Goal: Task Accomplishment & Management: Manage account settings

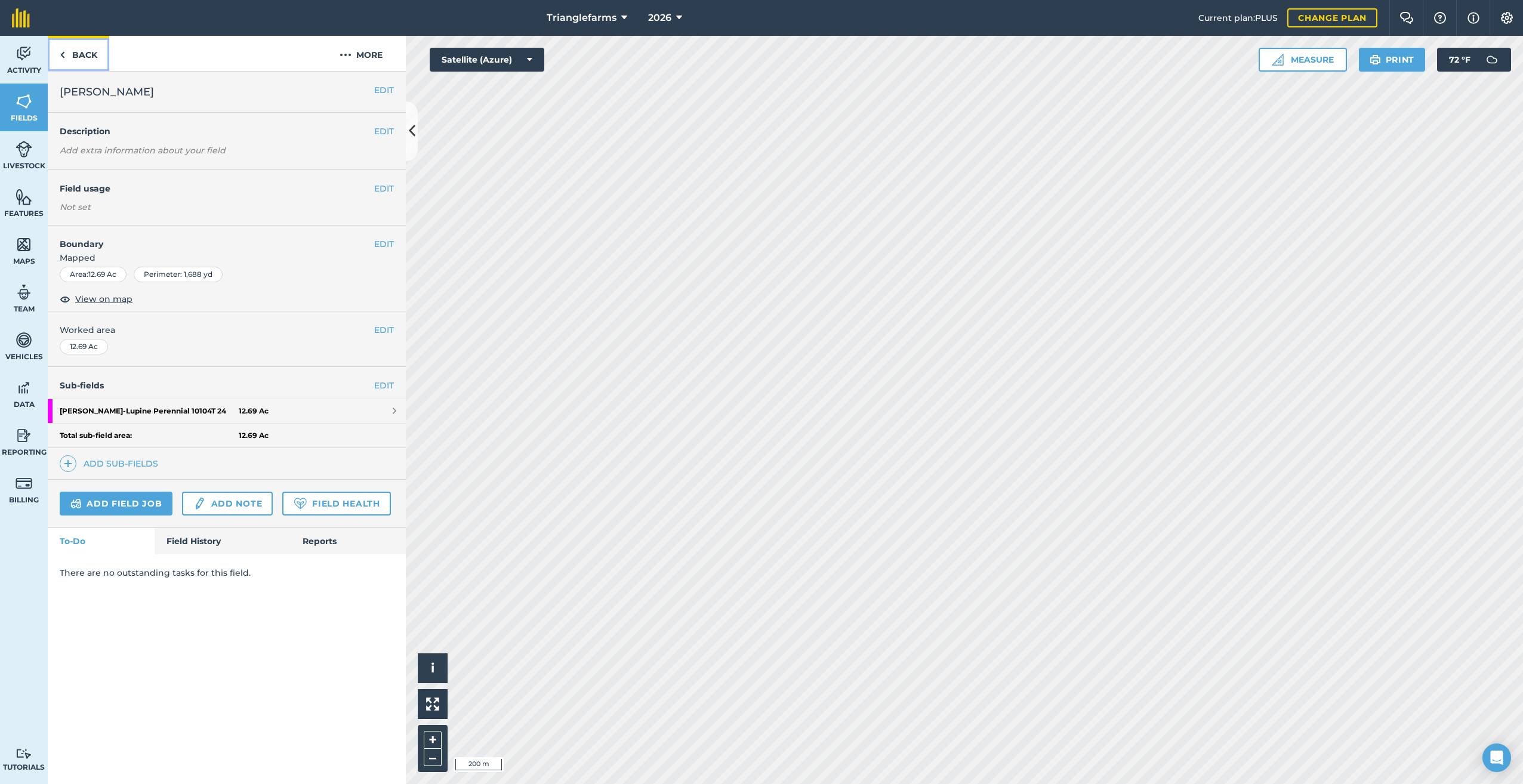
click at [64, 54] on img at bounding box center [63, 54] width 5 height 14
click at [71, 461] on img at bounding box center [68, 463] width 8 height 14
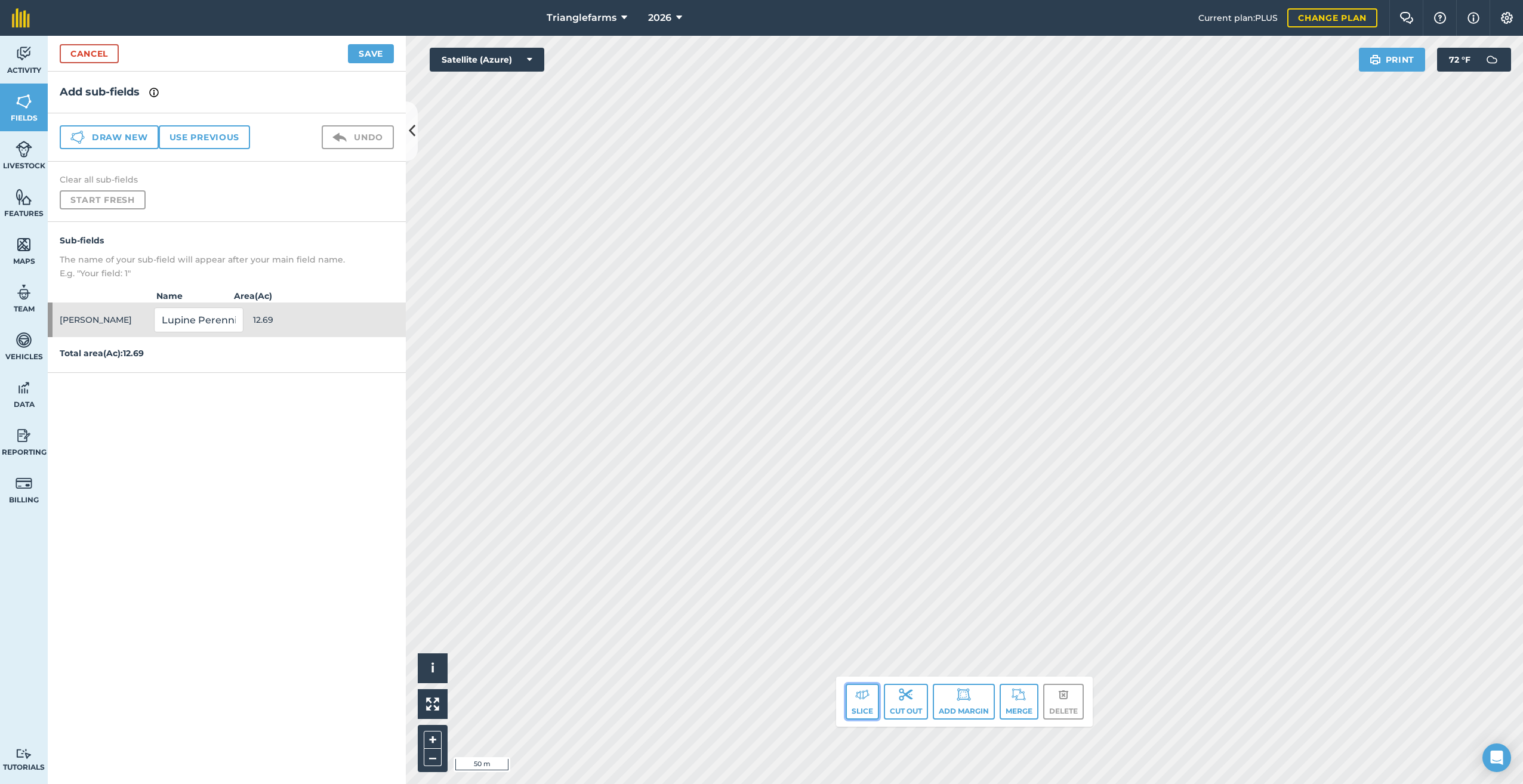
click at [859, 691] on img at bounding box center [862, 694] width 14 height 14
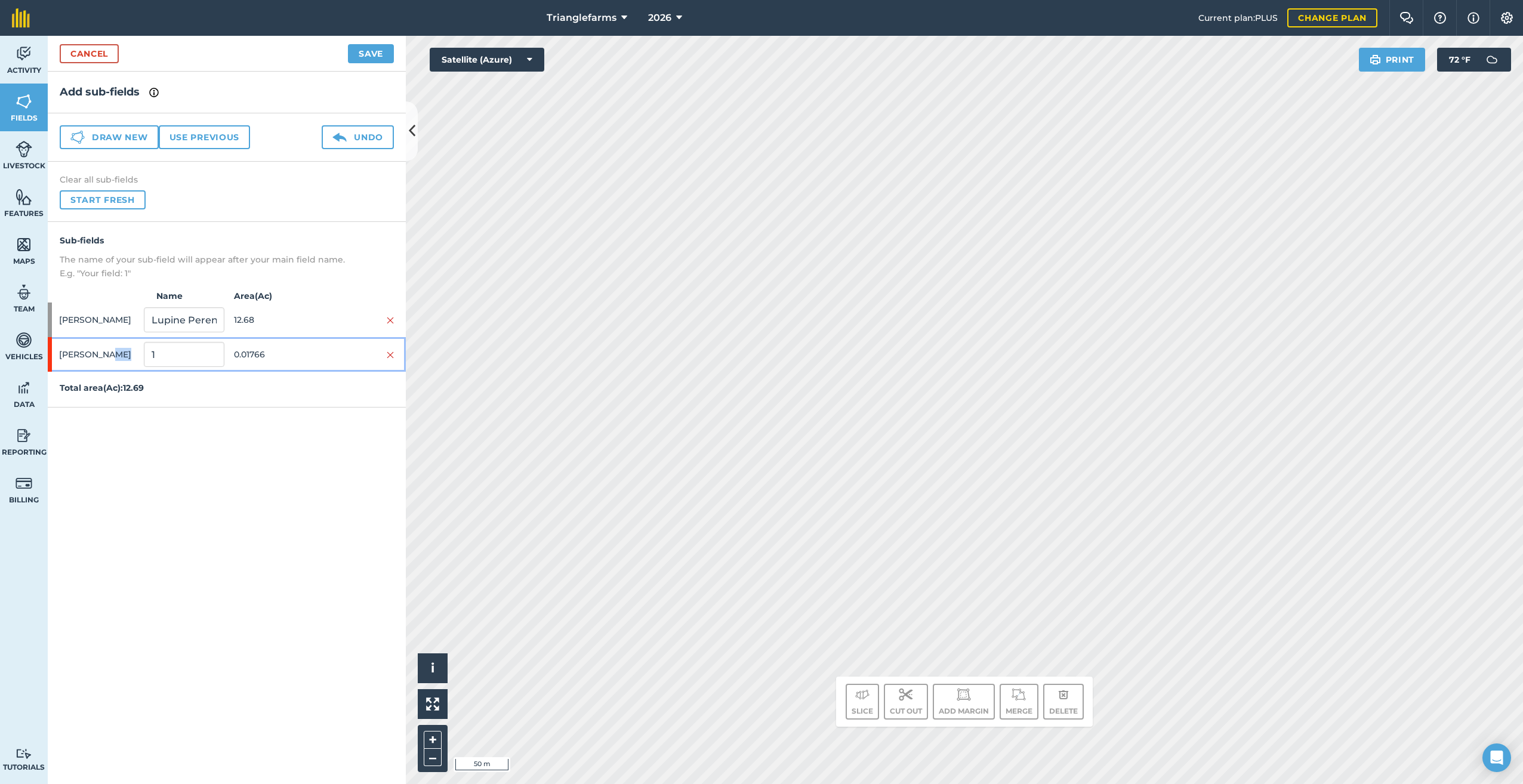
drag, startPoint x: 172, startPoint y: 368, endPoint x: 116, endPoint y: 363, distance: 56.2
click at [114, 364] on div "[PERSON_NAME] 1 0.01766" at bounding box center [227, 354] width 358 height 34
drag, startPoint x: 116, startPoint y: 363, endPoint x: 137, endPoint y: 342, distance: 29.7
click at [149, 348] on input "1" at bounding box center [184, 354] width 80 height 25
paste input "[PERSON_NAME] West Lupine Perennial 10104 25"
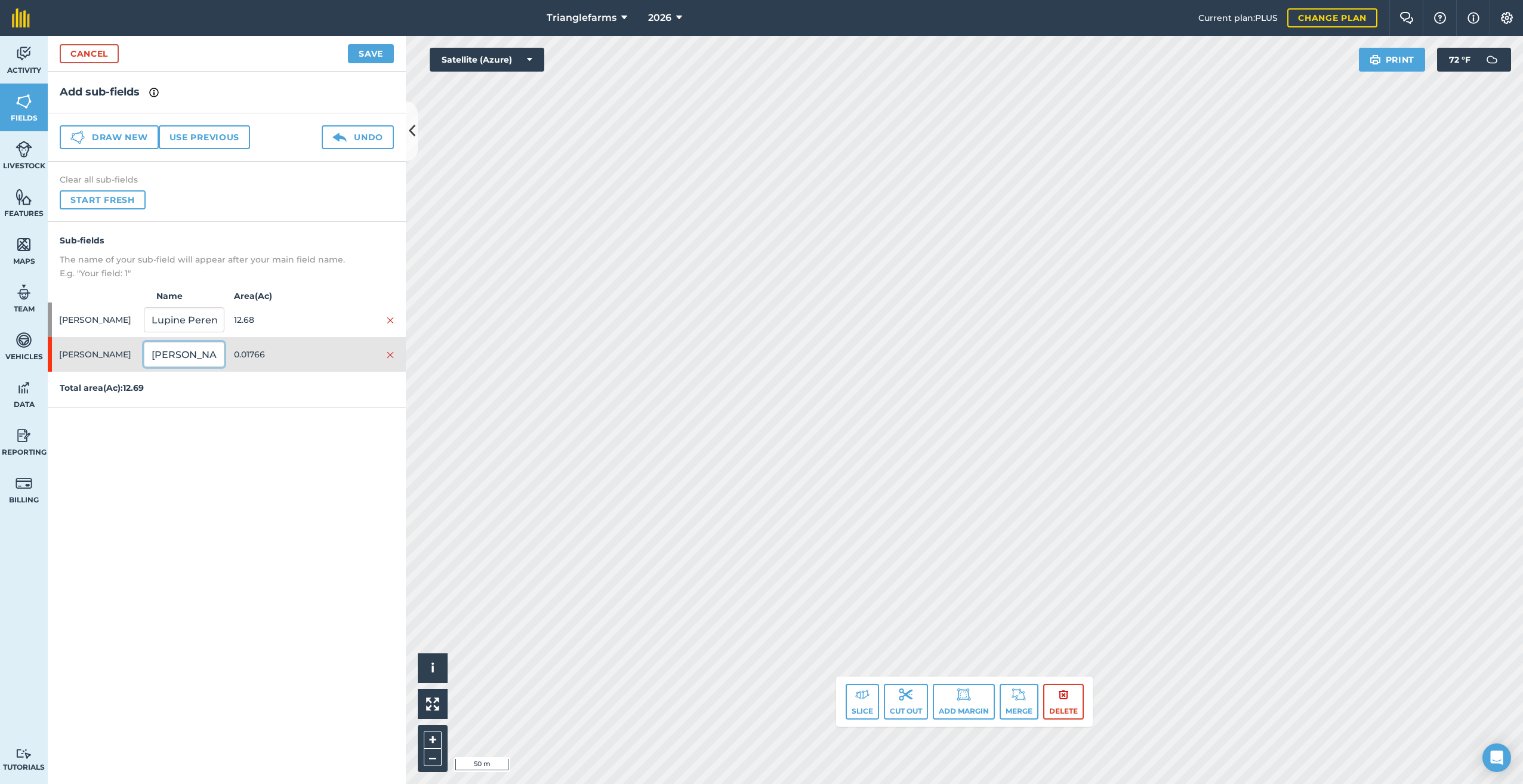
scroll to position [0, 126]
type input "[PERSON_NAME] West Lupine Perennial 10104 25"
click at [373, 48] on button "Save" at bounding box center [370, 54] width 46 height 19
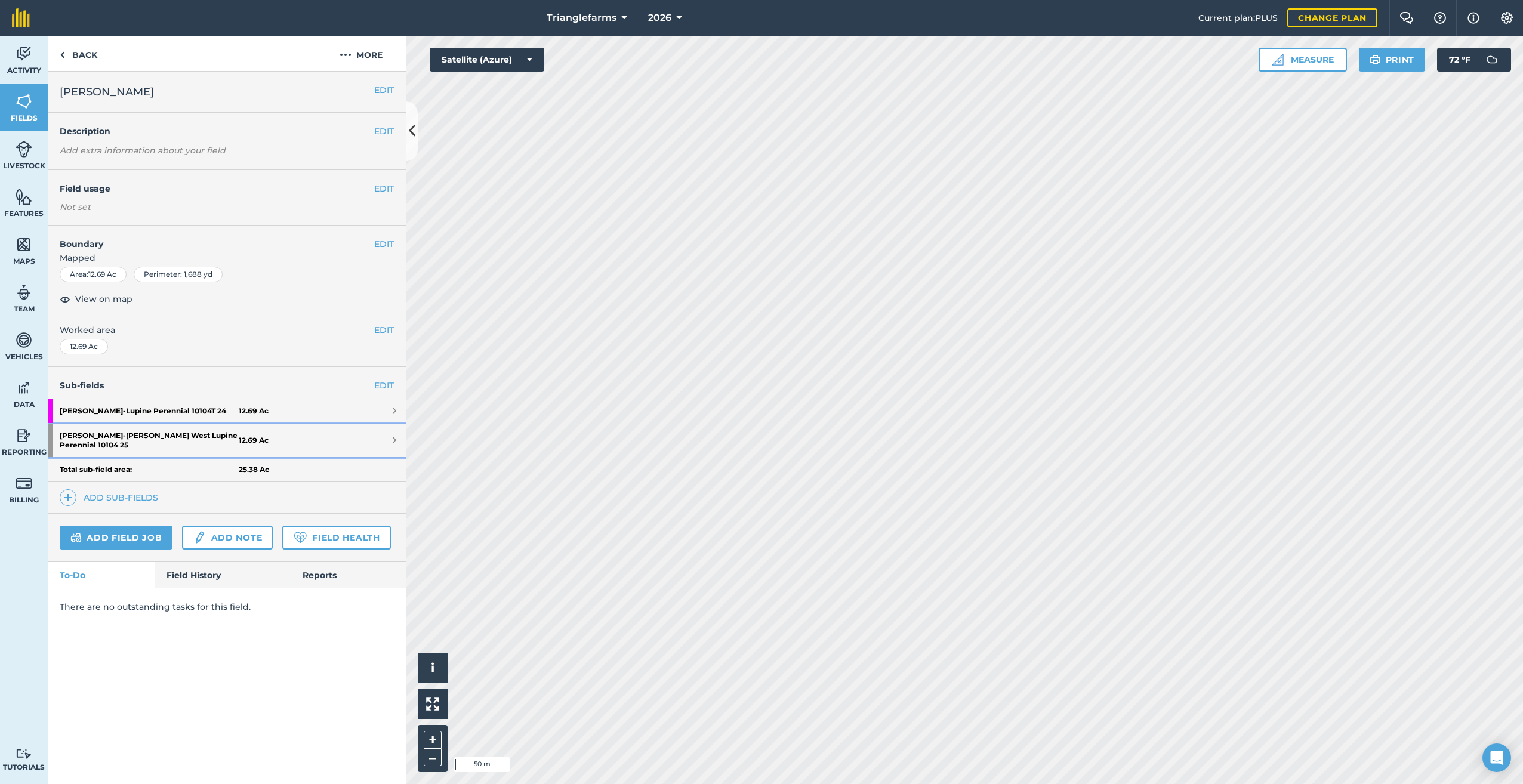
drag, startPoint x: 167, startPoint y: 436, endPoint x: 203, endPoint y: 428, distance: 36.9
click at [167, 436] on strong "[PERSON_NAME] [PERSON_NAME] West Lupine Perennial 10104 25" at bounding box center [149, 440] width 179 height 34
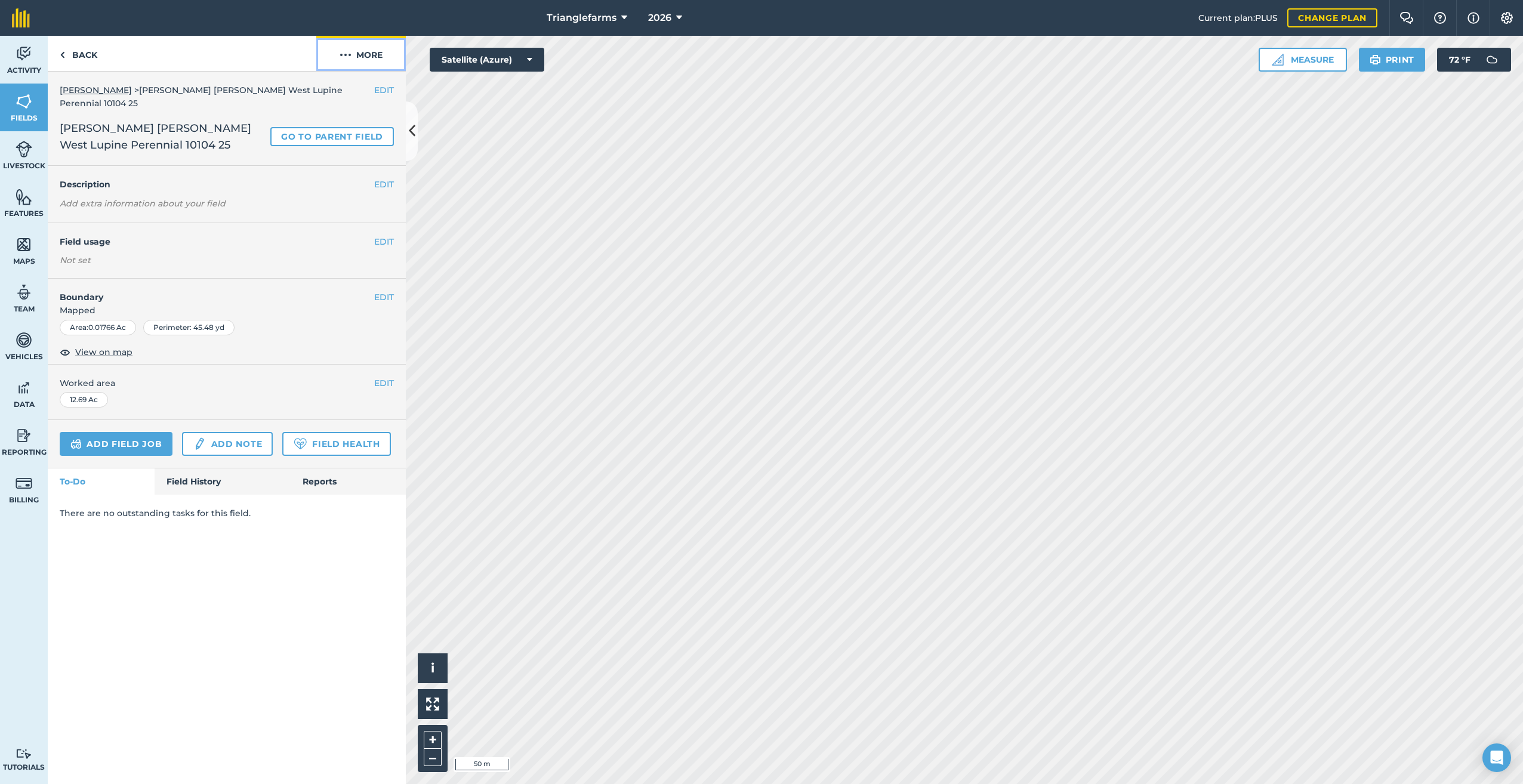
click at [348, 50] on img at bounding box center [346, 54] width 12 height 14
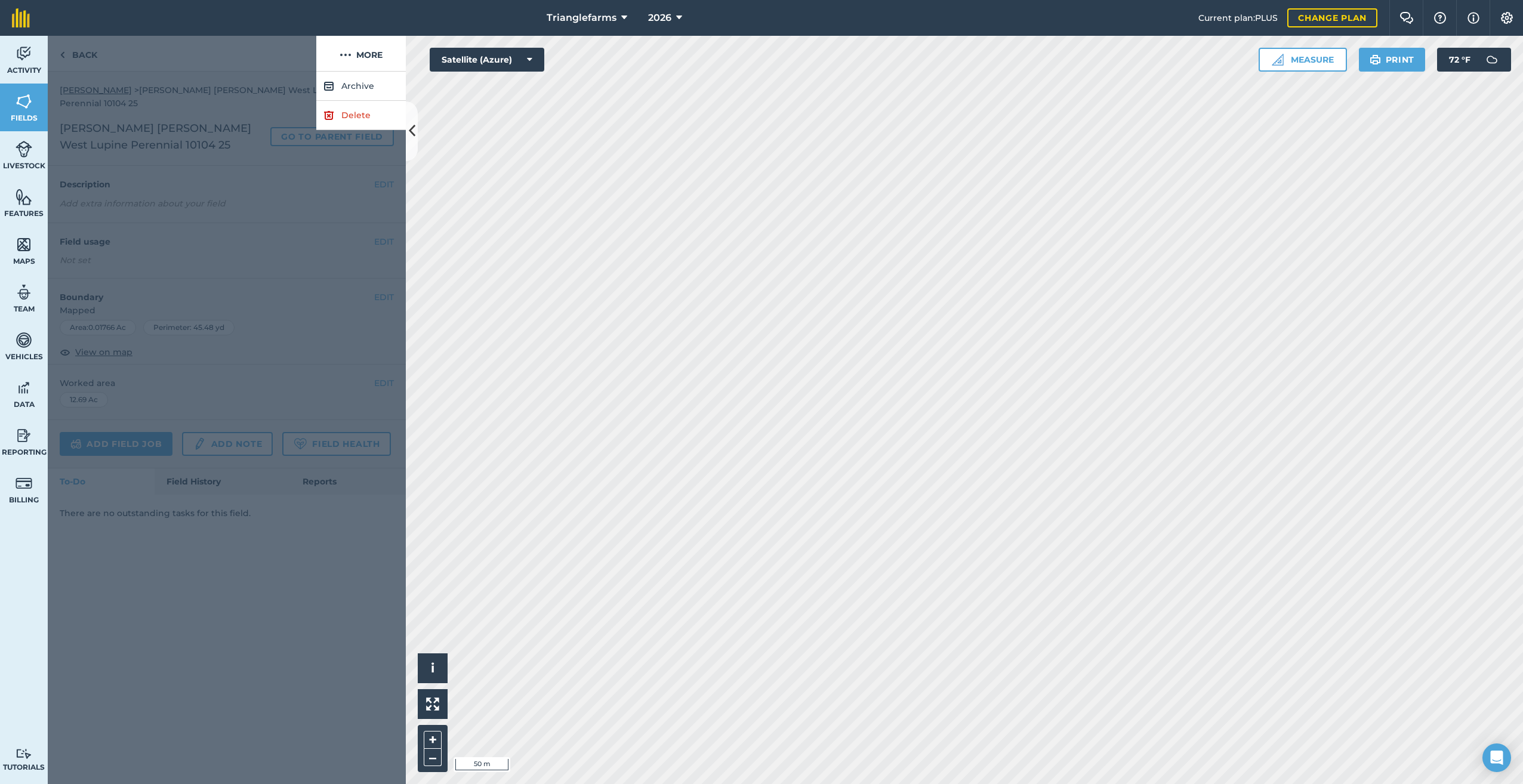
click at [155, 54] on div at bounding box center [182, 53] width 268 height 36
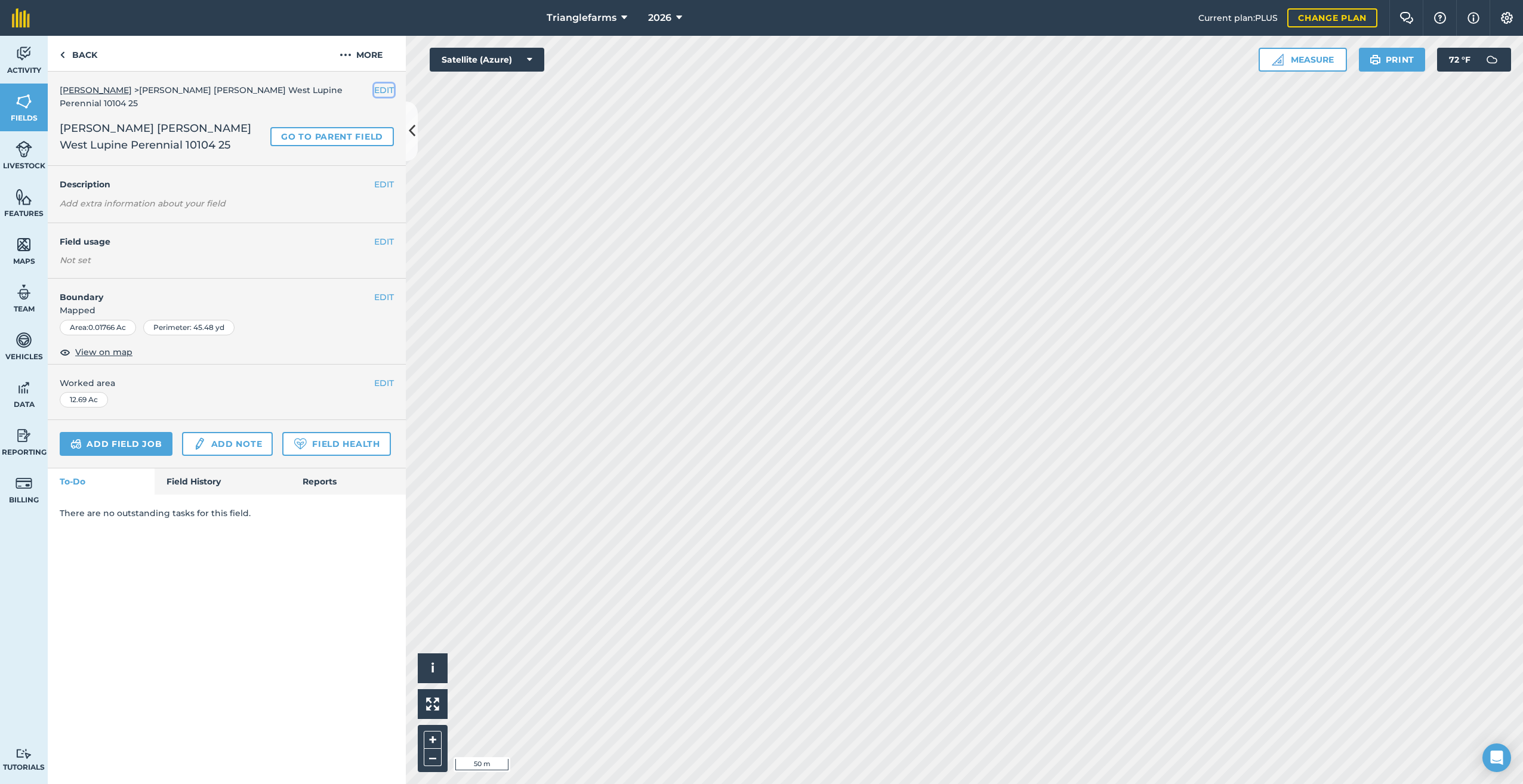
click at [386, 91] on button "EDIT" at bounding box center [383, 90] width 19 height 13
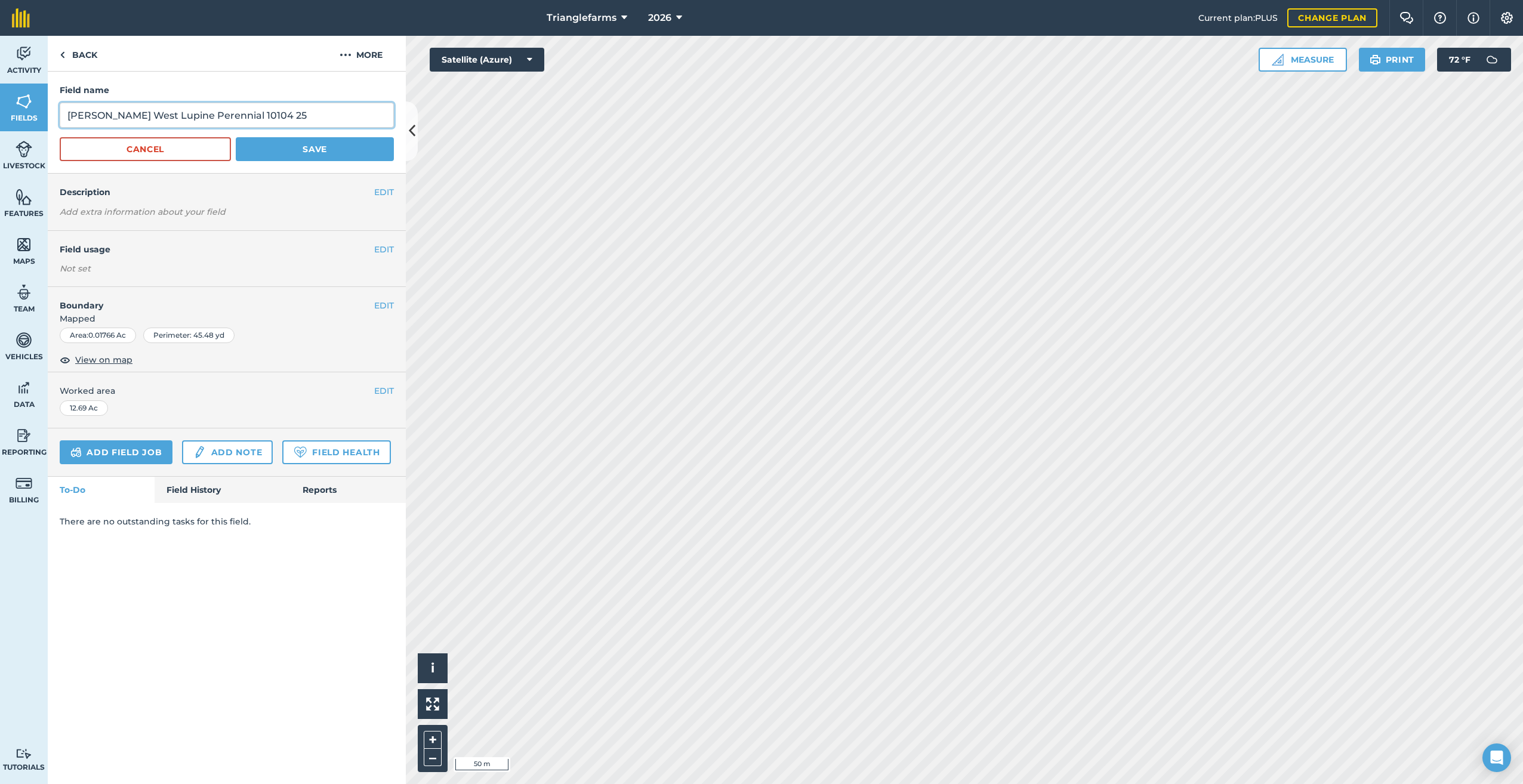
drag, startPoint x: 106, startPoint y: 116, endPoint x: 54, endPoint y: 112, distance: 52.2
click at [54, 112] on div "Field name [PERSON_NAME] West Lupine Perennial 10104 25 Cancel Save" at bounding box center [227, 122] width 358 height 102
type input "West Lupine Perennial 10104 25"
click at [278, 139] on button "Save" at bounding box center [315, 149] width 158 height 24
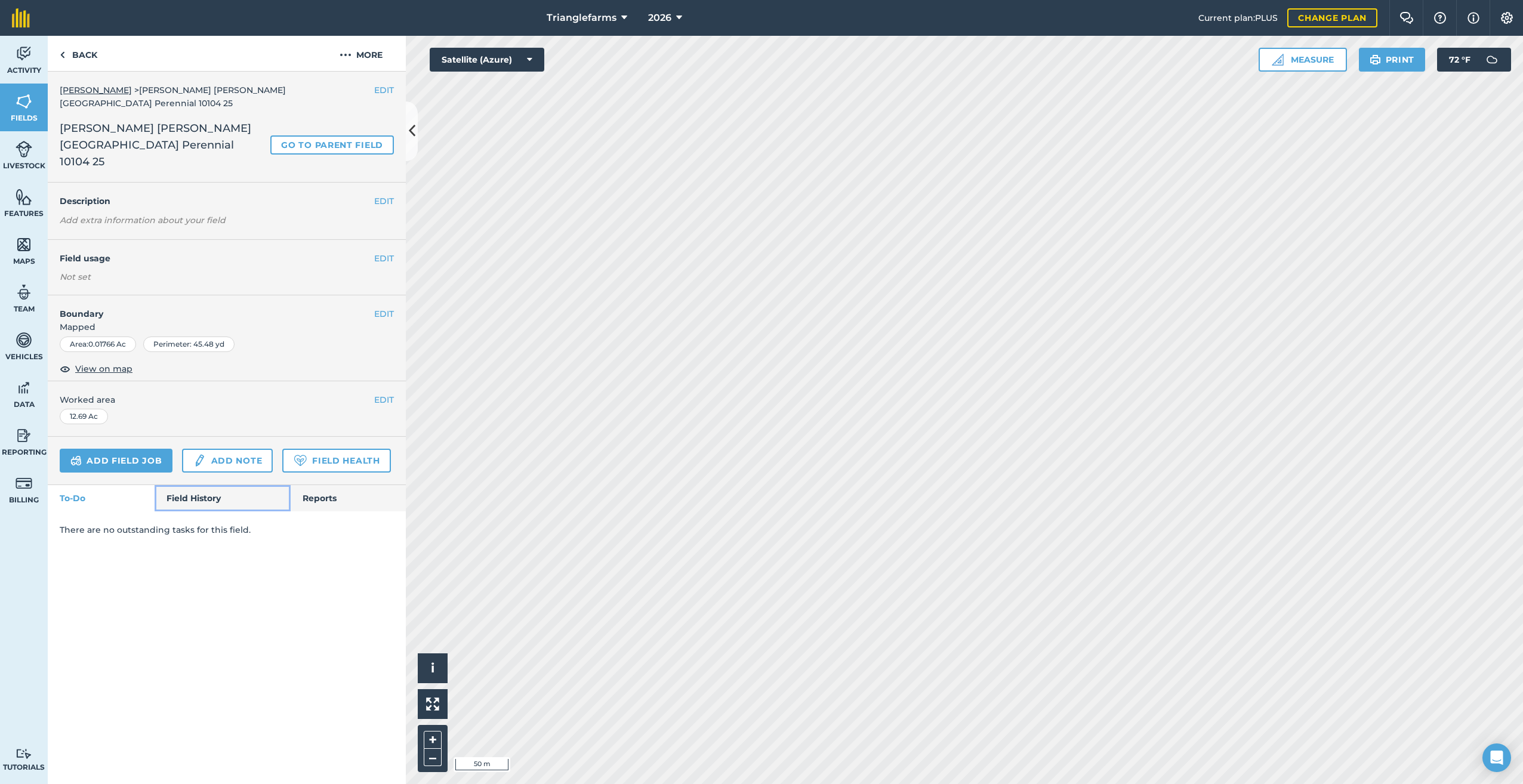
click at [195, 485] on link "Field History" at bounding box center [222, 498] width 135 height 26
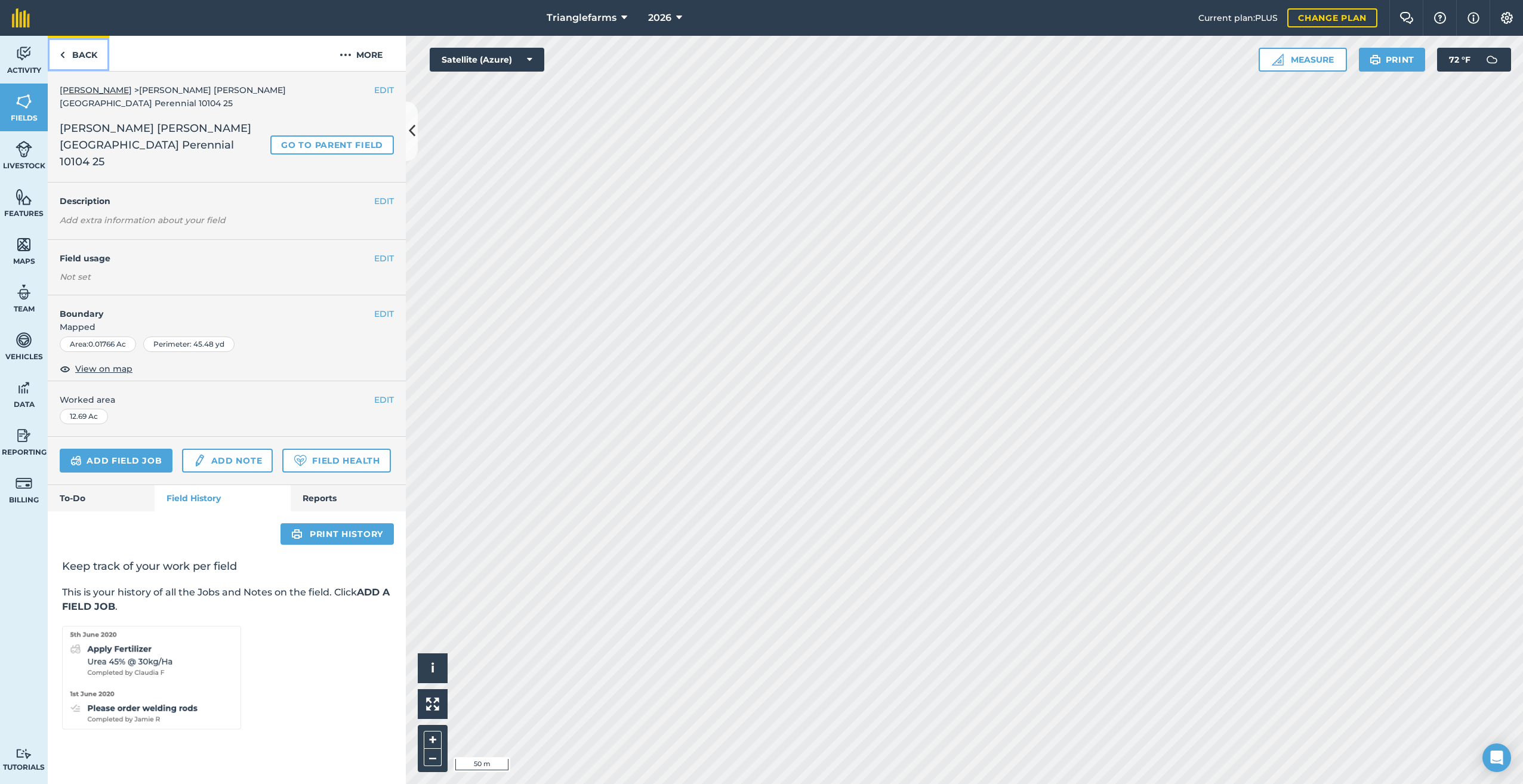
click at [61, 56] on img at bounding box center [63, 54] width 5 height 14
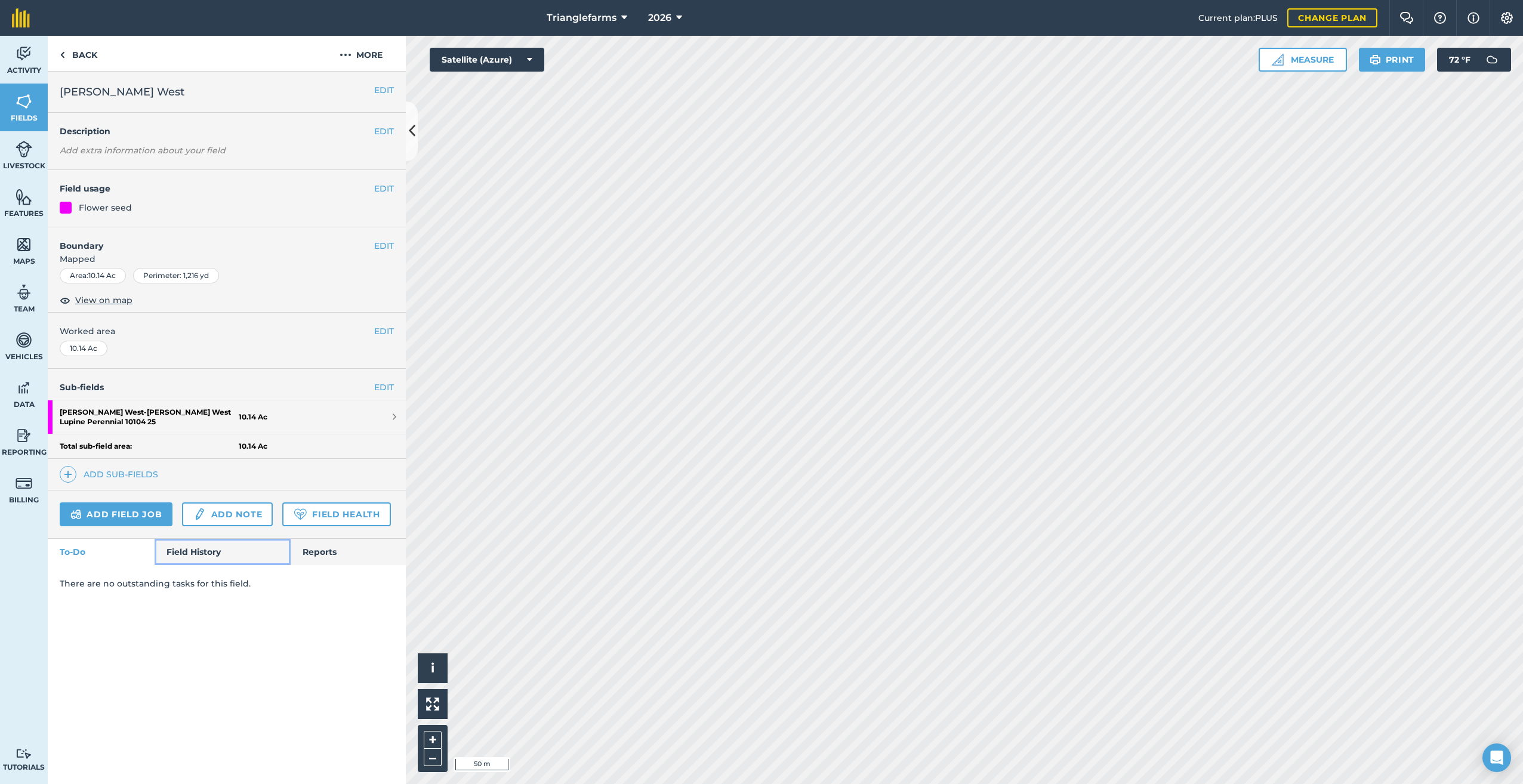
click at [214, 550] on link "Field History" at bounding box center [222, 551] width 135 height 26
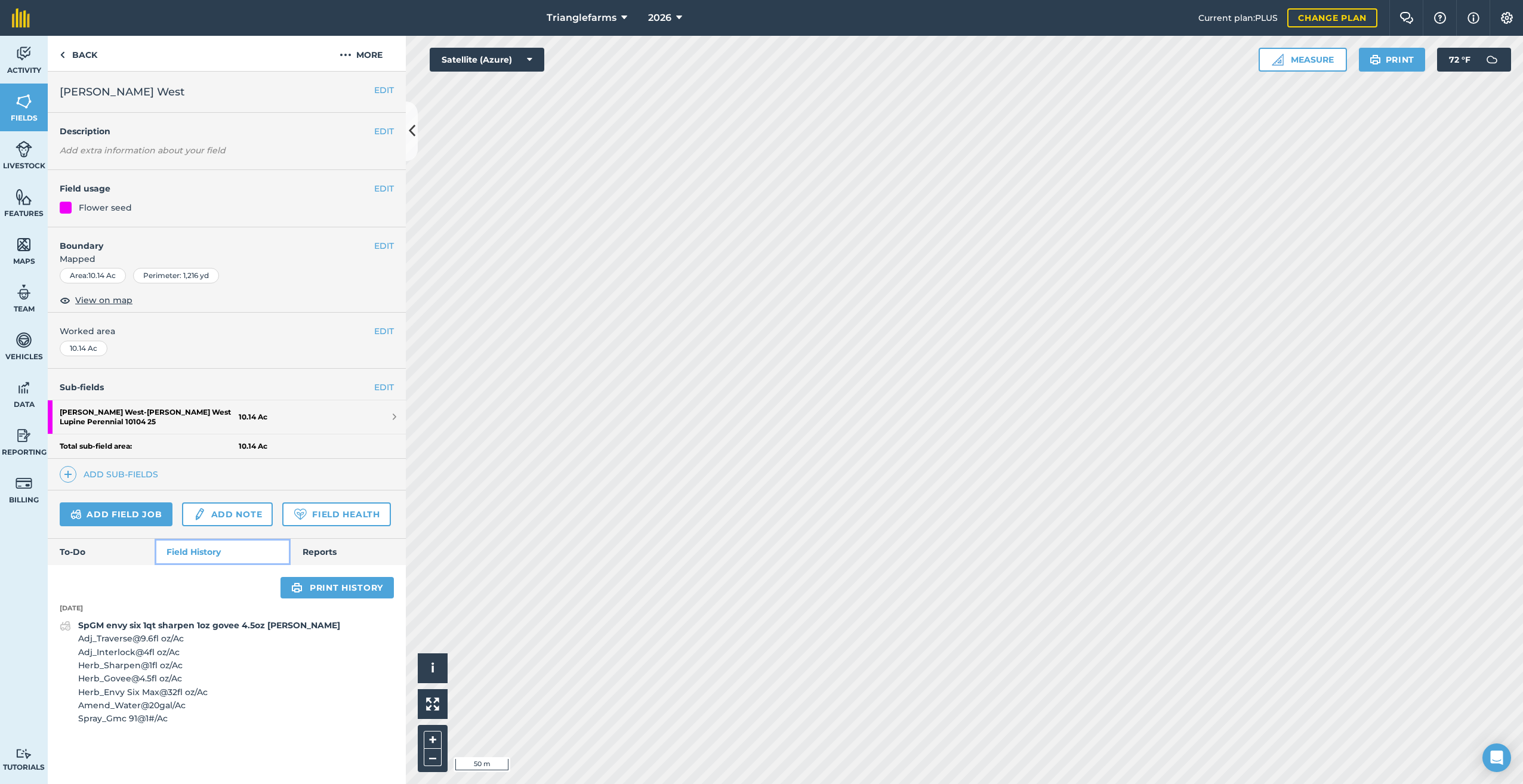
click at [227, 546] on link "Field History" at bounding box center [222, 551] width 135 height 26
click at [117, 651] on span "Adj_Interlock @ 4 fl oz / Ac" at bounding box center [209, 652] width 262 height 13
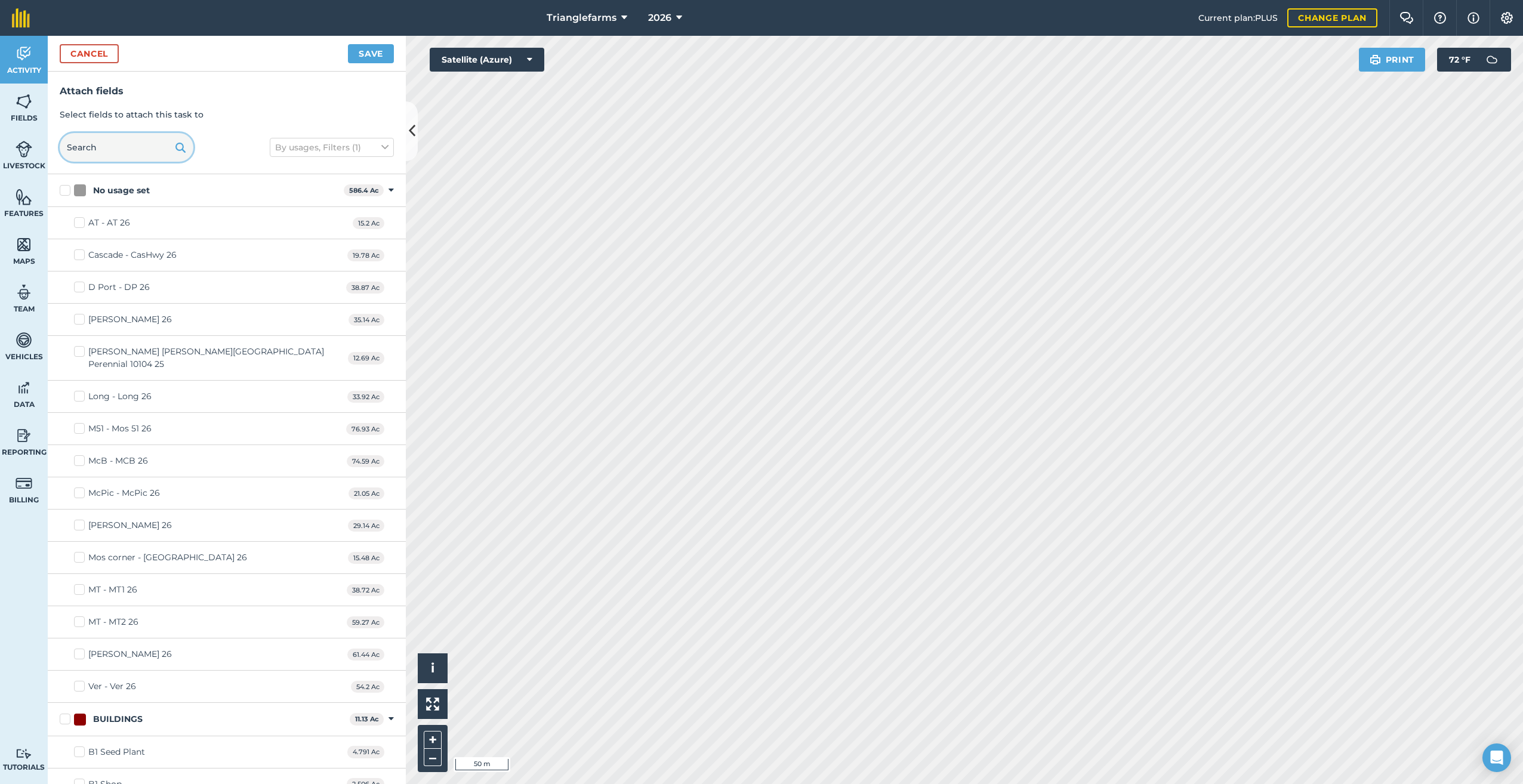
click at [114, 148] on input "text" at bounding box center [126, 147] width 134 height 29
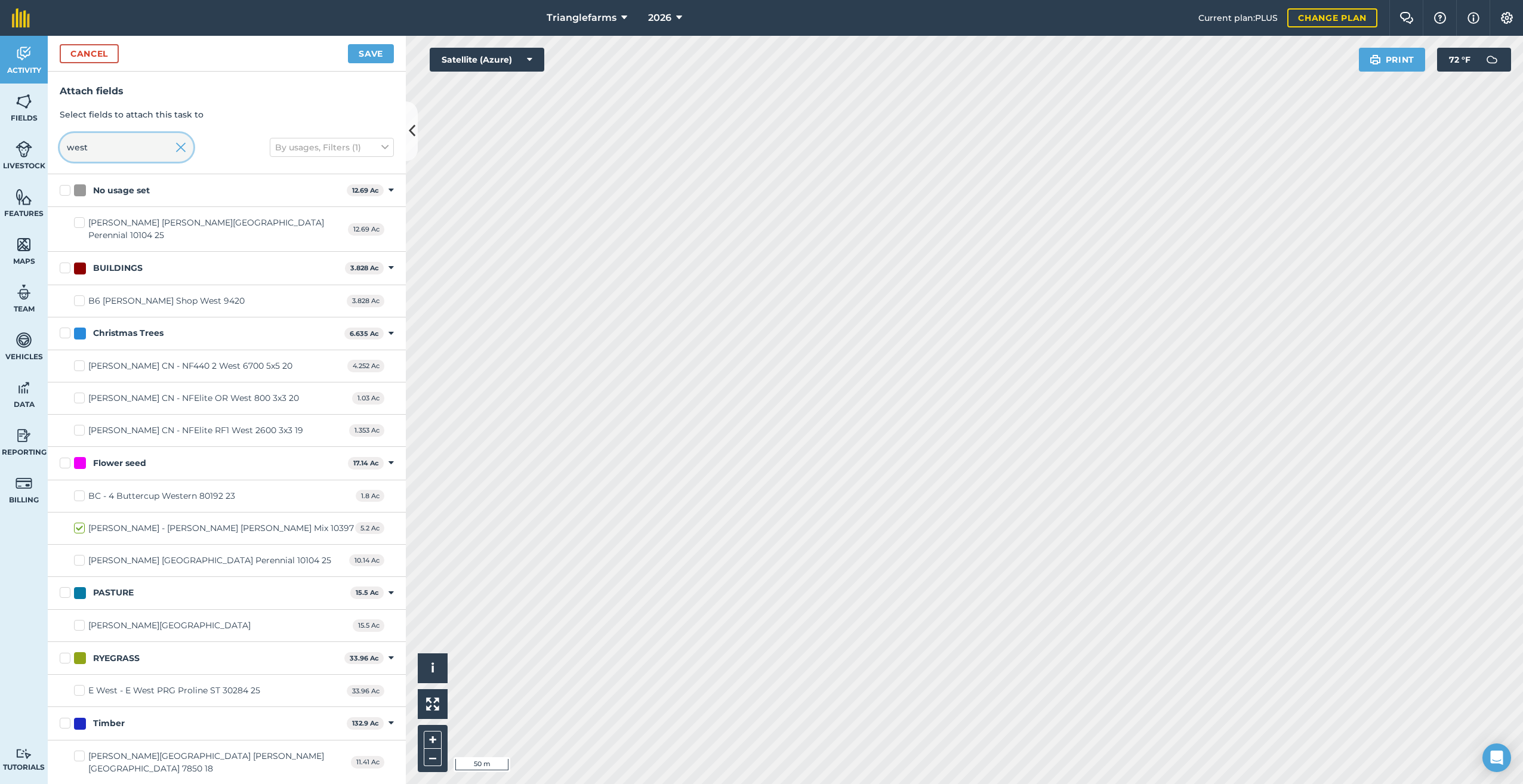
type input "west"
click at [80, 220] on label "[PERSON_NAME] [PERSON_NAME][GEOGRAPHIC_DATA] Perennial 10104 25" at bounding box center [210, 229] width 274 height 25
click at [80, 220] on input "[PERSON_NAME] [PERSON_NAME][GEOGRAPHIC_DATA] Perennial 10104 25" at bounding box center [78, 221] width 8 height 8
checkbox input "true"
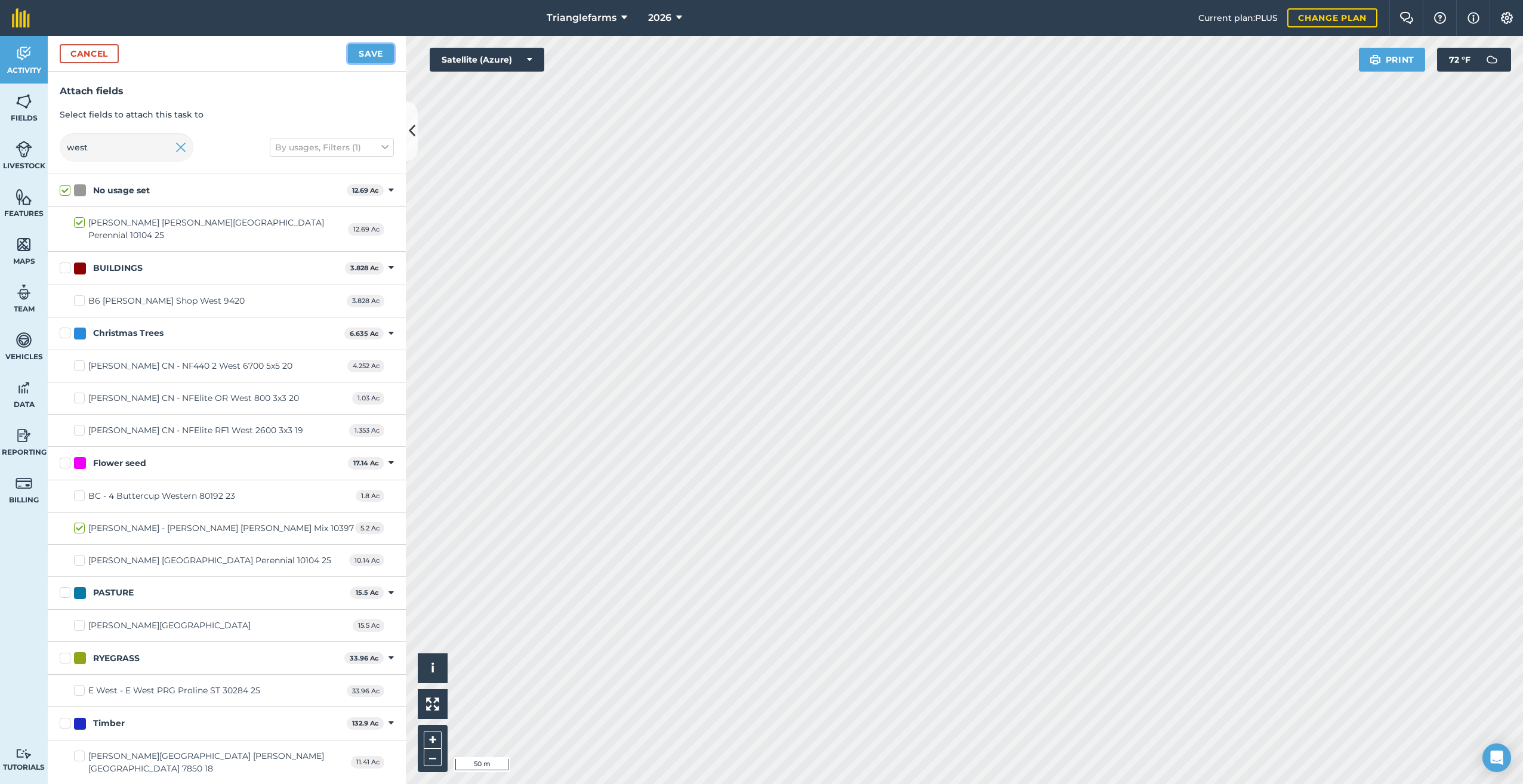
click at [375, 56] on button "Save" at bounding box center [370, 54] width 46 height 19
checkbox input "false"
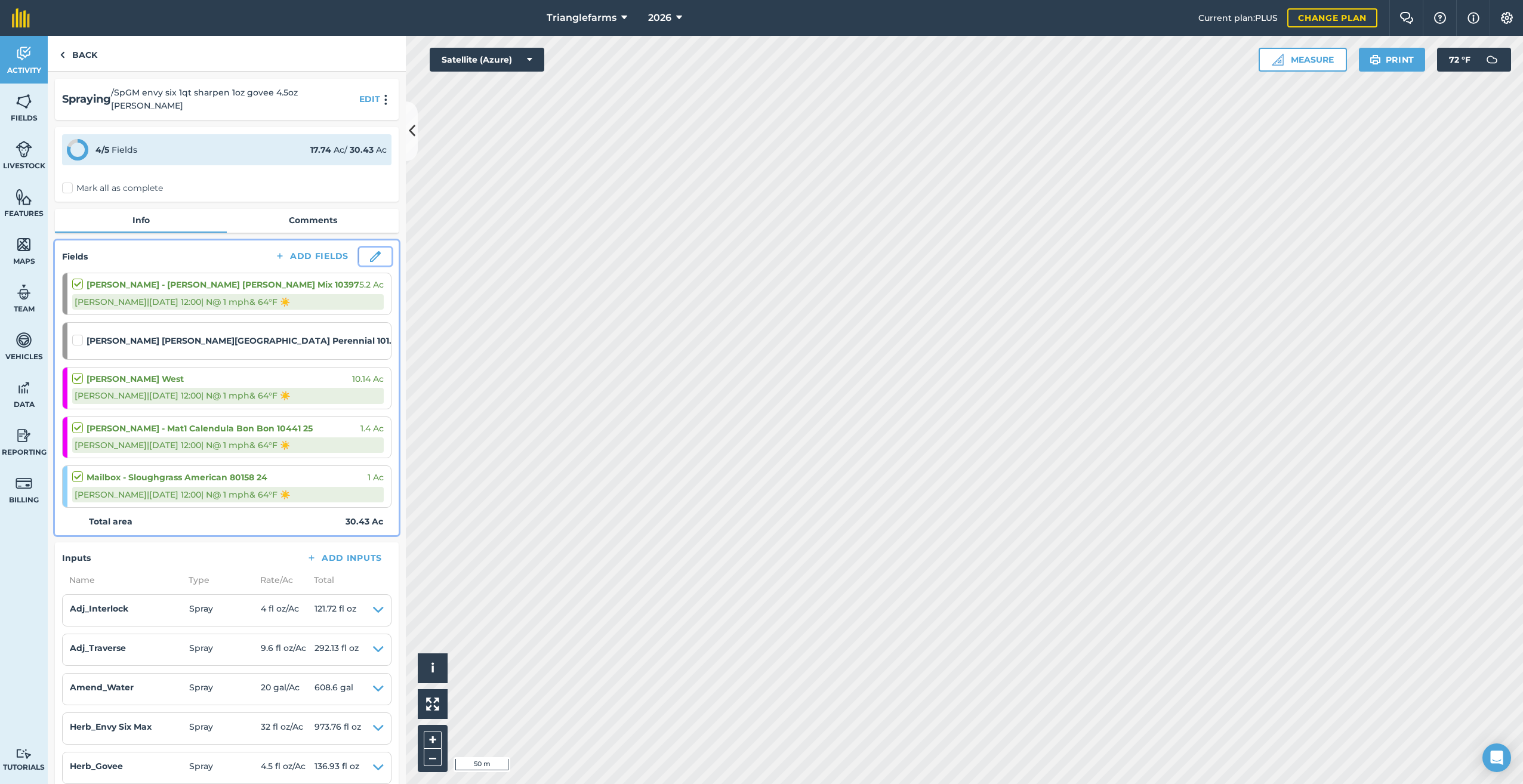
click at [370, 251] on img at bounding box center [375, 257] width 11 height 11
select select "N"
select select "Sunny"
select select "N"
select select "Sunny"
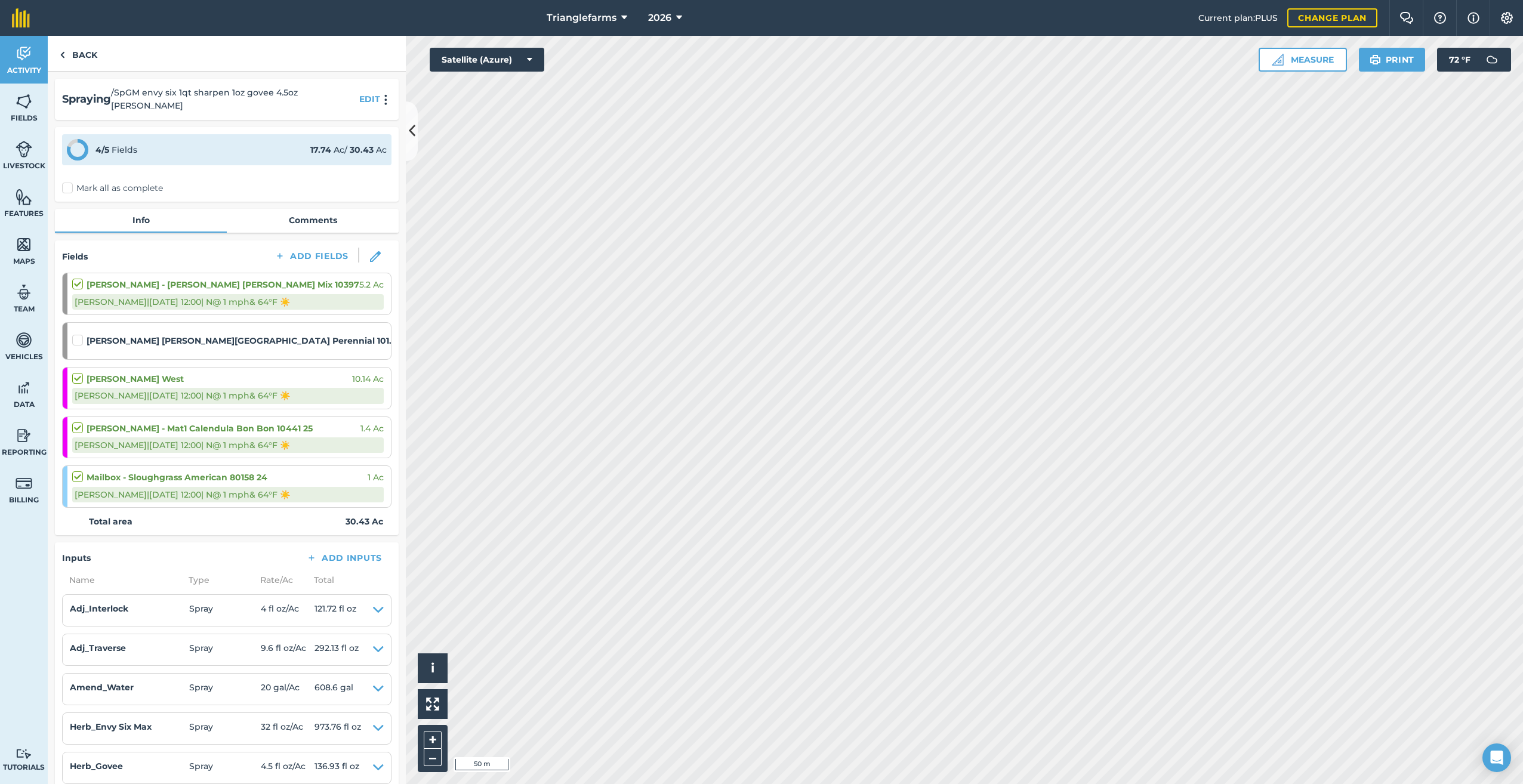
select select "N"
select select "Sunny"
select select "N"
select select "Sunny"
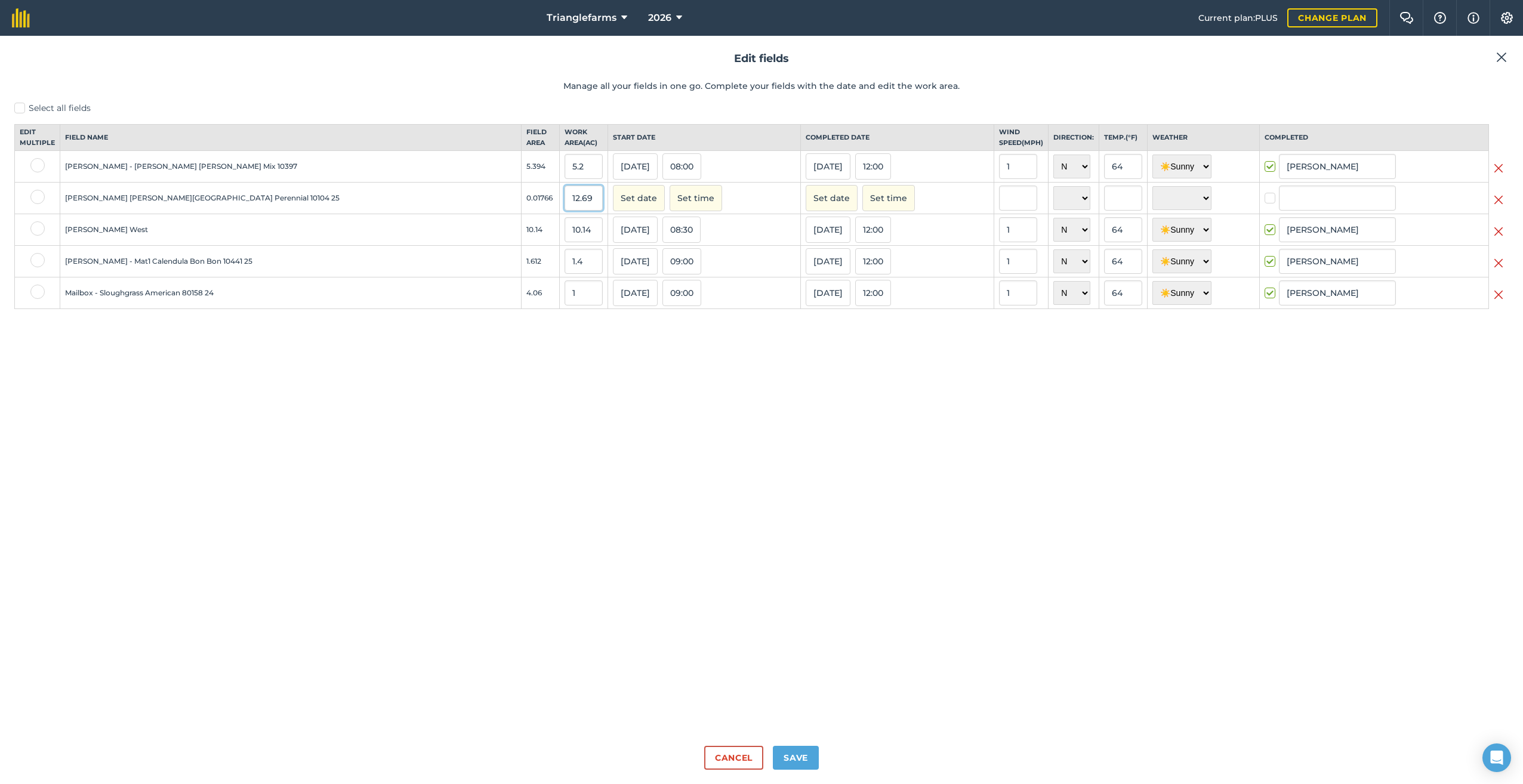
drag, startPoint x: 477, startPoint y: 207, endPoint x: 438, endPoint y: 214, distance: 39.6
click at [559, 214] on td "12.69" at bounding box center [583, 198] width 48 height 32
type input "10.14"
click at [613, 204] on button "Set date" at bounding box center [638, 198] width 52 height 26
click at [639, 231] on button "‹" at bounding box center [652, 225] width 26 height 26
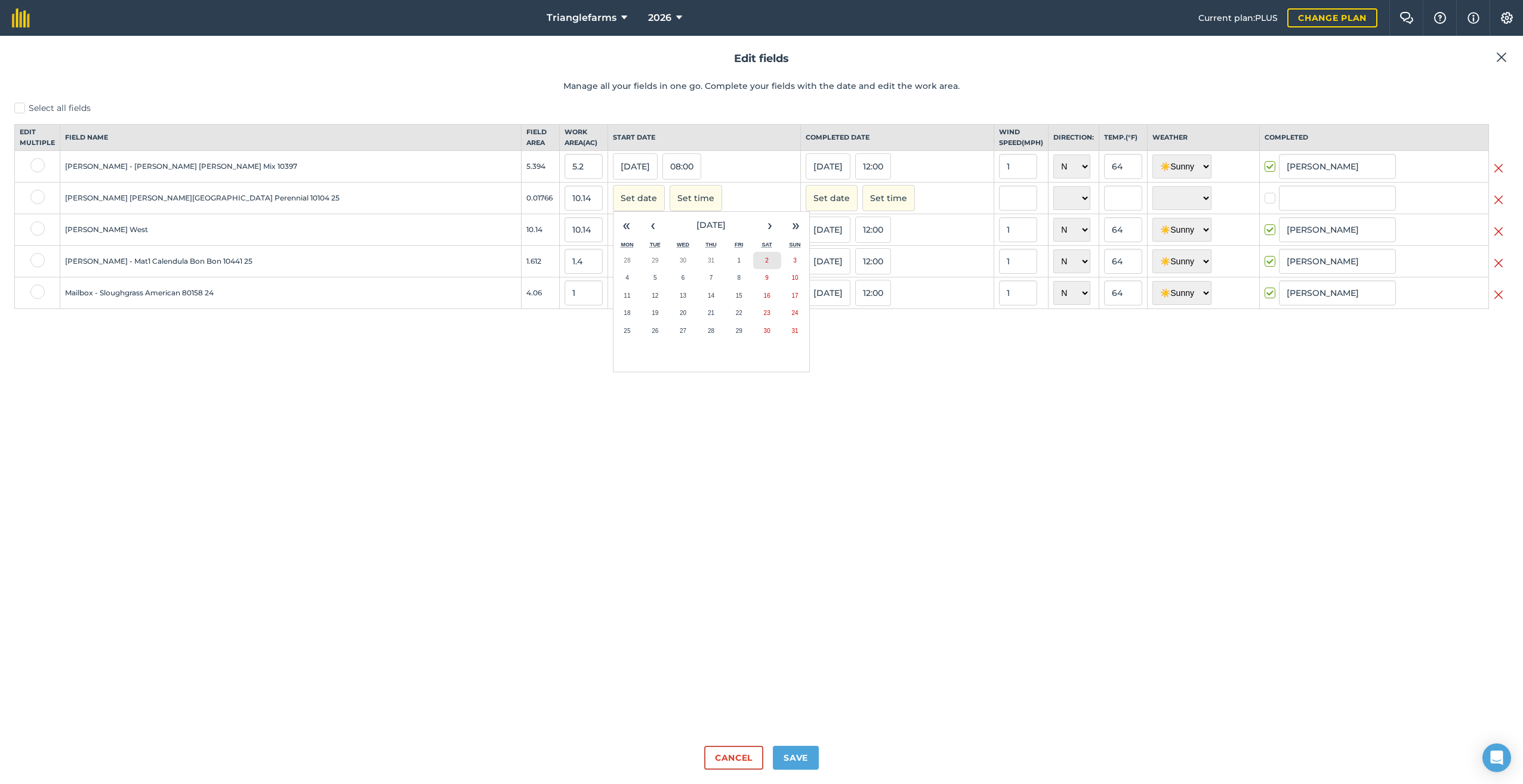
click at [765, 264] on abbr "2" at bounding box center [767, 260] width 3 height 7
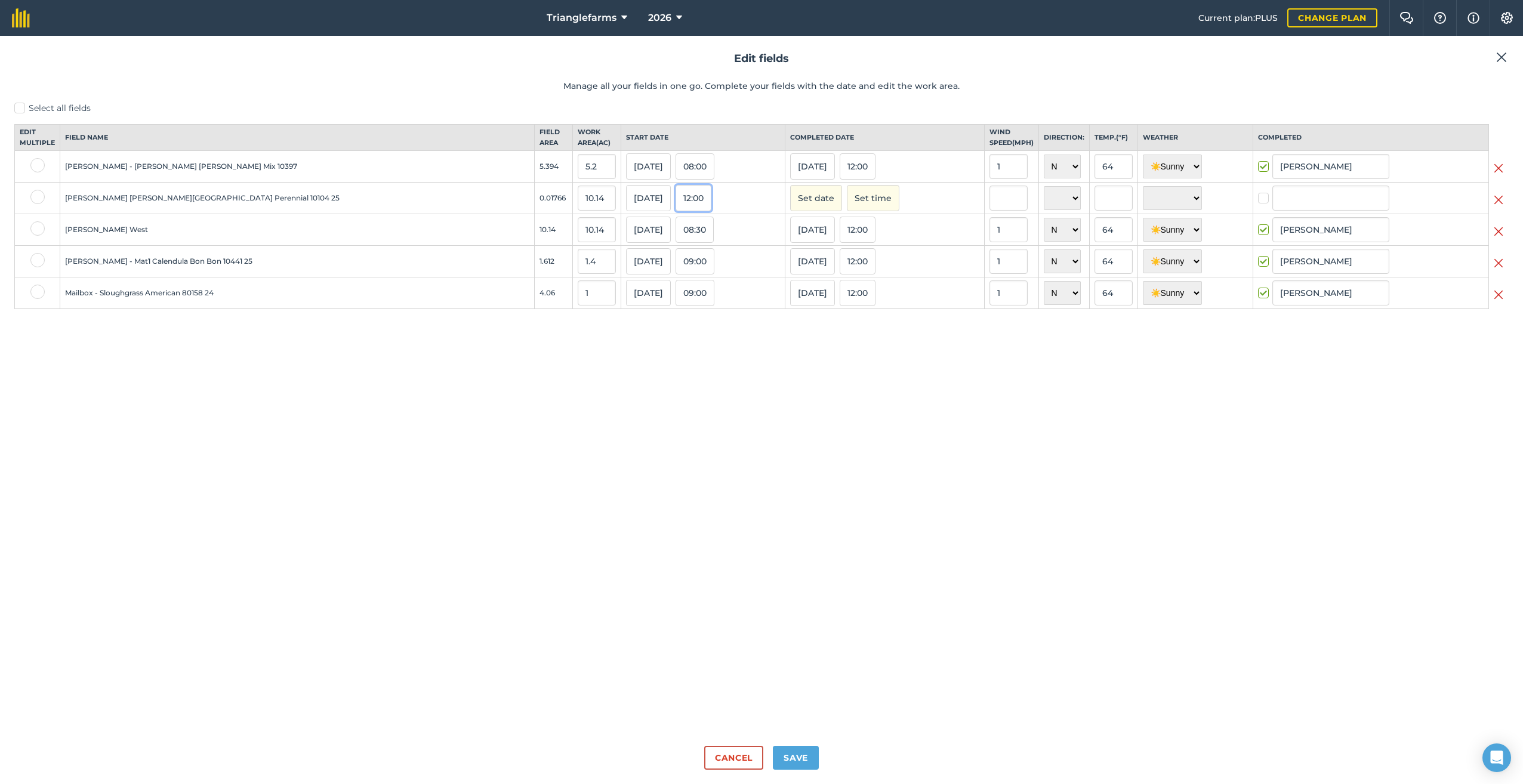
click at [676, 208] on button "12:00" at bounding box center [693, 198] width 36 height 26
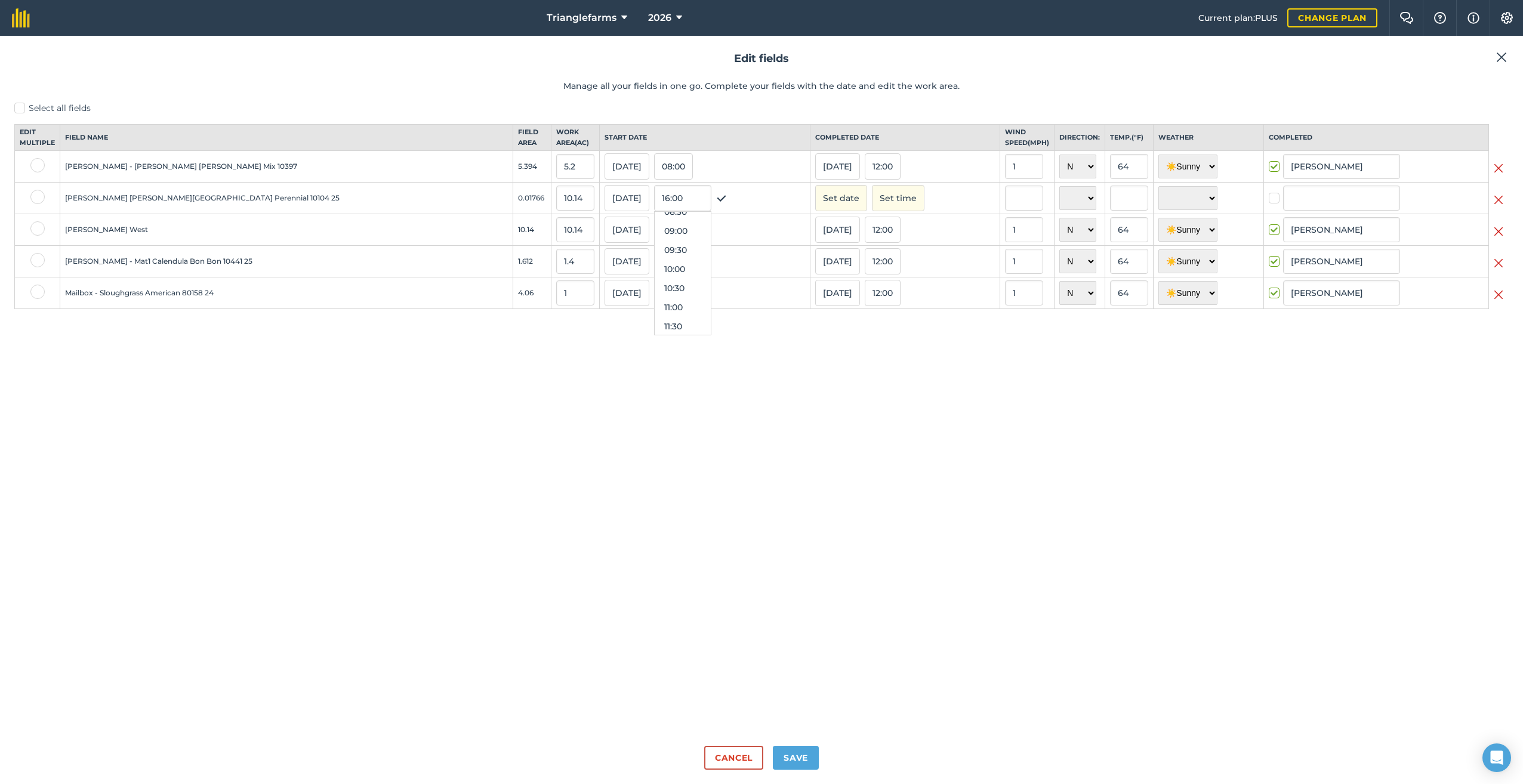
scroll to position [329, 0]
click at [654, 226] on button "08:30" at bounding box center [682, 217] width 56 height 19
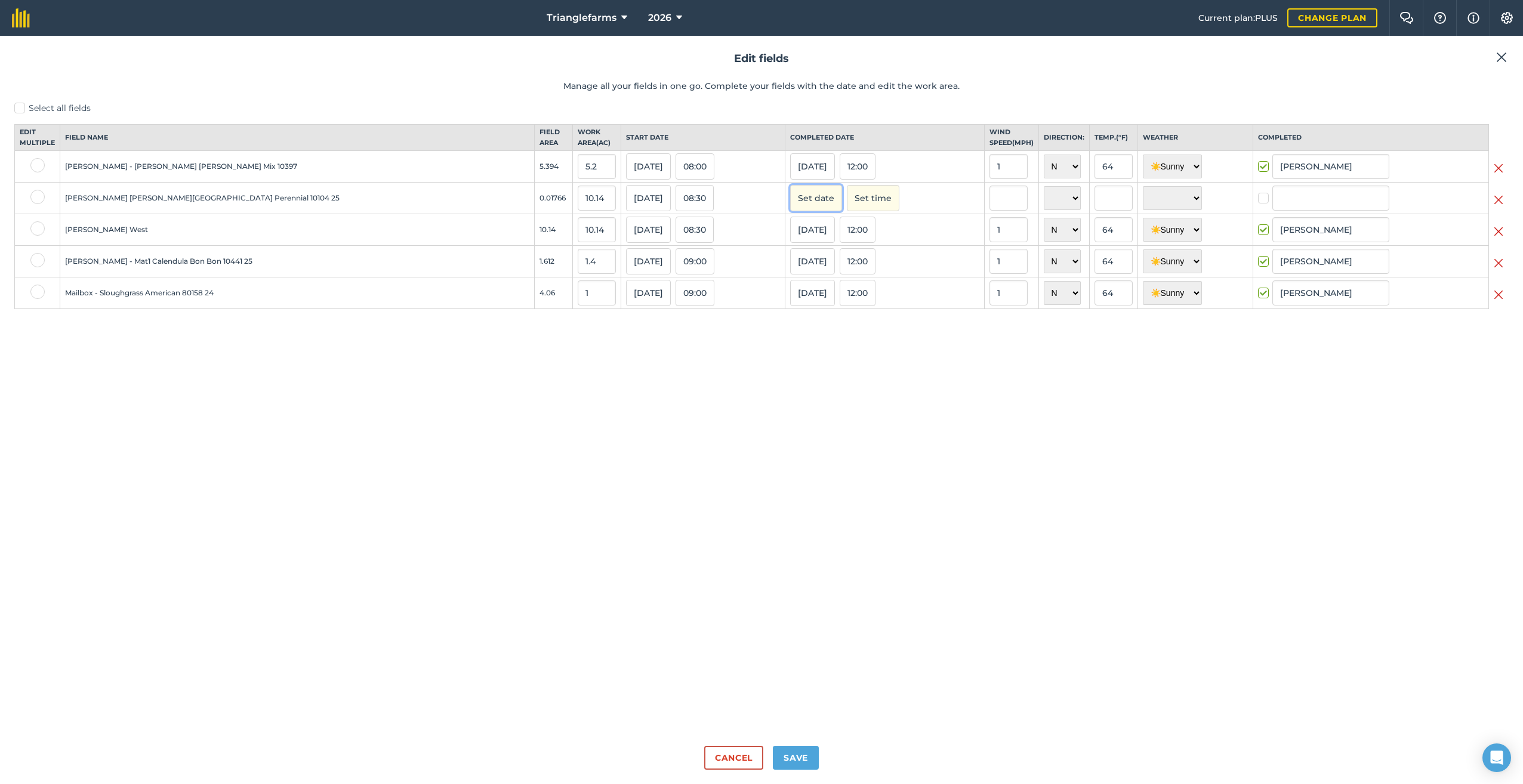
click at [790, 204] on button "Set date" at bounding box center [816, 198] width 52 height 26
click at [817, 236] on button "‹" at bounding box center [830, 225] width 26 height 26
click at [930, 270] on button "2" at bounding box center [944, 260] width 28 height 18
checkbox input "true"
type input "[PERSON_NAME]"
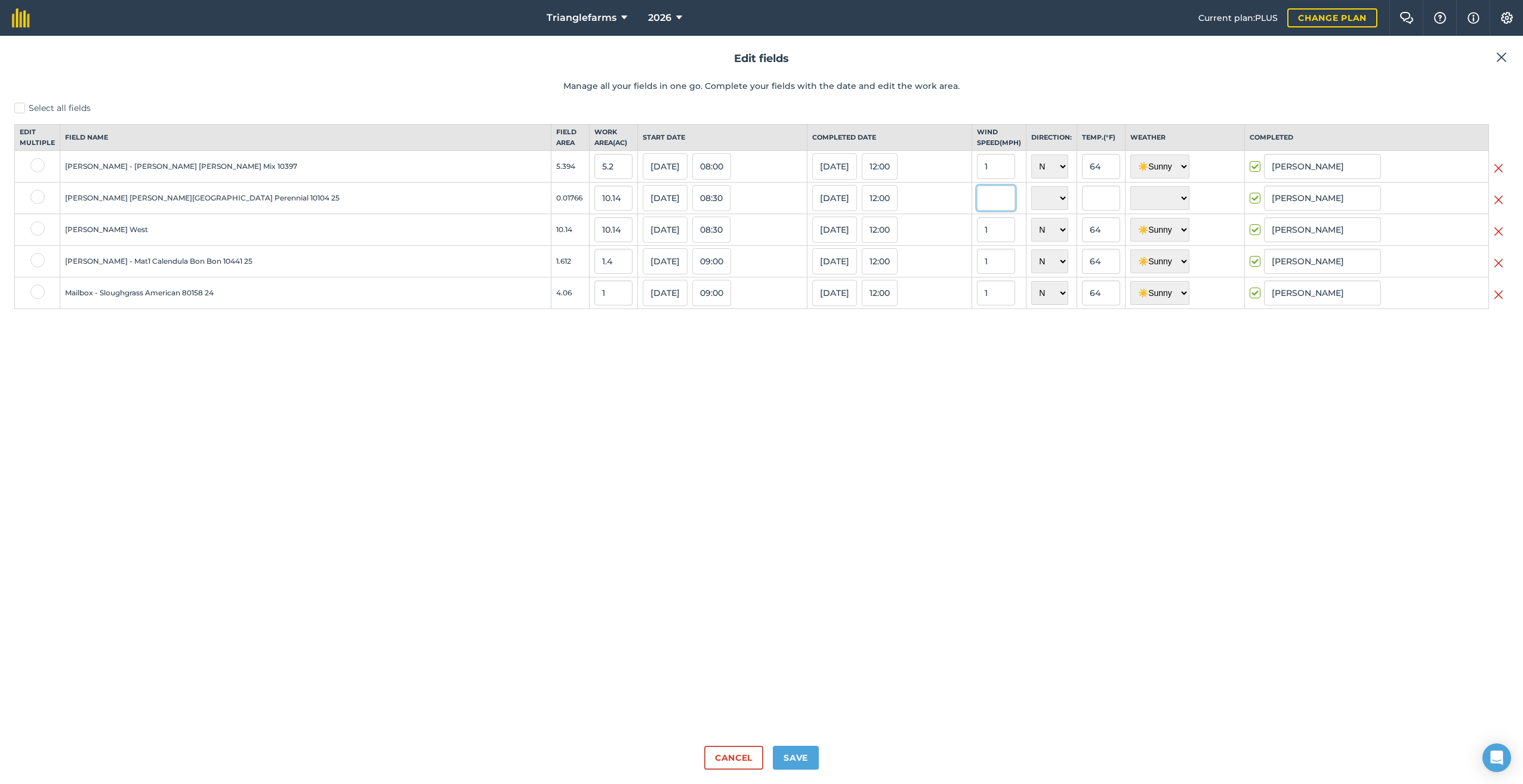
click at [977, 210] on input "text" at bounding box center [996, 198] width 38 height 25
type input "1"
click at [1031, 209] on select "N NE E SE S SW W NW" at bounding box center [1049, 198] width 37 height 24
select select "N"
click at [1031, 196] on select "N NE E SE S SW W NW" at bounding box center [1049, 198] width 37 height 24
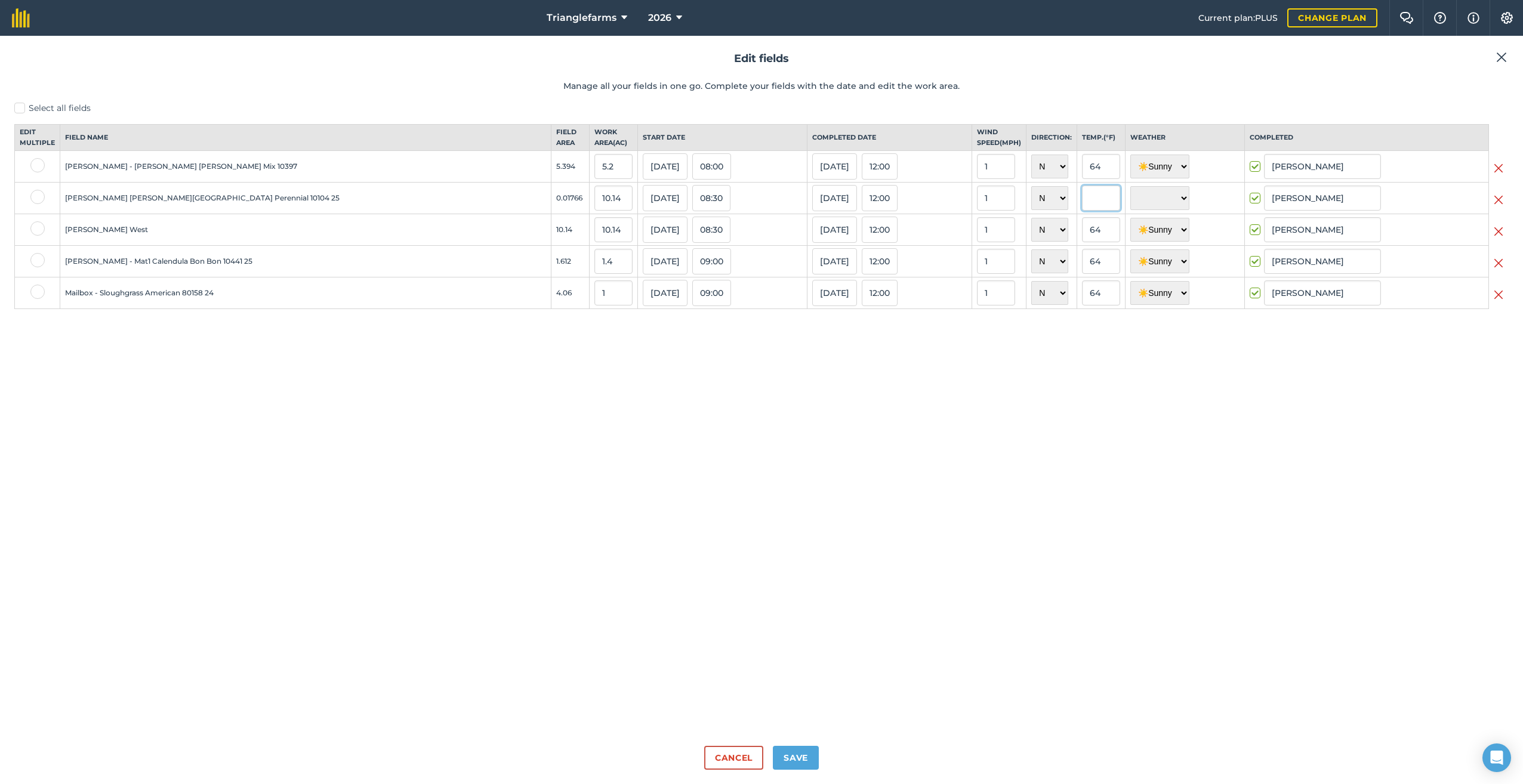
click at [1082, 207] on input "text" at bounding box center [1101, 198] width 38 height 25
type input "64"
drag, startPoint x: 1097, startPoint y: 212, endPoint x: 1123, endPoint y: 208, distance: 26.3
click at [1130, 210] on select "☀️ Sunny 🌧 Rainy ⛅️ Cloudy 🌨 Snow ❄️ Icy" at bounding box center [1160, 198] width 59 height 24
select select "Sunny"
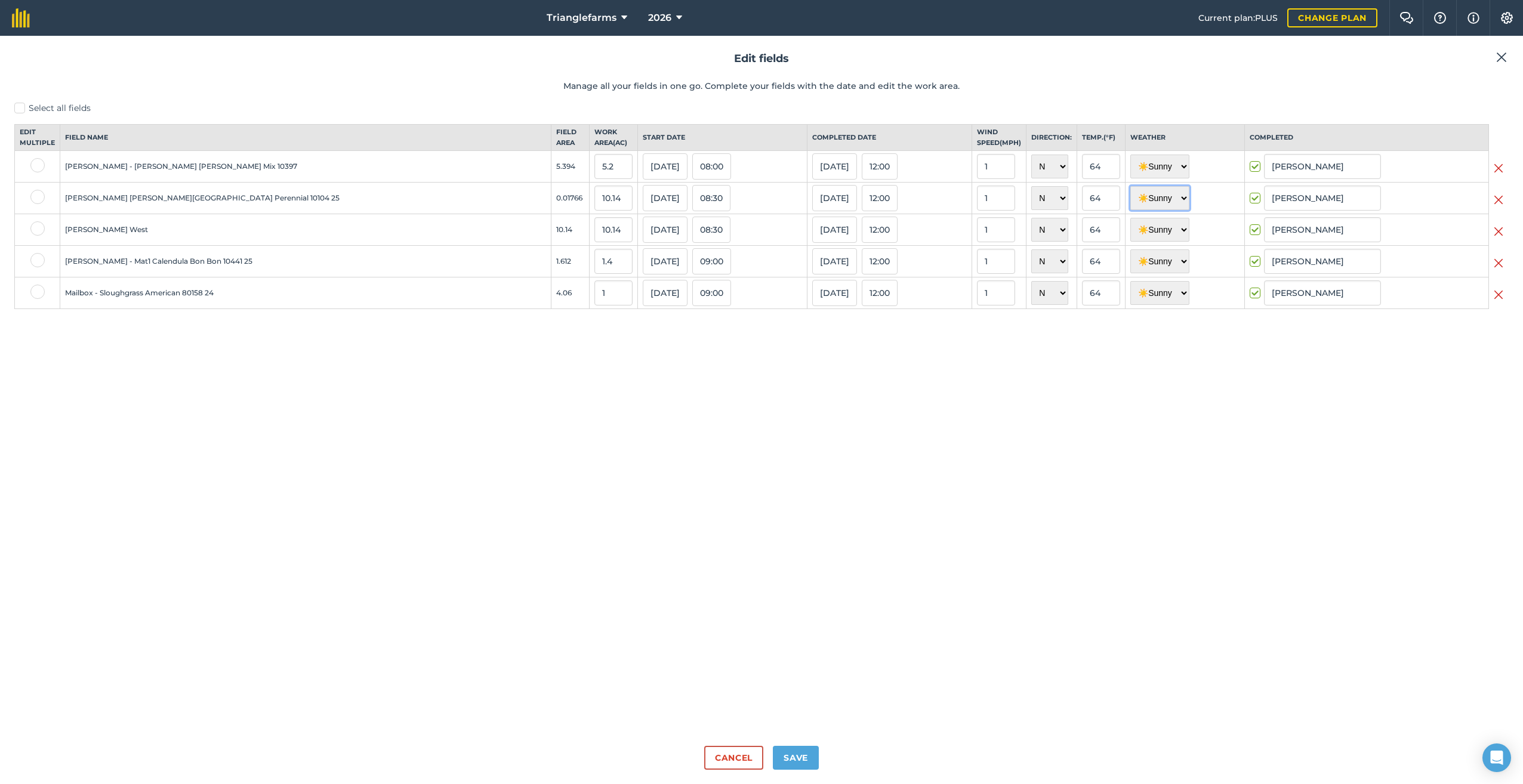
click at [1130, 196] on select "☀️ Sunny 🌧 Rainy ⛅️ Cloudy 🌨 Snow ❄️ Icy" at bounding box center [1160, 198] width 59 height 24
click at [1497, 239] on img at bounding box center [1498, 231] width 9 height 14
click at [799, 751] on button "Save" at bounding box center [795, 757] width 46 height 24
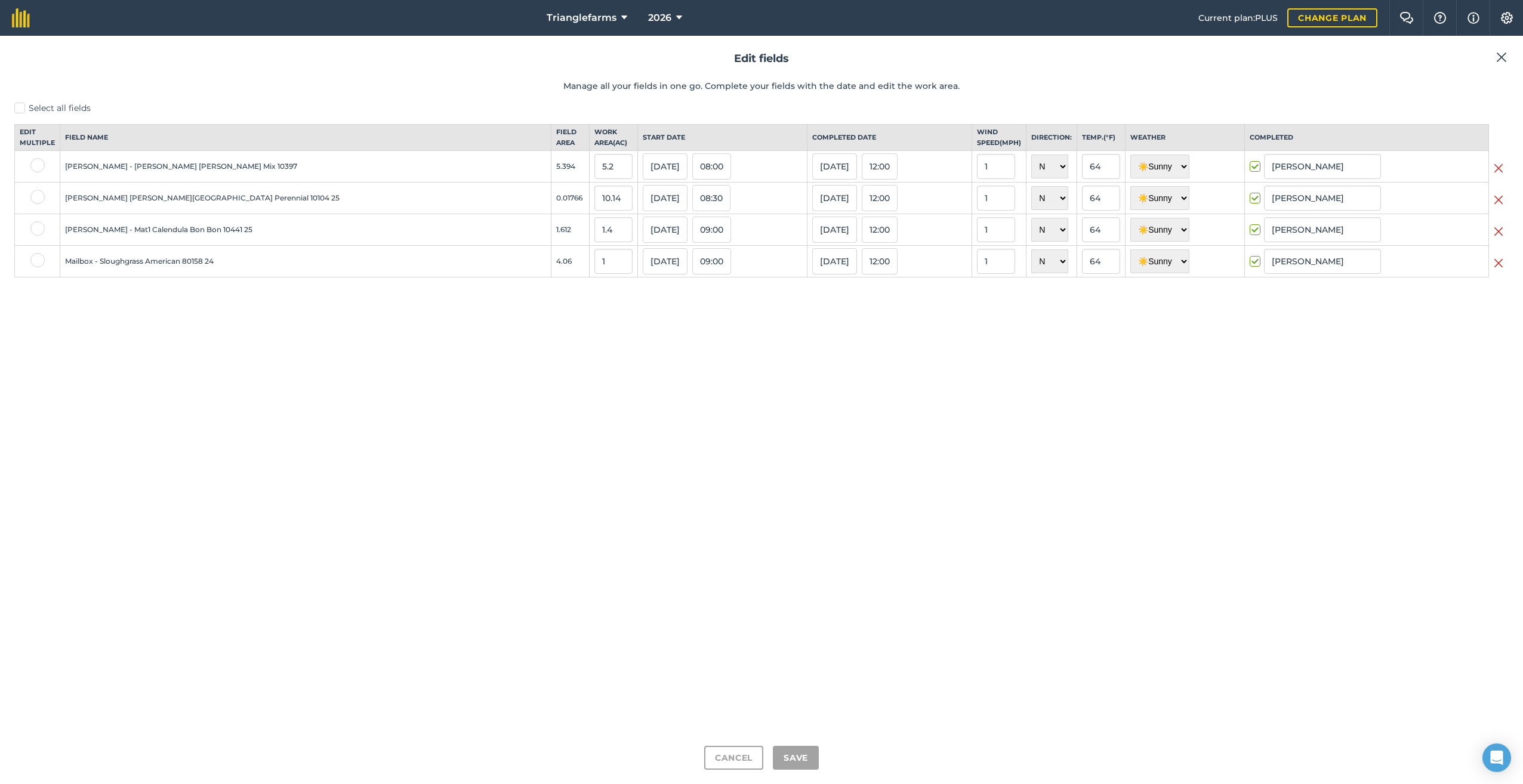
checkbox input "true"
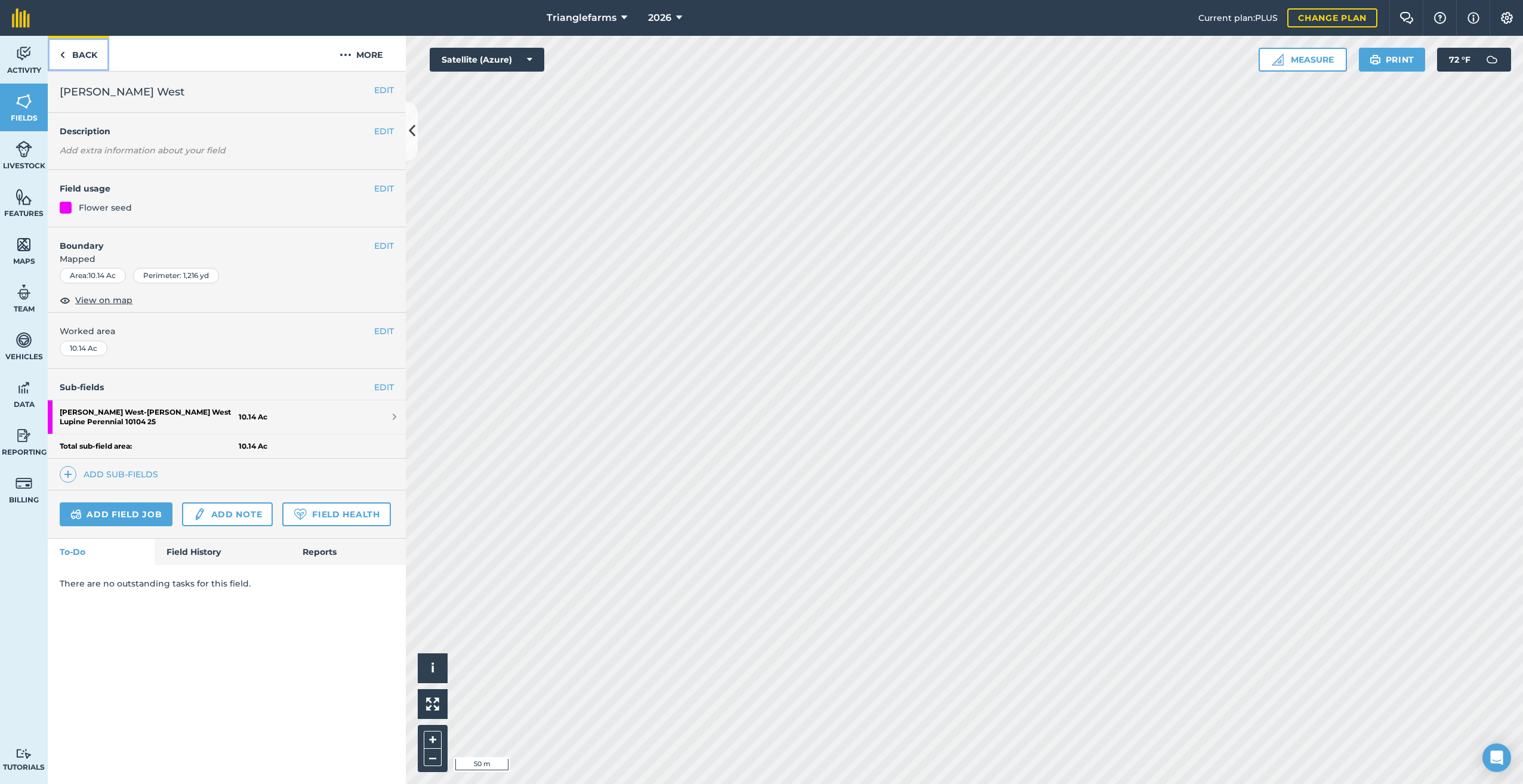
click at [61, 51] on img at bounding box center [63, 54] width 5 height 14
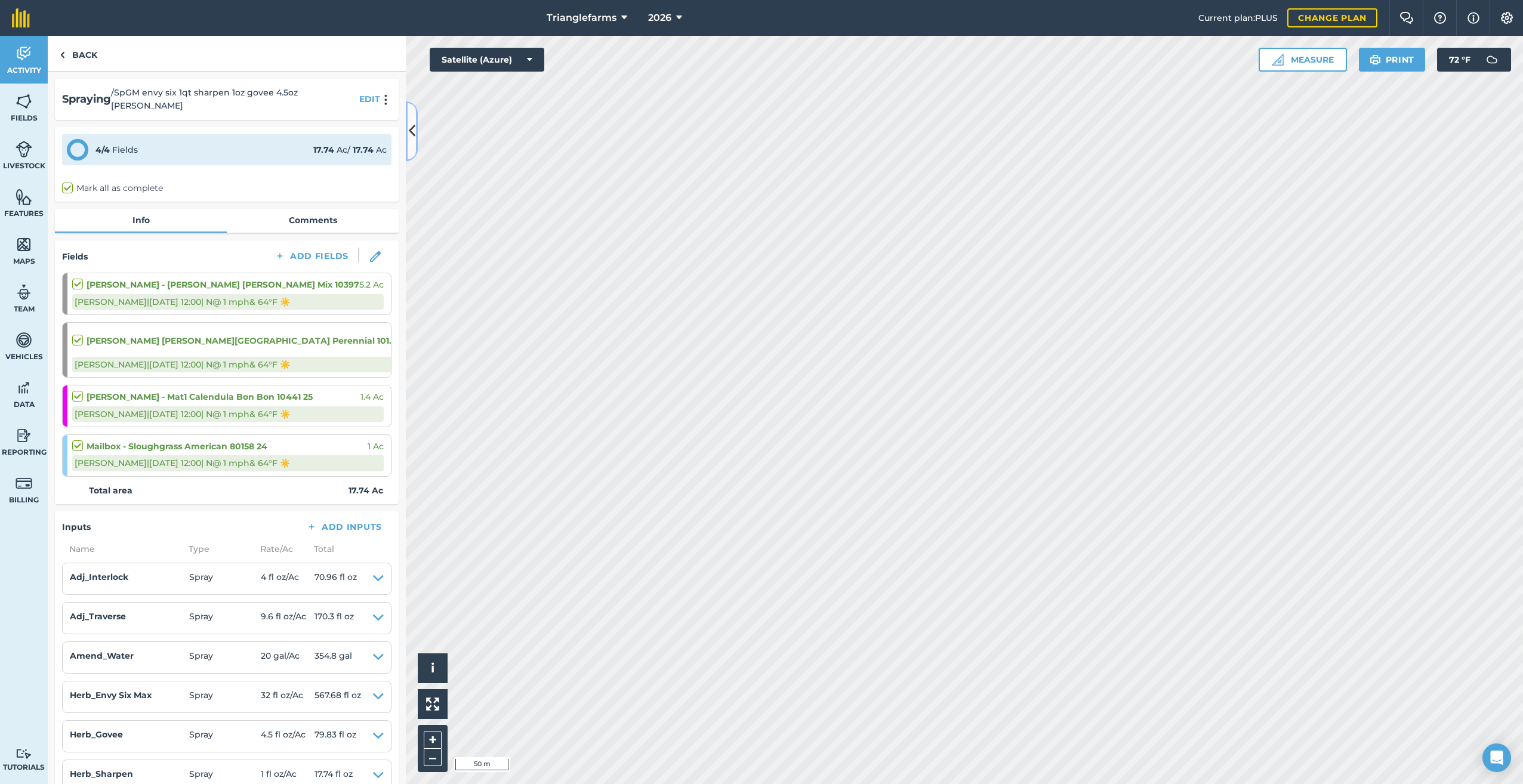
click at [409, 134] on icon at bounding box center [412, 130] width 7 height 21
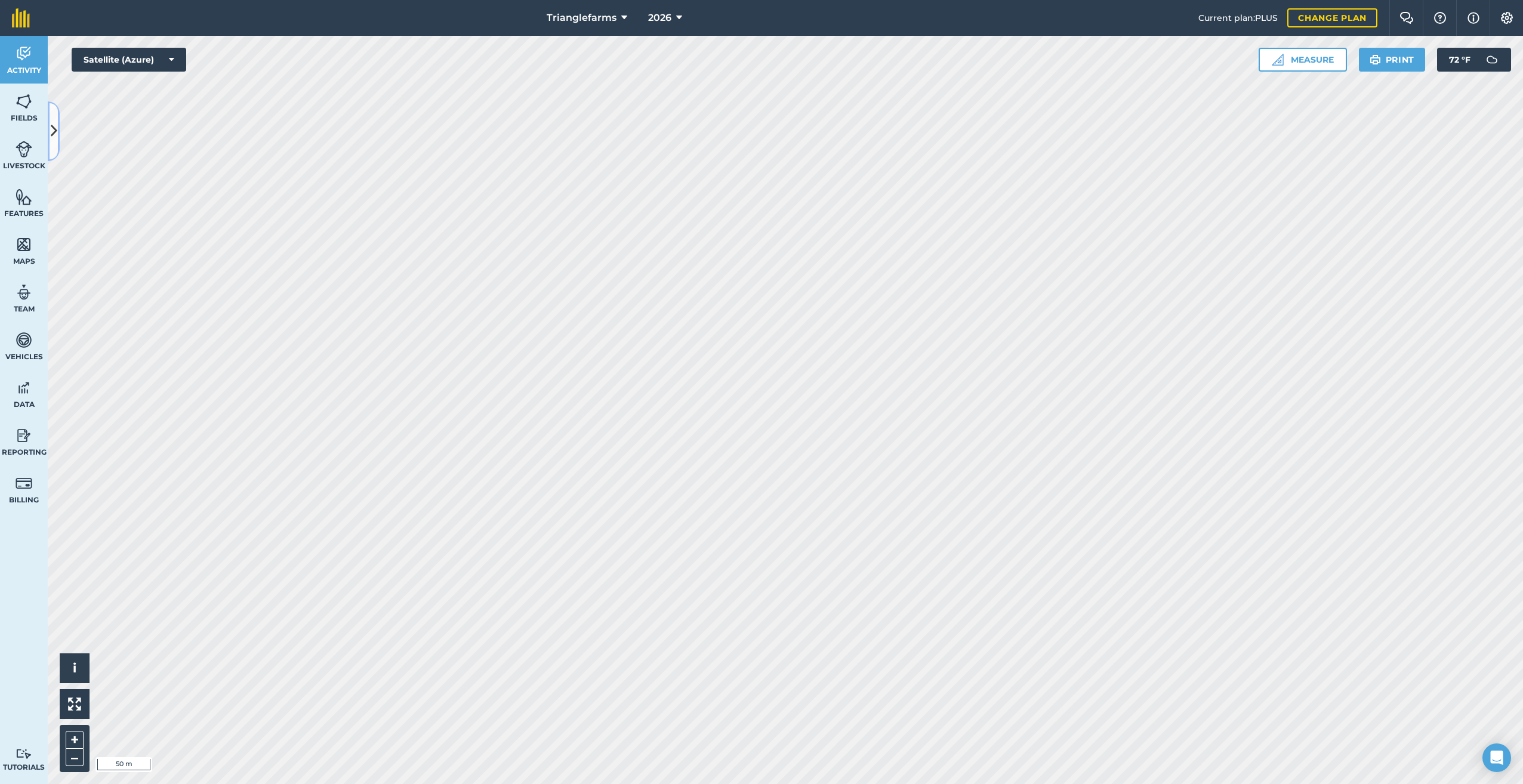
click at [56, 132] on icon at bounding box center [54, 130] width 7 height 21
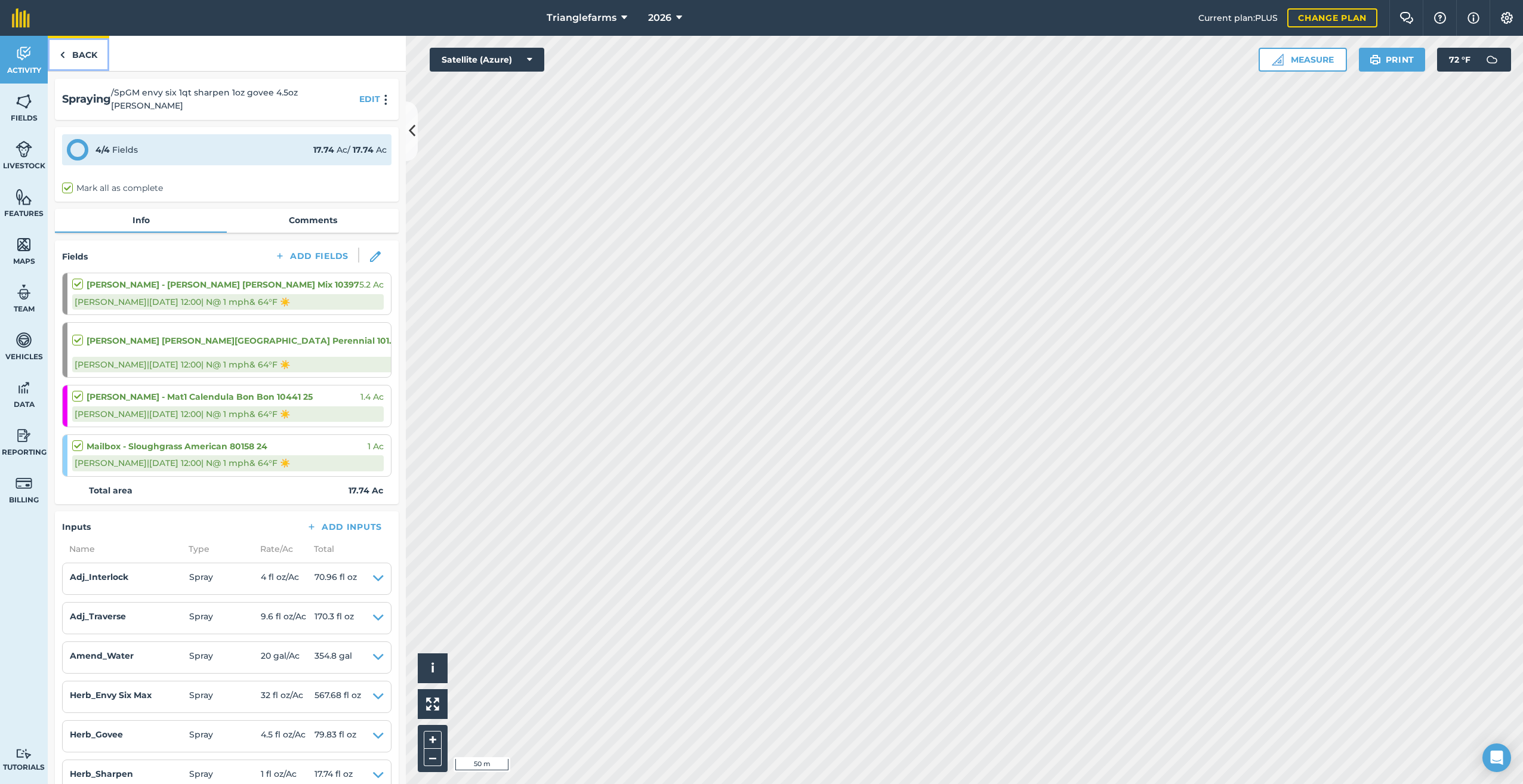
click at [68, 52] on link "Back" at bounding box center [78, 53] width 61 height 35
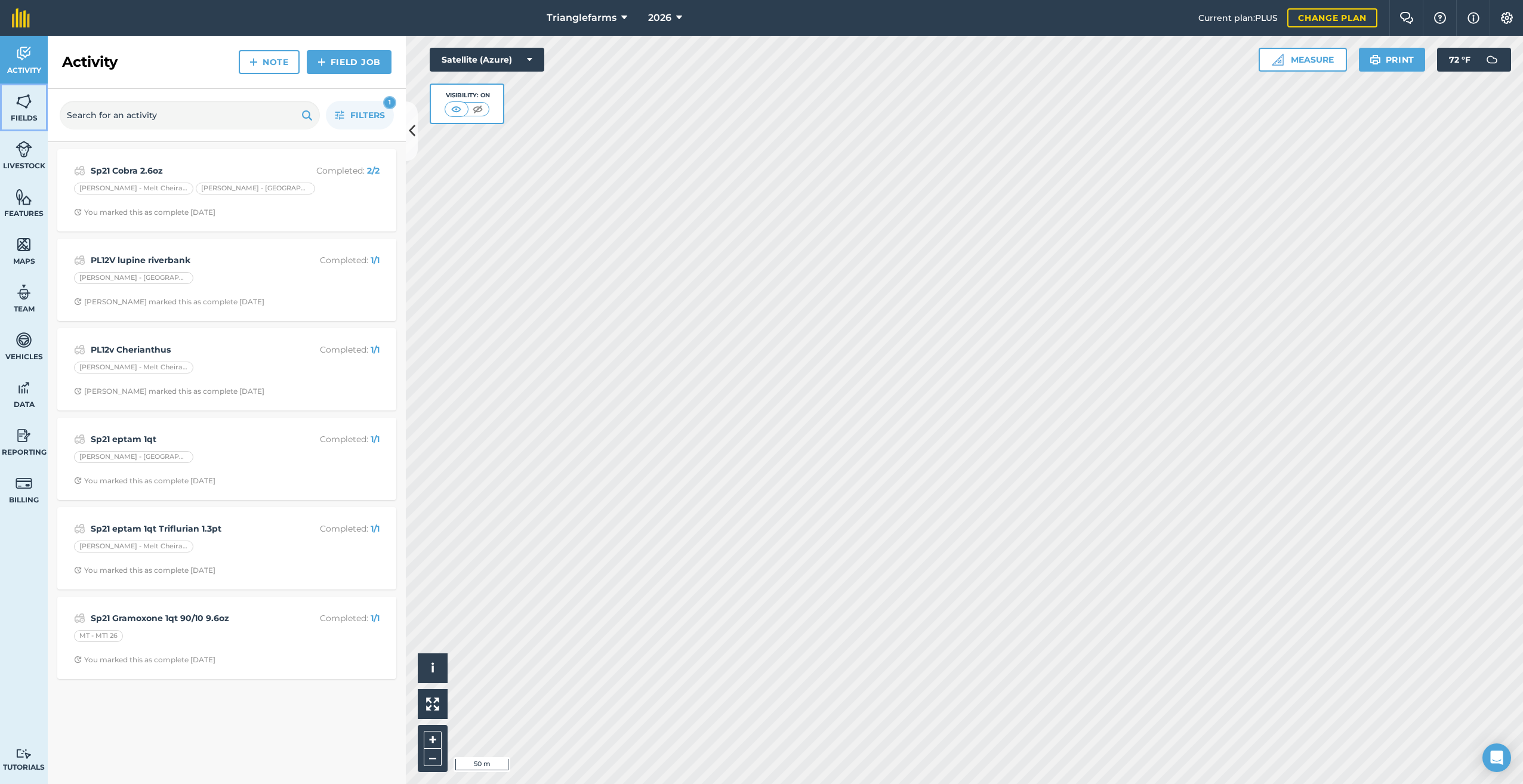
click at [25, 110] on link "Fields" at bounding box center [24, 107] width 48 height 48
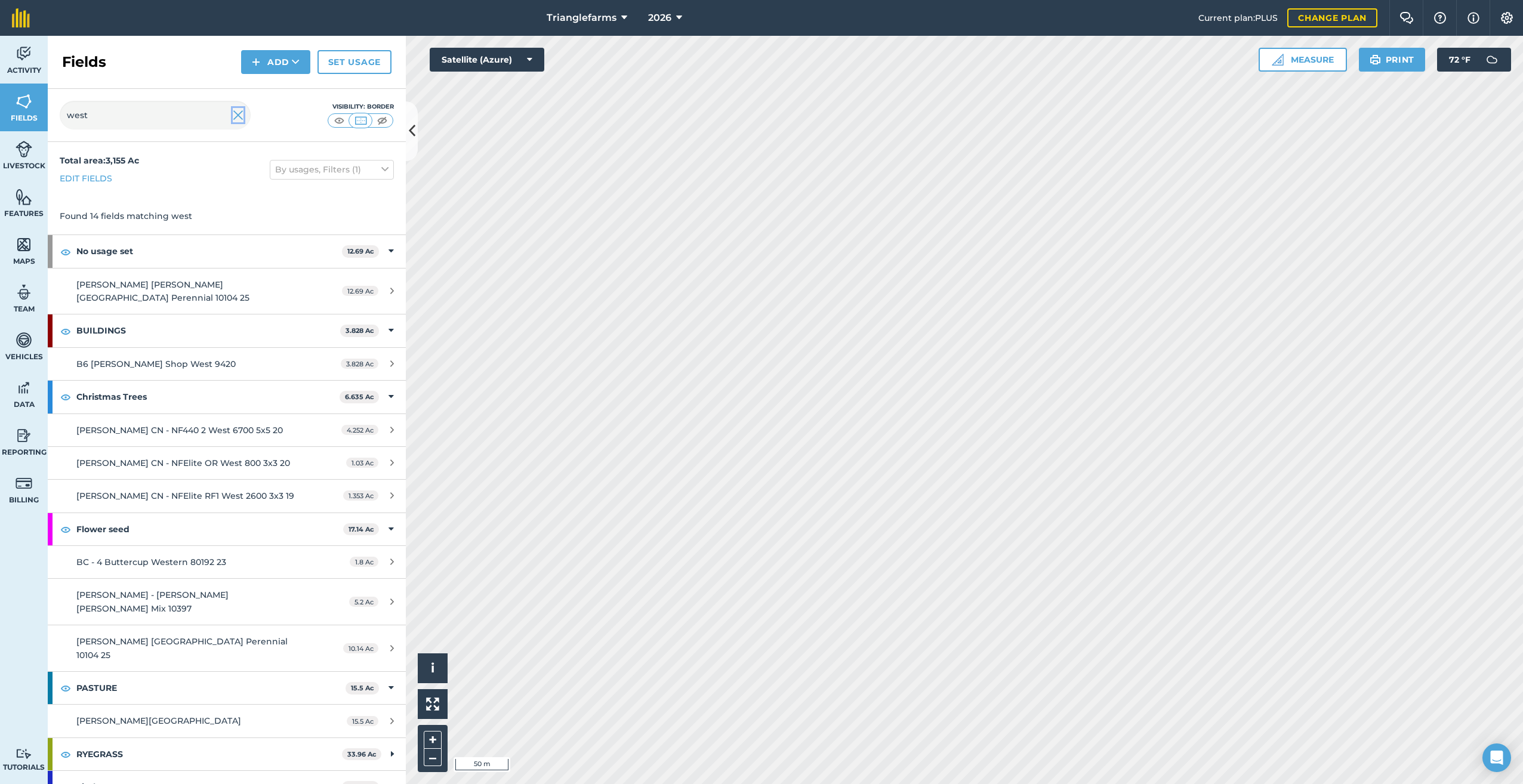
click at [241, 114] on img at bounding box center [238, 115] width 11 height 14
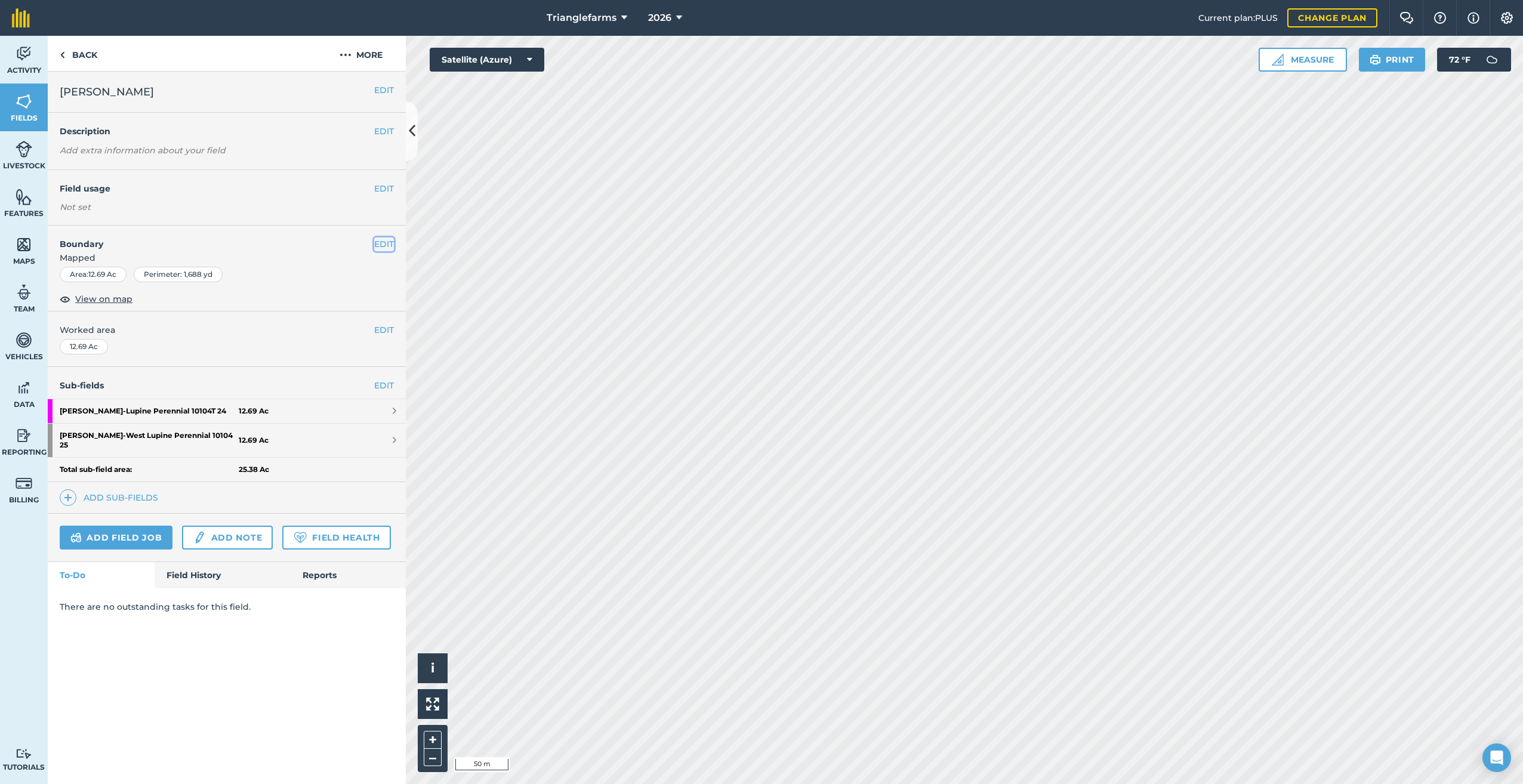
click at [380, 242] on button "EDIT" at bounding box center [383, 244] width 19 height 13
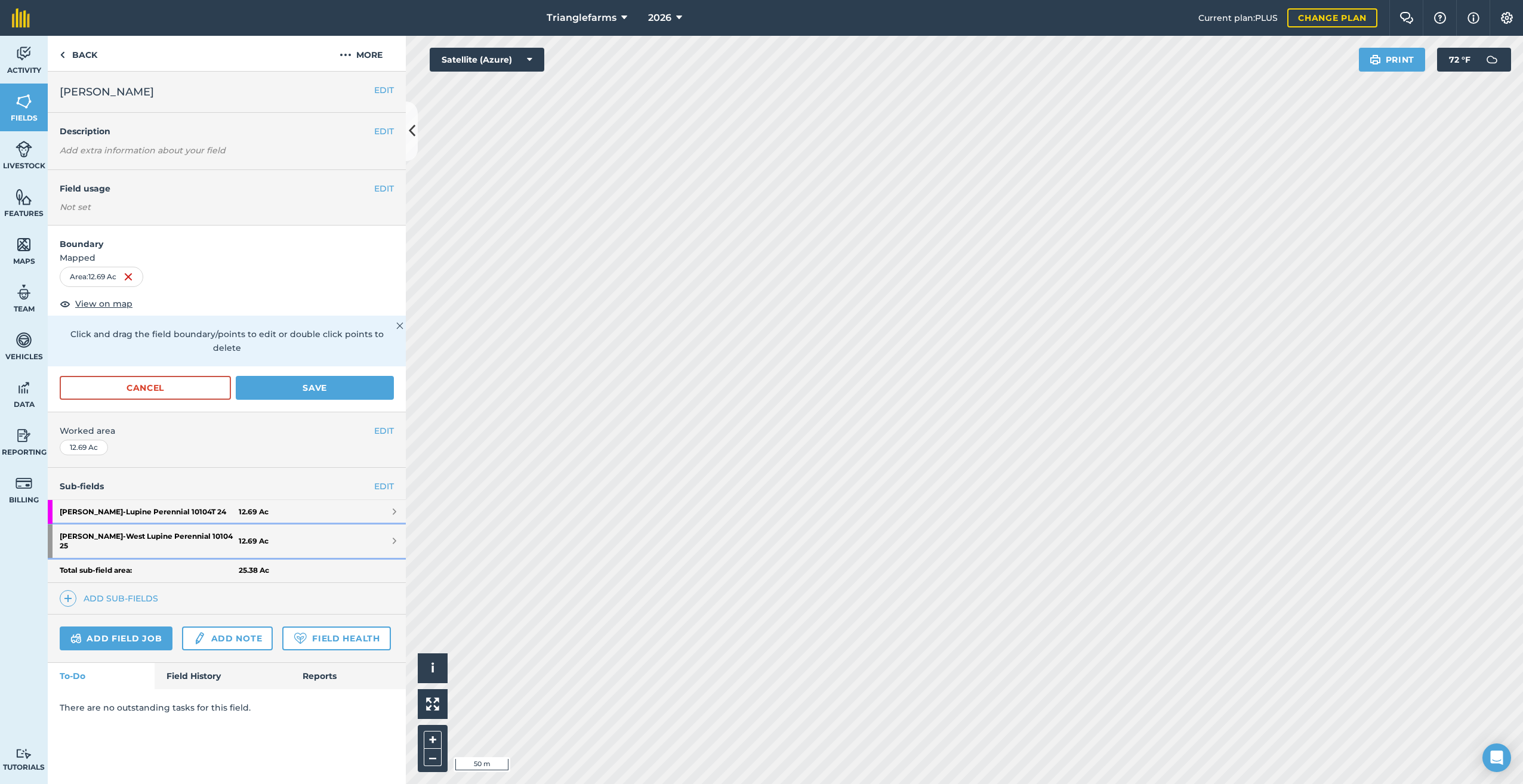
click at [149, 524] on strong "[PERSON_NAME] [PERSON_NAME][GEOGRAPHIC_DATA] Perennial 10104 25" at bounding box center [149, 541] width 179 height 34
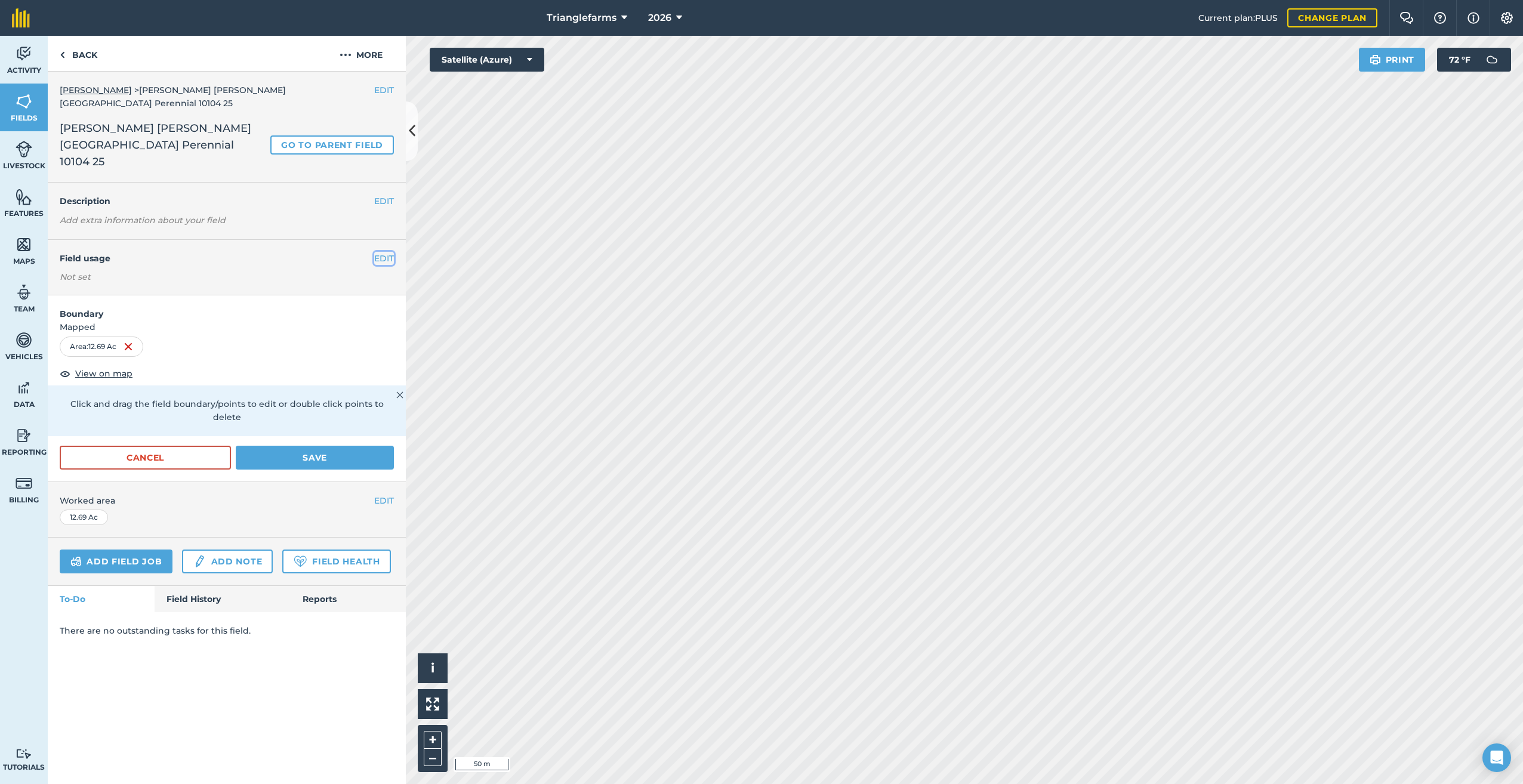
click at [379, 251] on button "EDIT" at bounding box center [383, 258] width 19 height 13
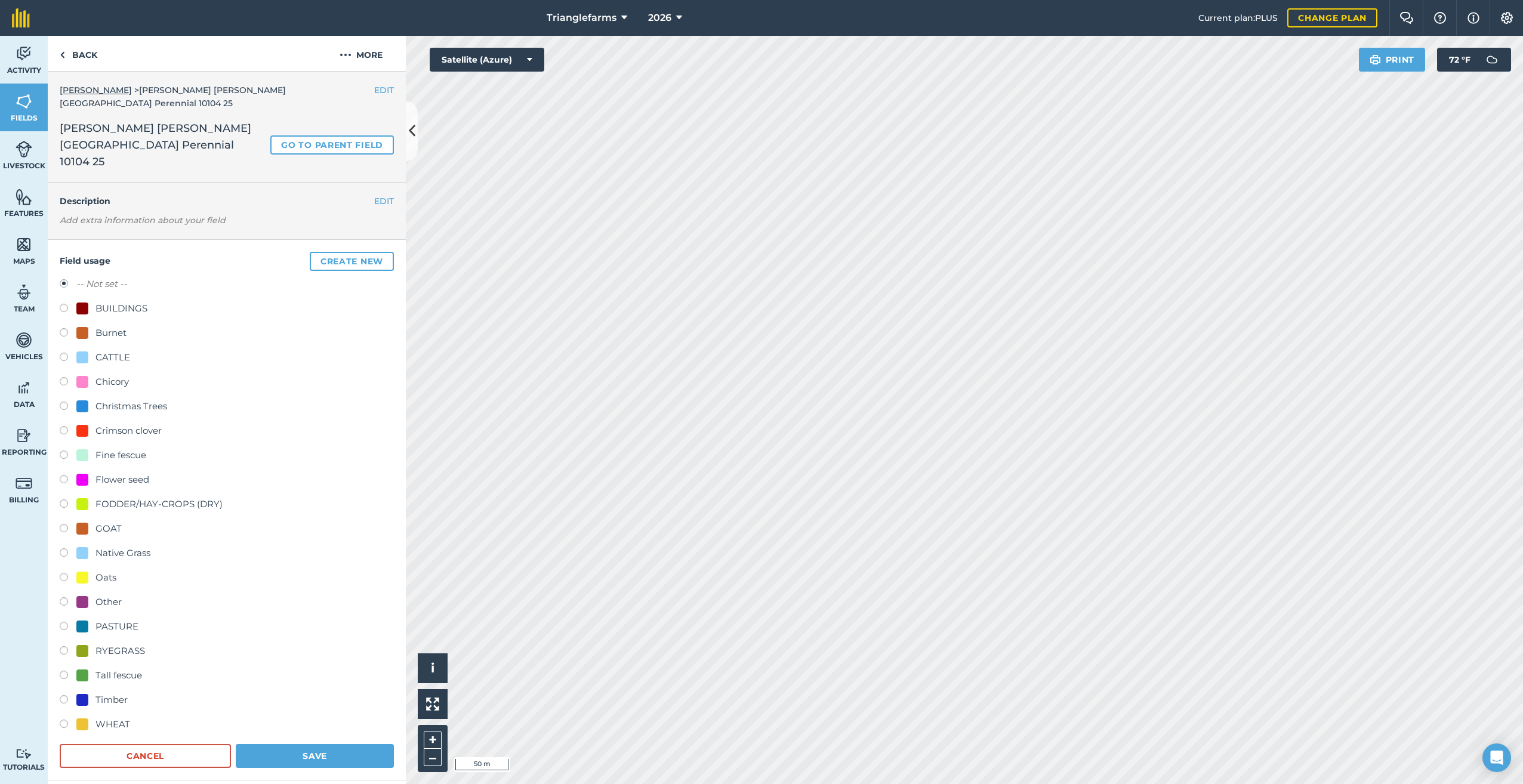
click at [64, 475] on label at bounding box center [68, 481] width 17 height 12
radio input "true"
radio input "false"
click at [326, 744] on button "Save" at bounding box center [315, 756] width 158 height 24
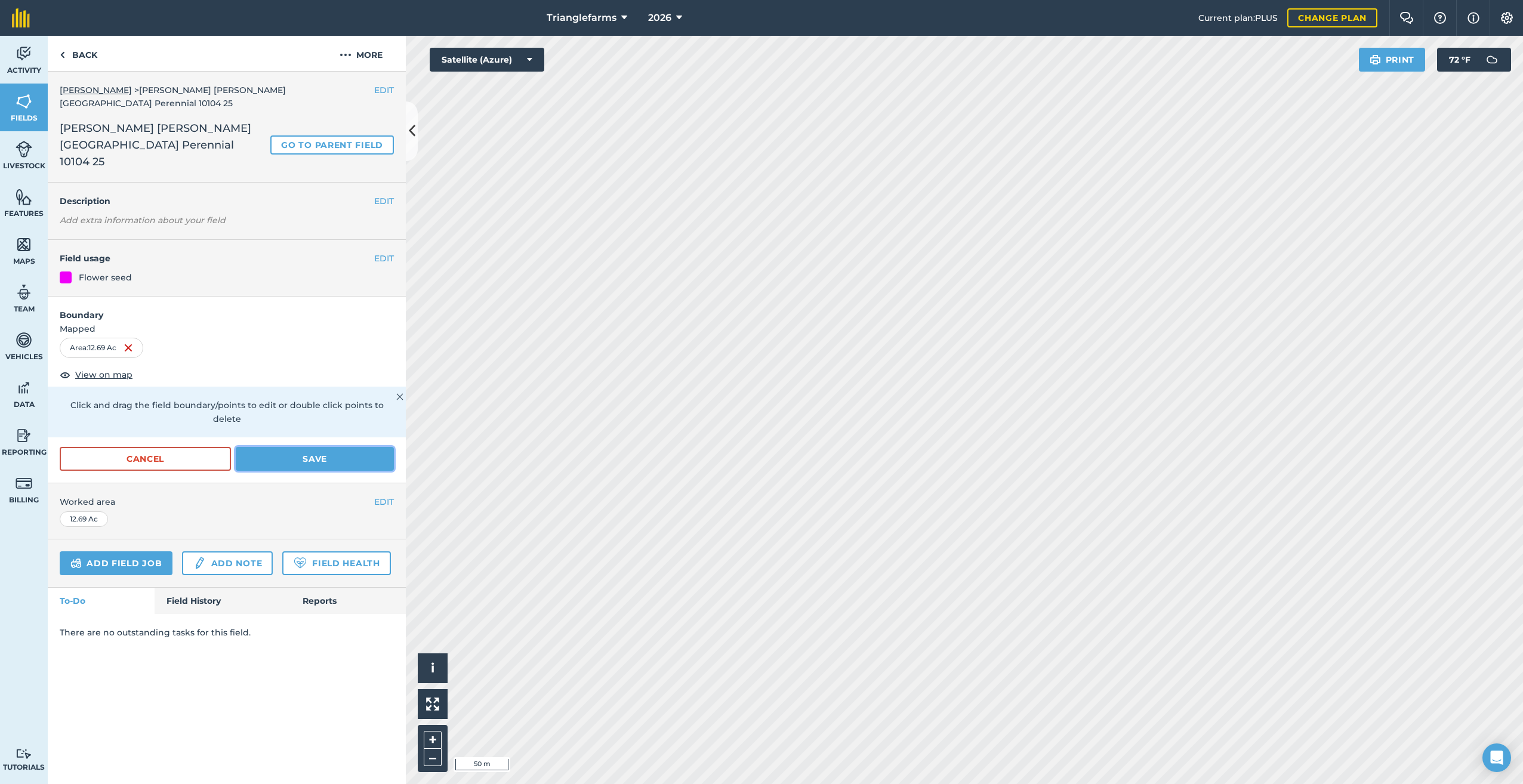
click at [321, 447] on button "Save" at bounding box center [315, 459] width 158 height 24
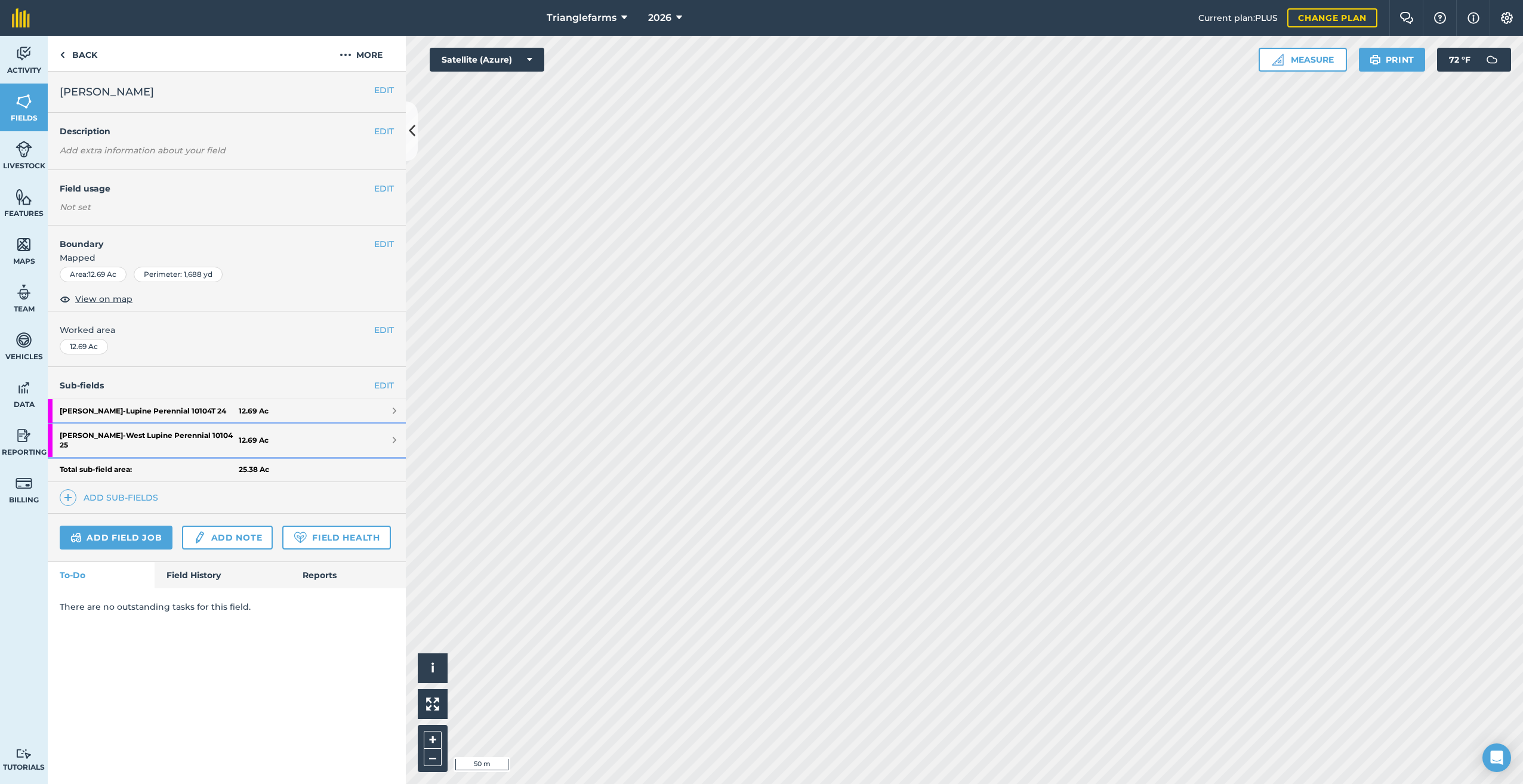
click at [154, 433] on strong "[PERSON_NAME] [PERSON_NAME][GEOGRAPHIC_DATA] Perennial 10104 25" at bounding box center [149, 440] width 179 height 34
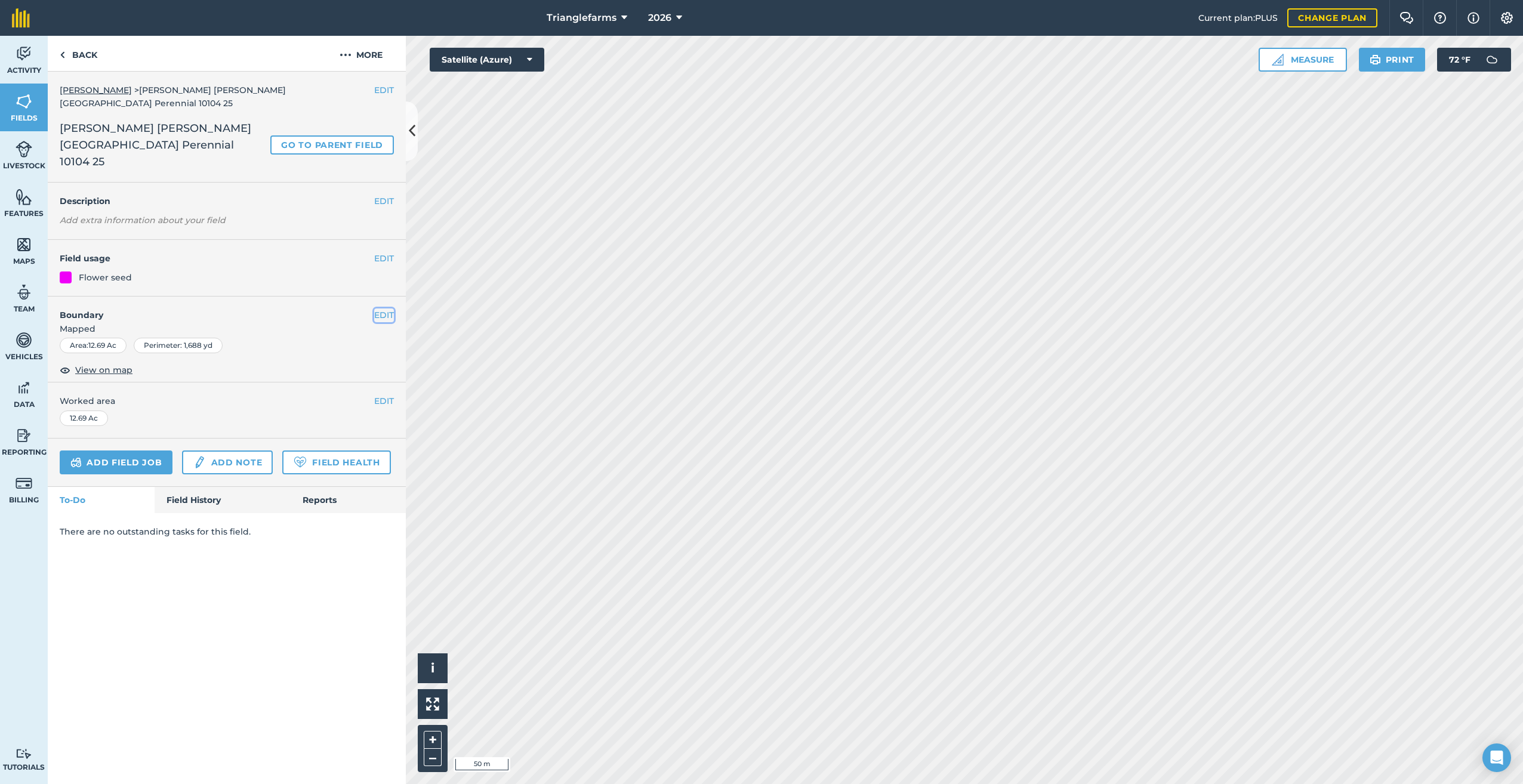
click at [380, 309] on button "EDIT" at bounding box center [383, 315] width 19 height 13
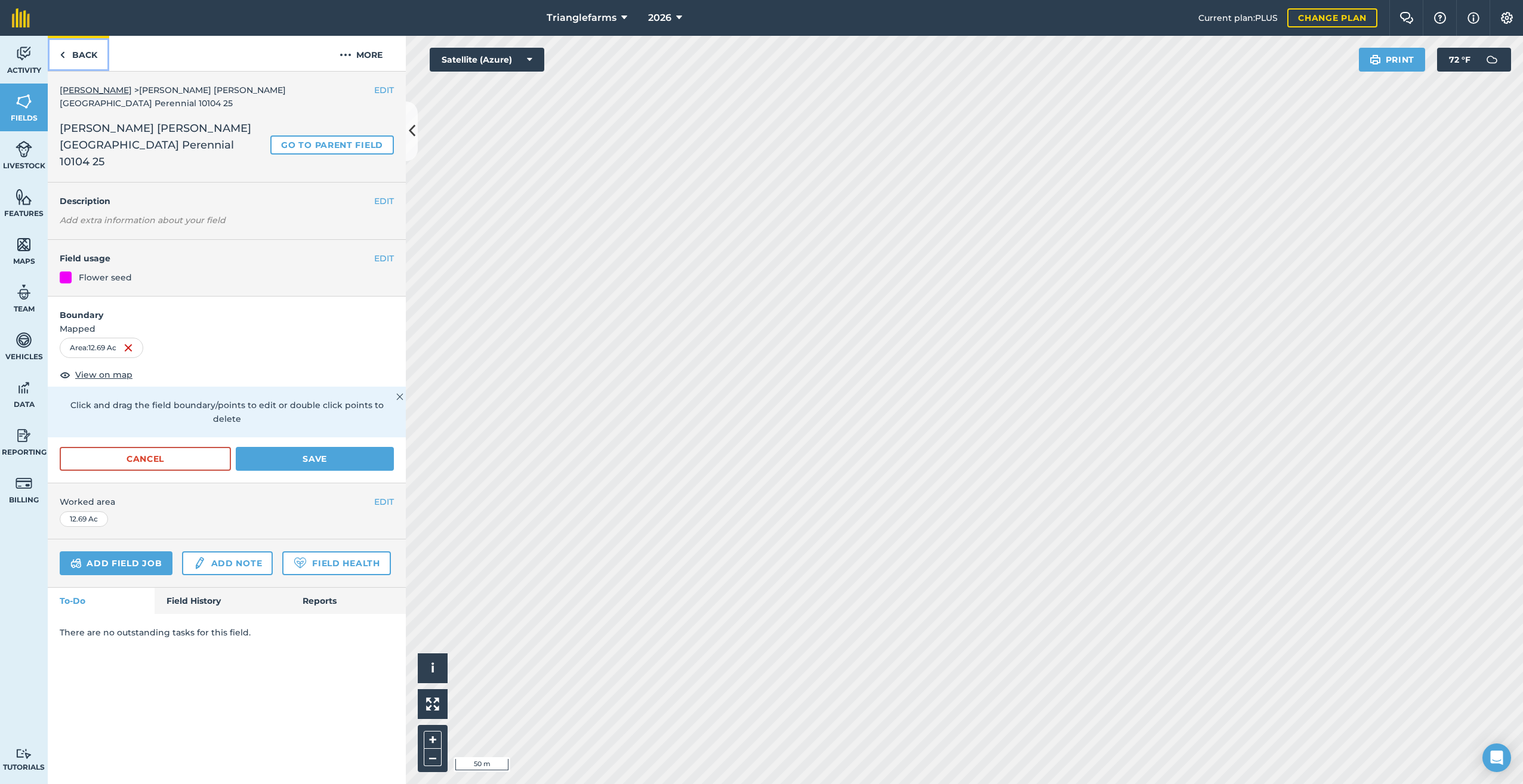
click at [63, 54] on img at bounding box center [63, 54] width 5 height 14
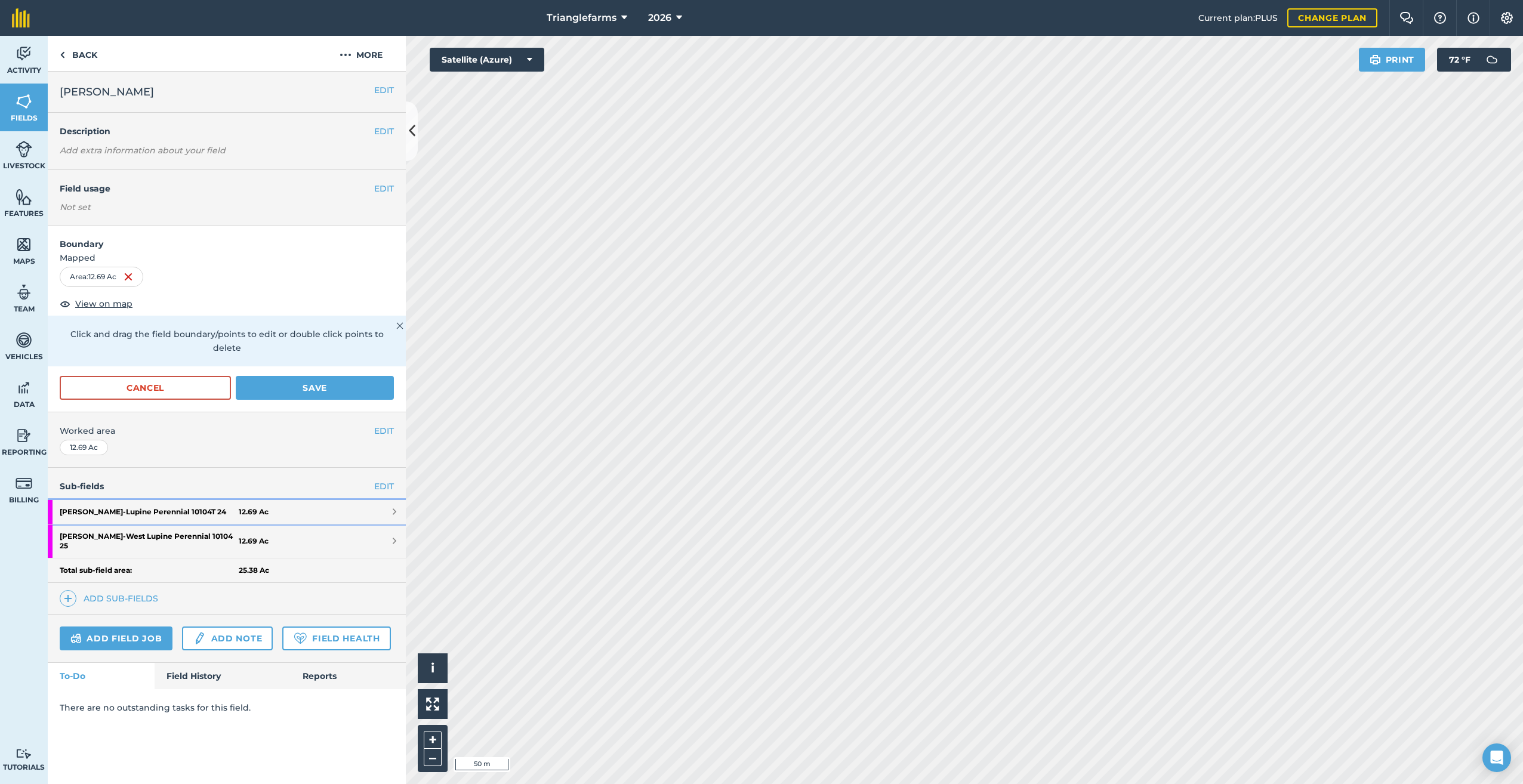
click at [163, 500] on strong "[PERSON_NAME] - Lupine Perennial 10104T 24" at bounding box center [149, 512] width 179 height 24
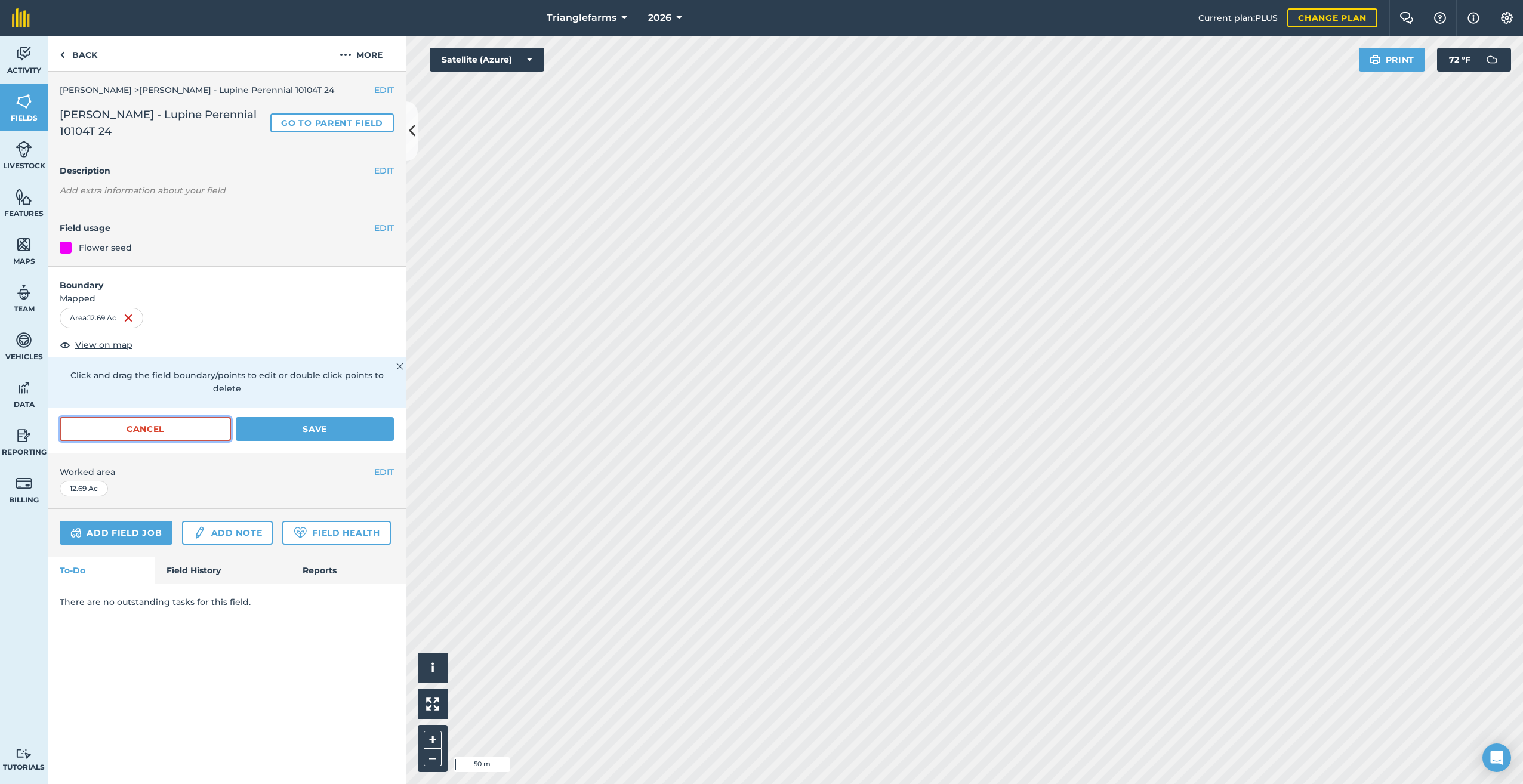
click at [137, 417] on button "Cancel" at bounding box center [145, 428] width 171 height 24
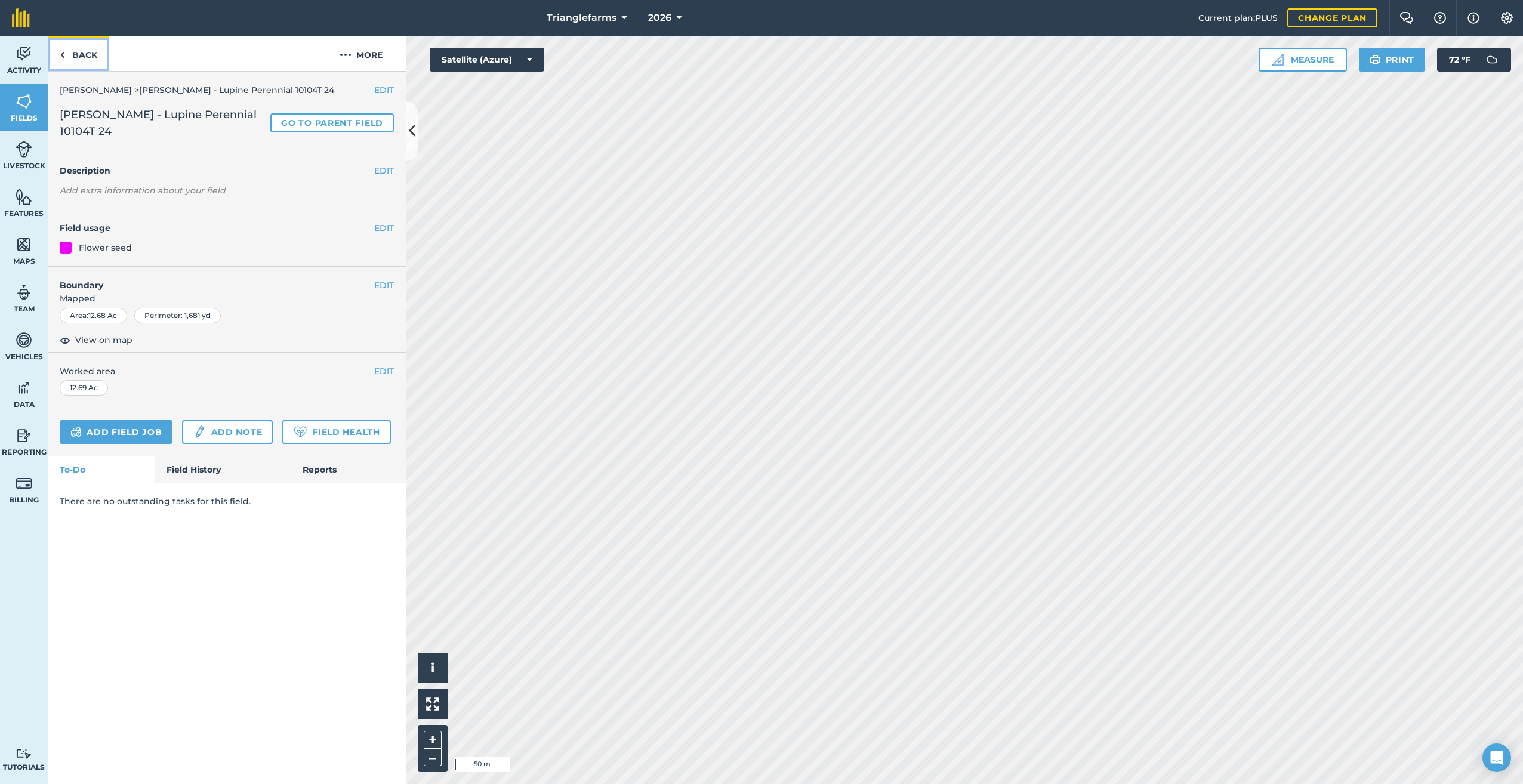
click at [65, 50] on link "Back" at bounding box center [78, 53] width 61 height 35
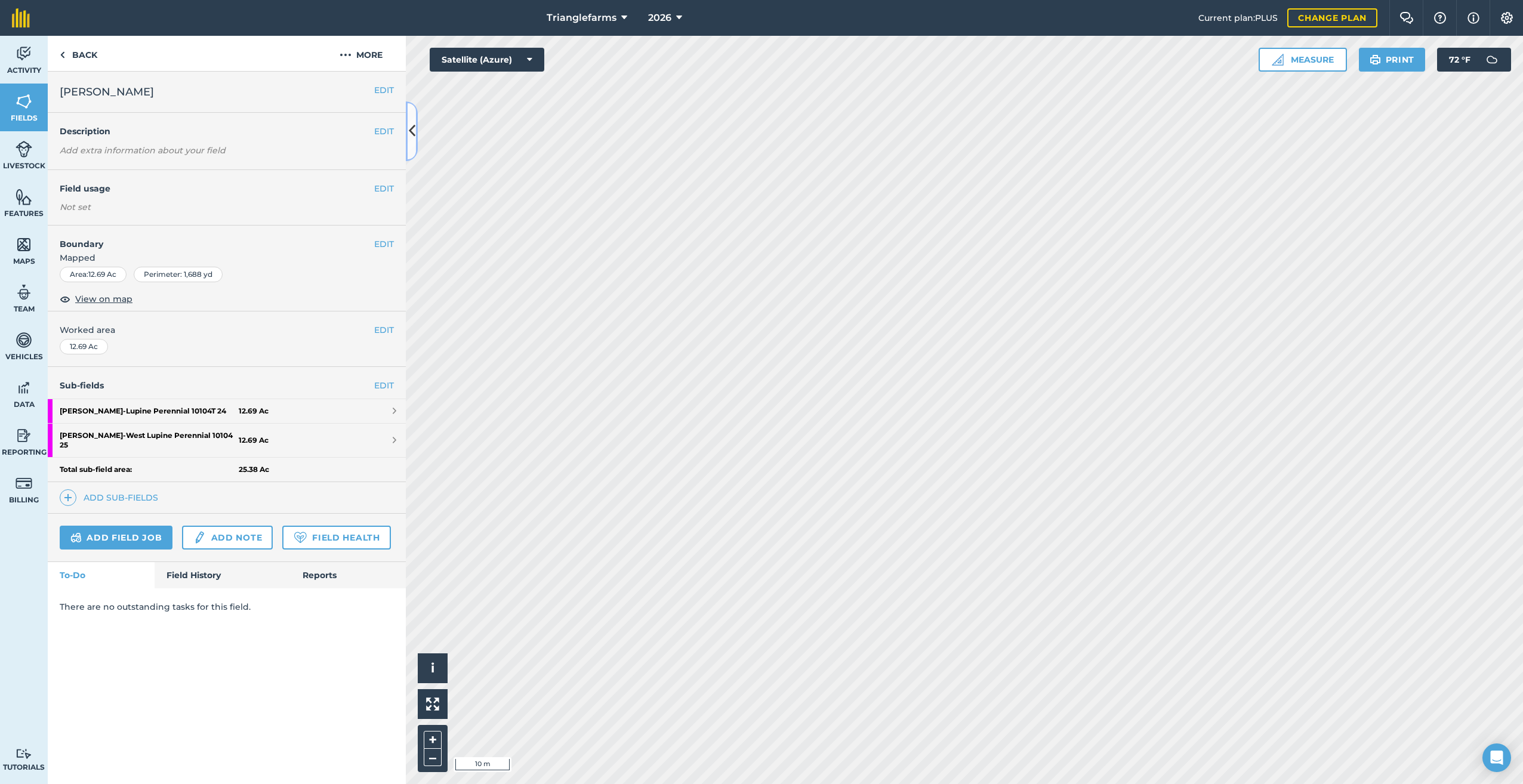
click at [416, 130] on button at bounding box center [412, 131] width 12 height 60
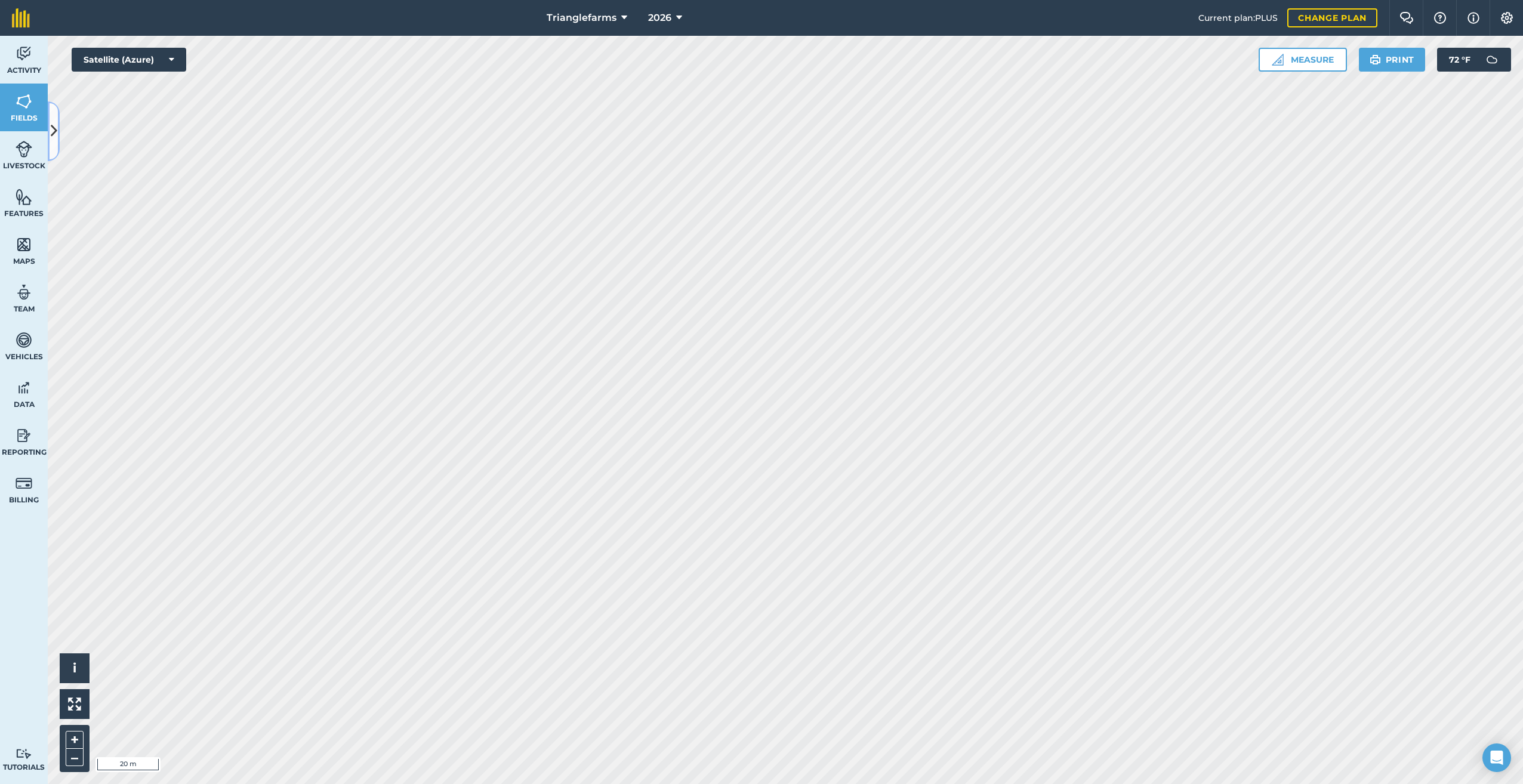
click at [51, 130] on icon at bounding box center [54, 130] width 7 height 21
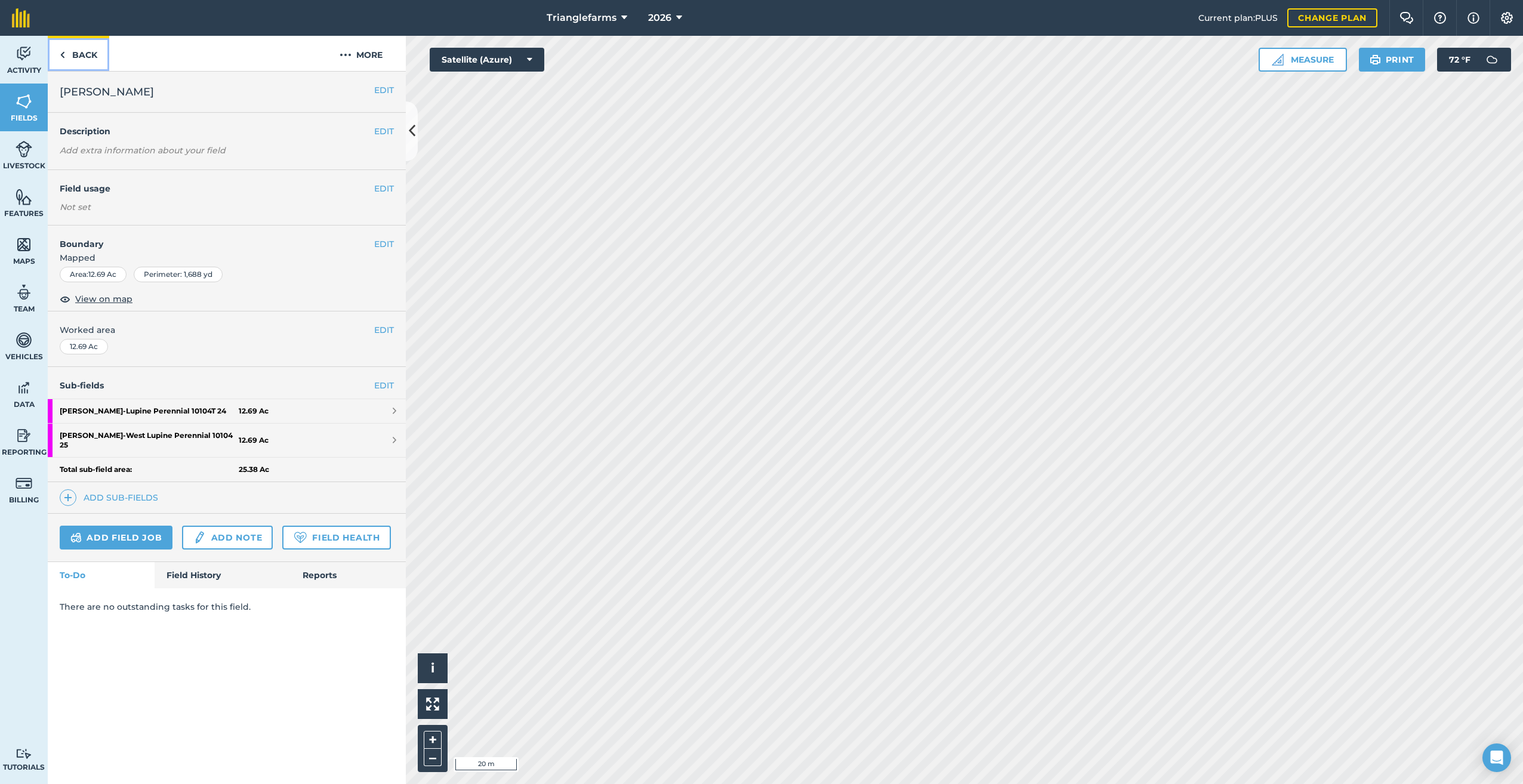
click at [69, 50] on link "Back" at bounding box center [78, 53] width 61 height 35
click at [61, 56] on img at bounding box center [63, 54] width 5 height 14
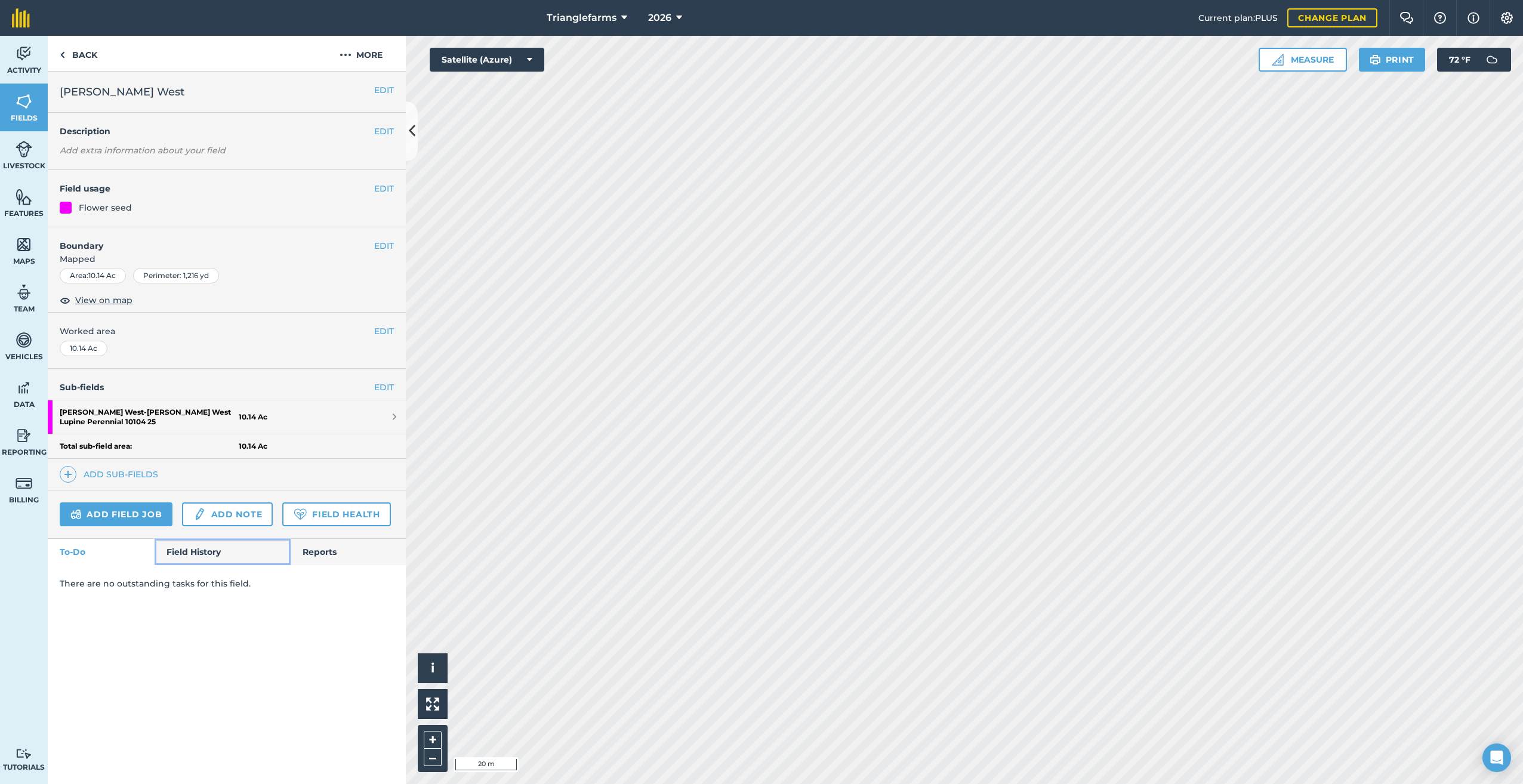
click at [200, 540] on link "Field History" at bounding box center [222, 551] width 135 height 26
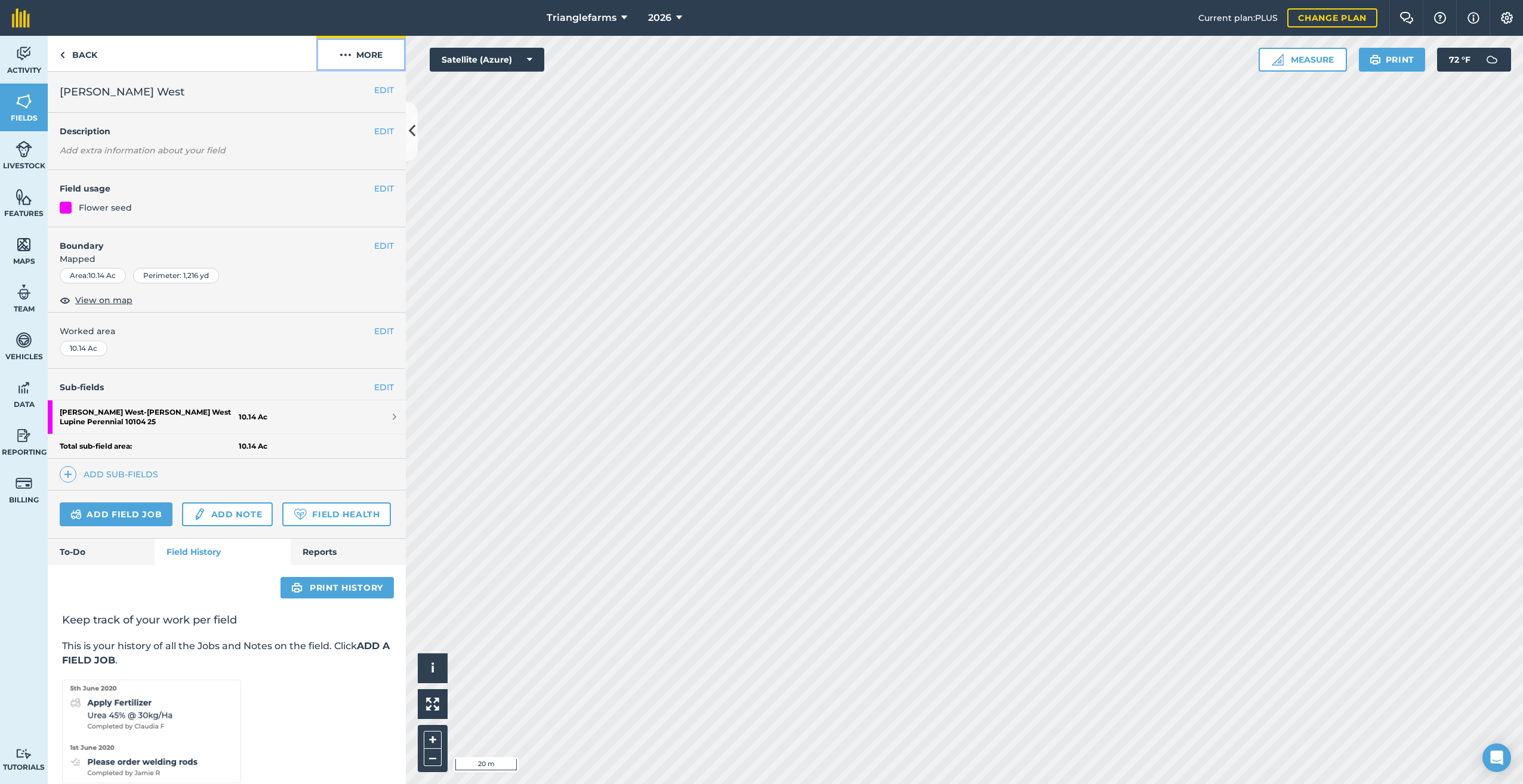
click at [350, 56] on img at bounding box center [346, 54] width 12 height 14
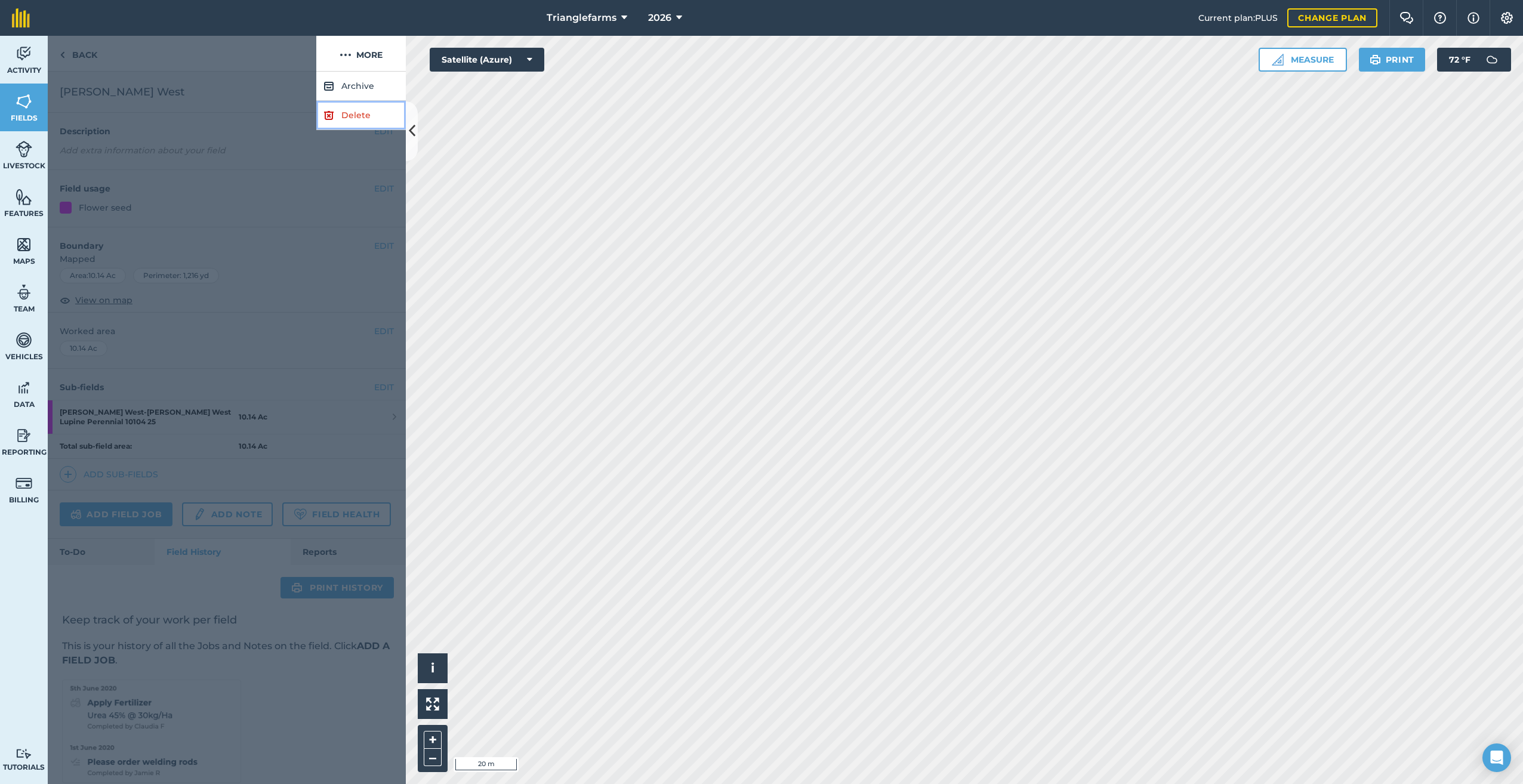
click at [351, 114] on link "Delete" at bounding box center [360, 115] width 89 height 29
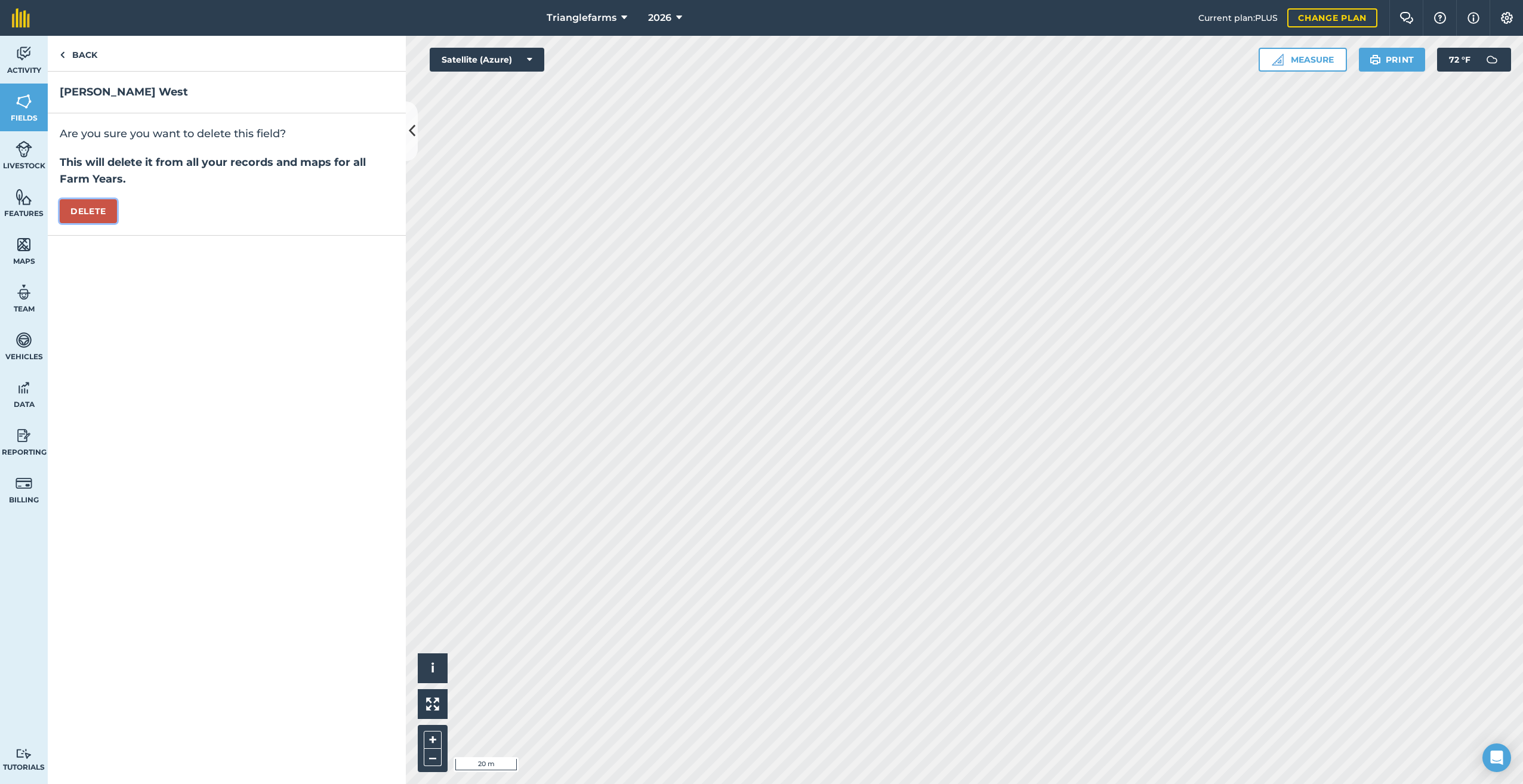
drag, startPoint x: 79, startPoint y: 209, endPoint x: 211, endPoint y: 301, distance: 160.9
click at [81, 209] on button "Delete" at bounding box center [88, 210] width 57 height 24
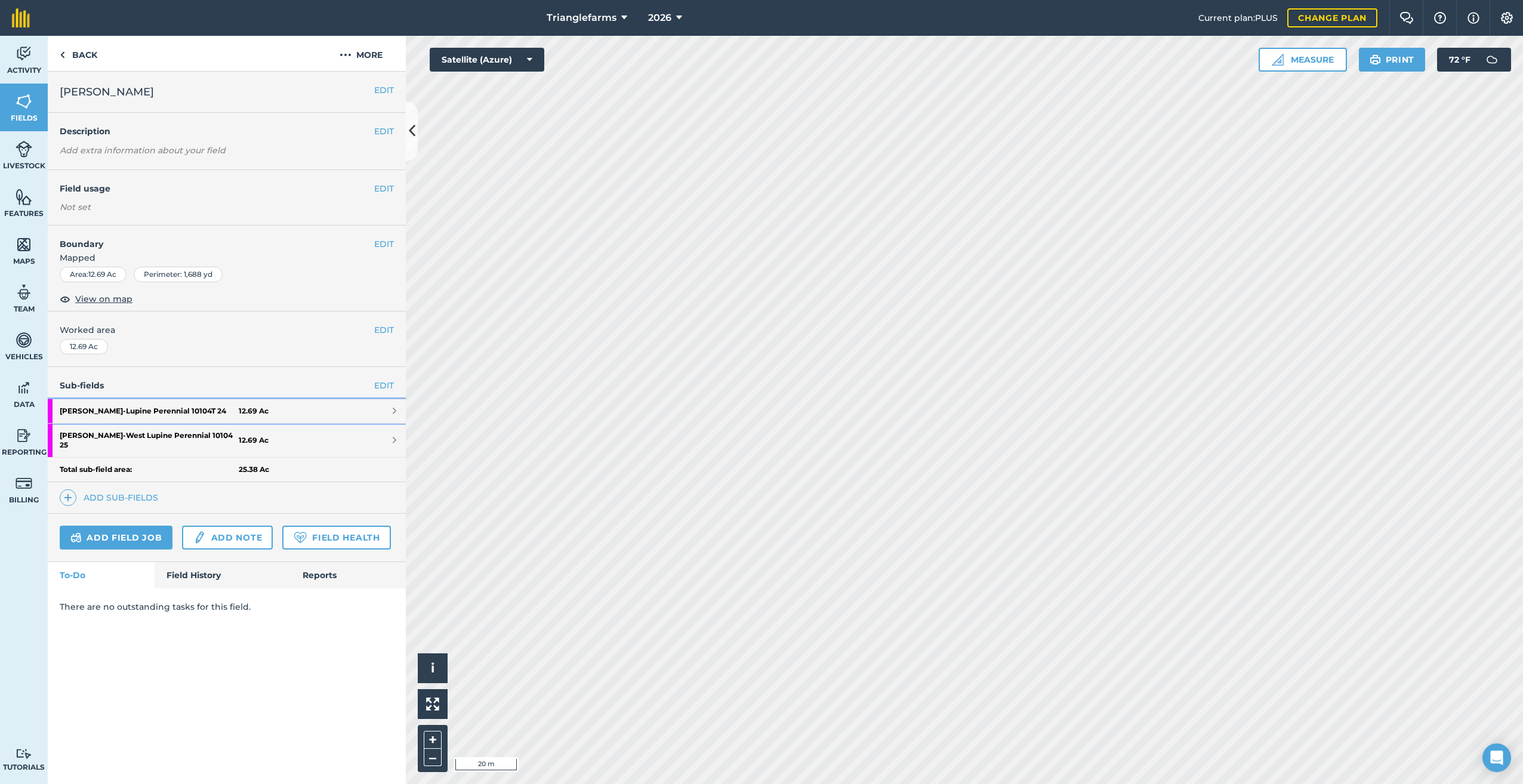
click at [164, 408] on strong "[PERSON_NAME] - Lupine Perennial 10104T 24" at bounding box center [149, 411] width 179 height 24
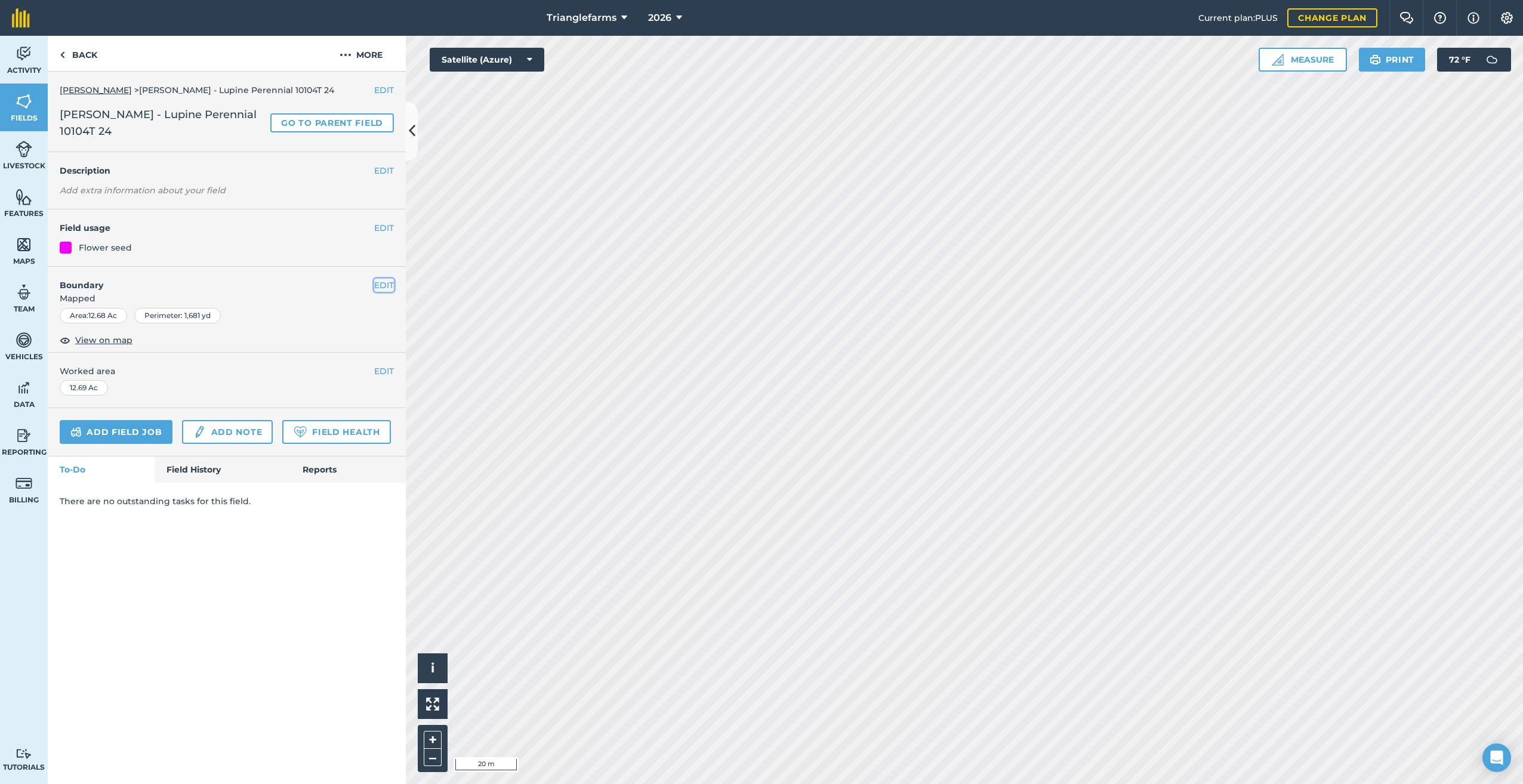
click at [385, 284] on button "EDIT" at bounding box center [383, 285] width 19 height 13
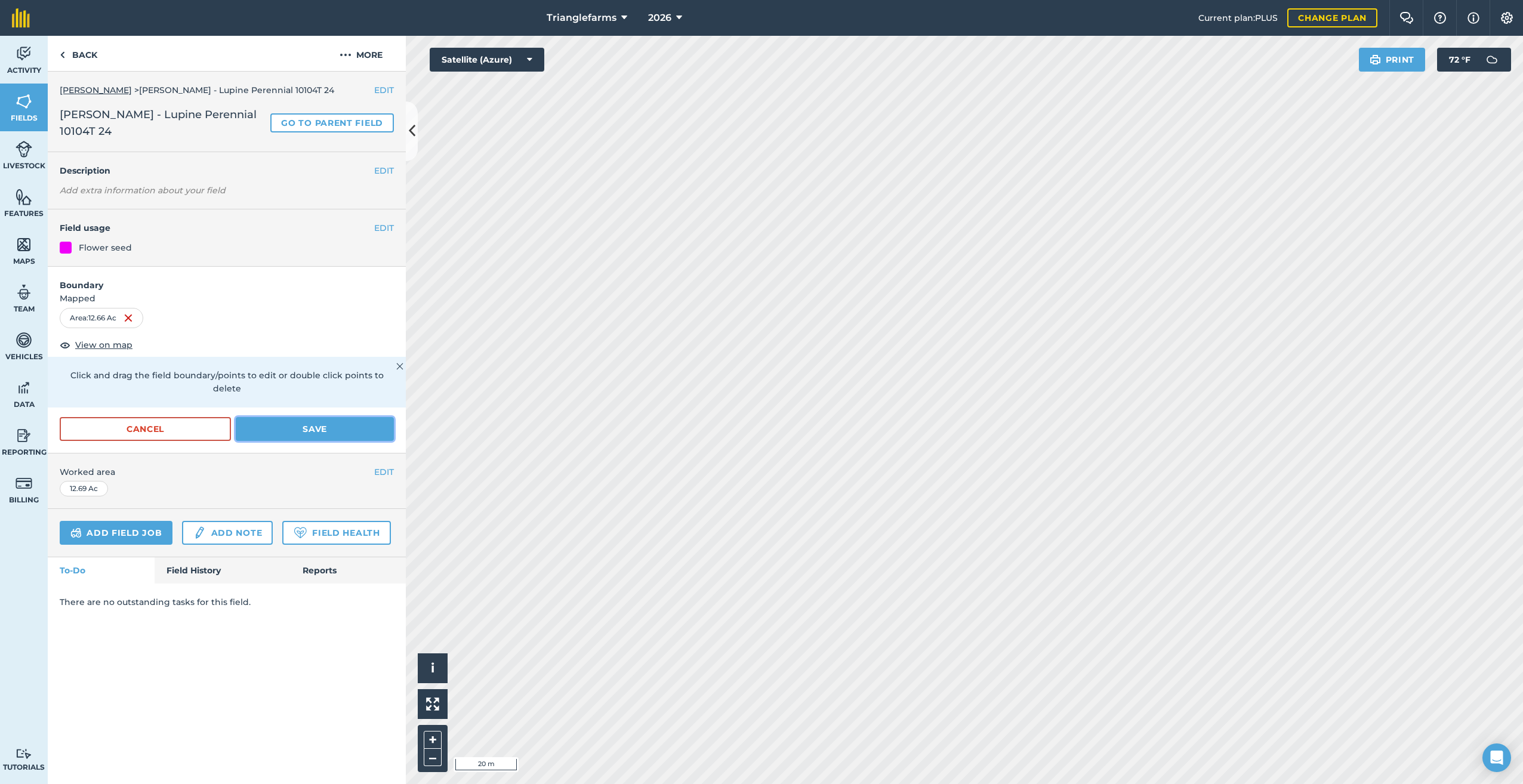
click at [313, 417] on button "Save" at bounding box center [315, 428] width 158 height 24
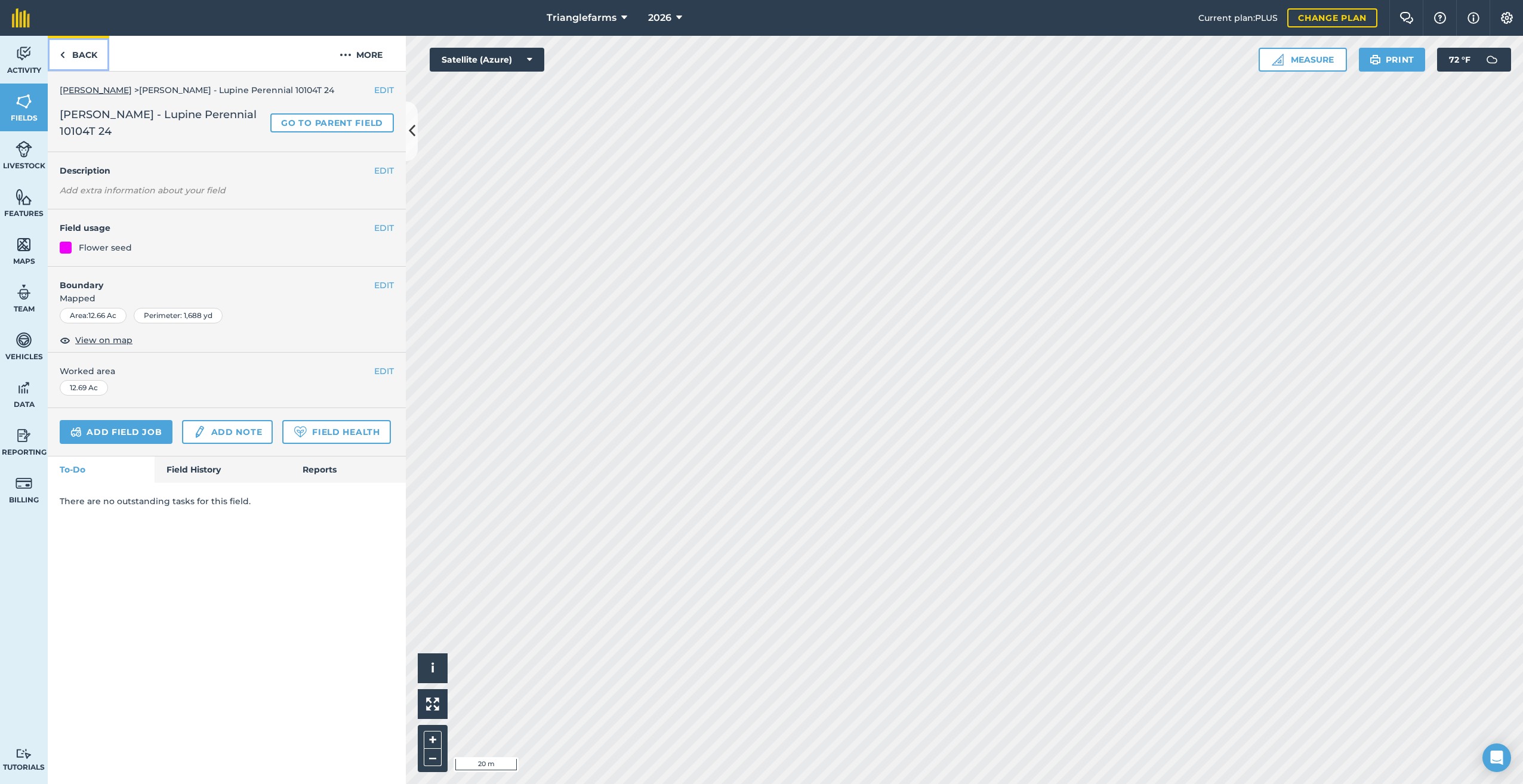
drag, startPoint x: 68, startPoint y: 56, endPoint x: 71, endPoint y: 71, distance: 15.3
click at [68, 56] on link "Back" at bounding box center [78, 53] width 61 height 35
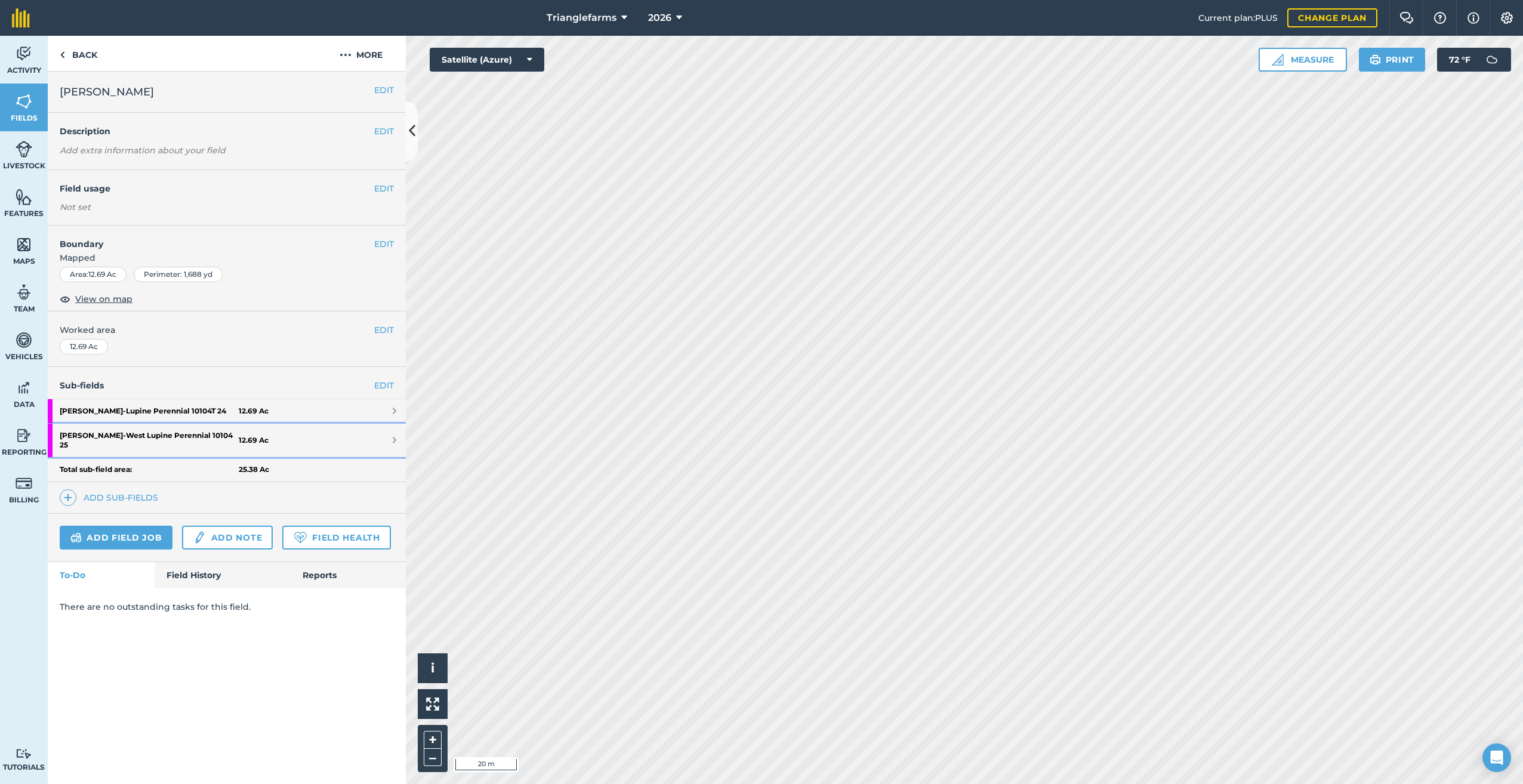
click at [162, 430] on strong "[PERSON_NAME] [PERSON_NAME][GEOGRAPHIC_DATA] Perennial 10104 25" at bounding box center [149, 440] width 179 height 34
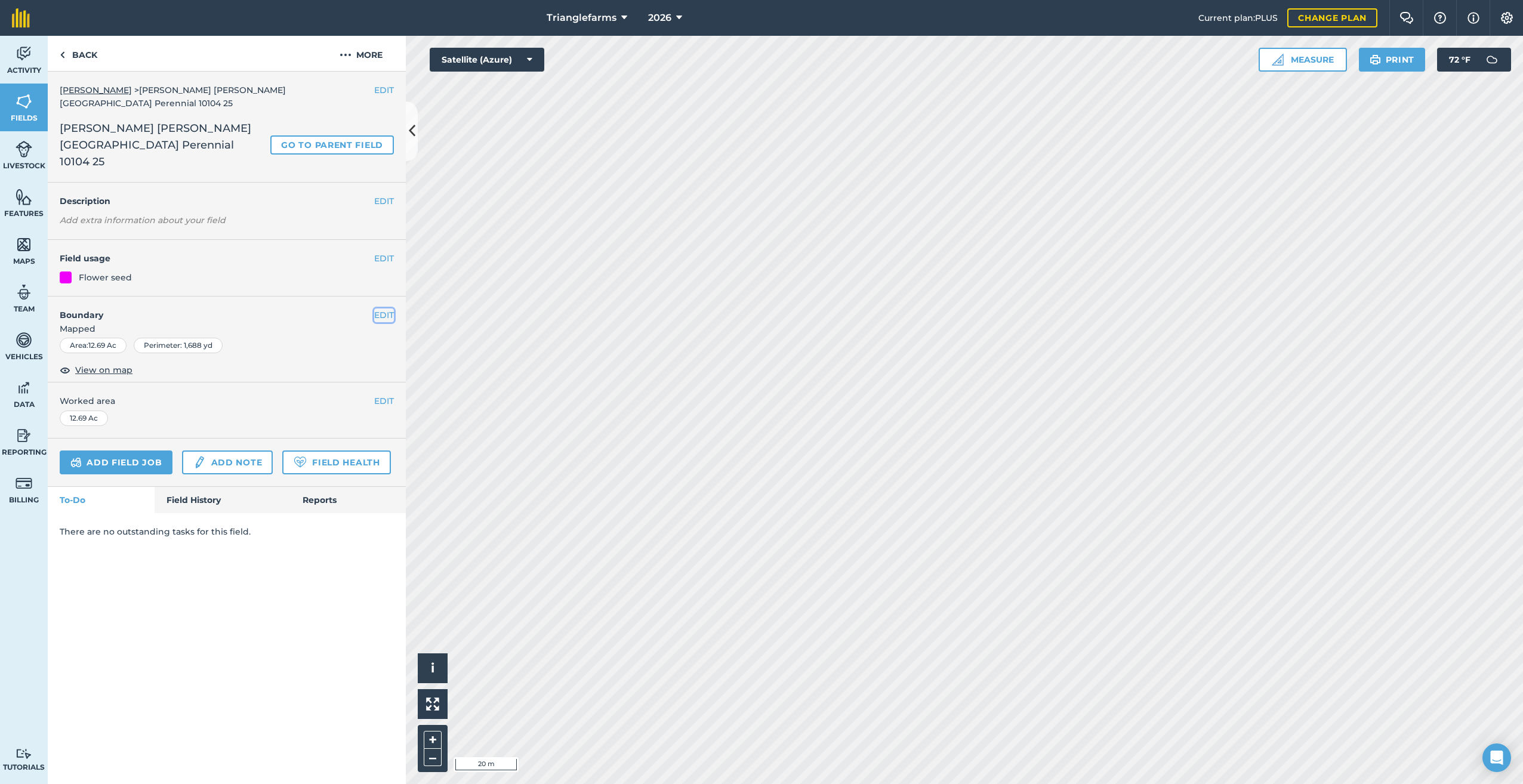
click at [384, 309] on button "EDIT" at bounding box center [383, 315] width 19 height 13
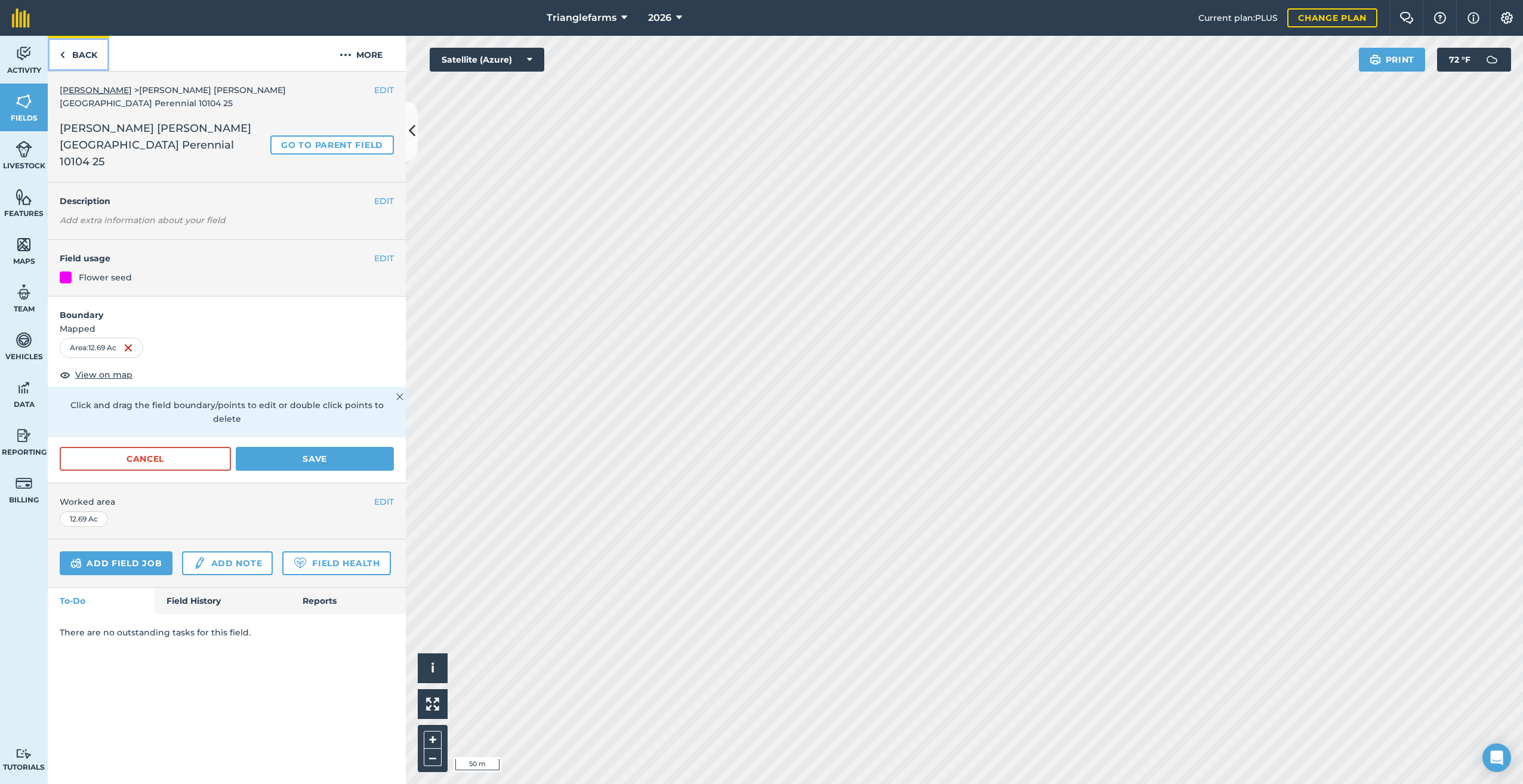
drag, startPoint x: 65, startPoint y: 56, endPoint x: 85, endPoint y: 89, distance: 38.6
click at [65, 56] on img at bounding box center [63, 54] width 5 height 14
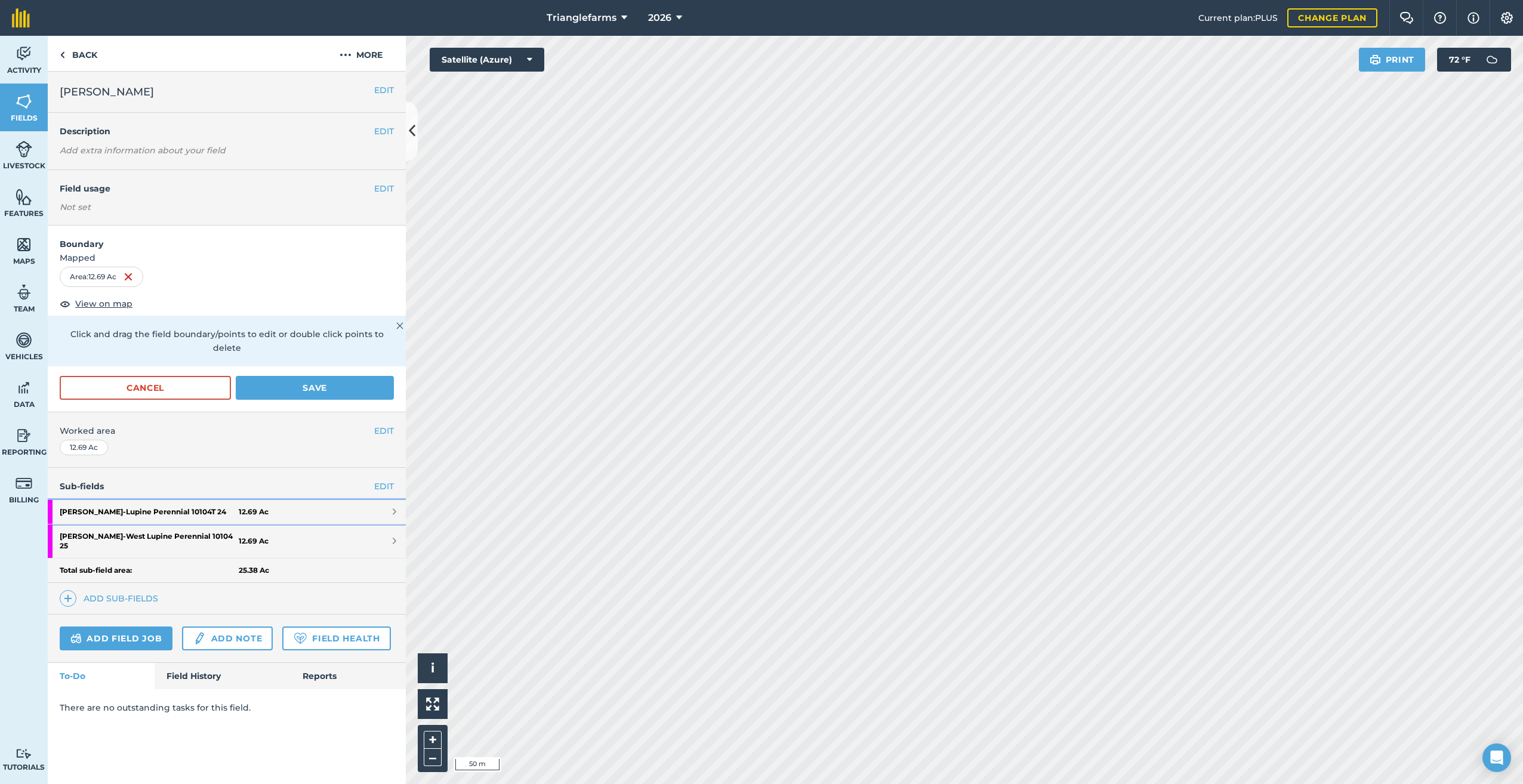
click at [163, 500] on strong "[PERSON_NAME] - Lupine Perennial 10104T 24" at bounding box center [149, 512] width 179 height 24
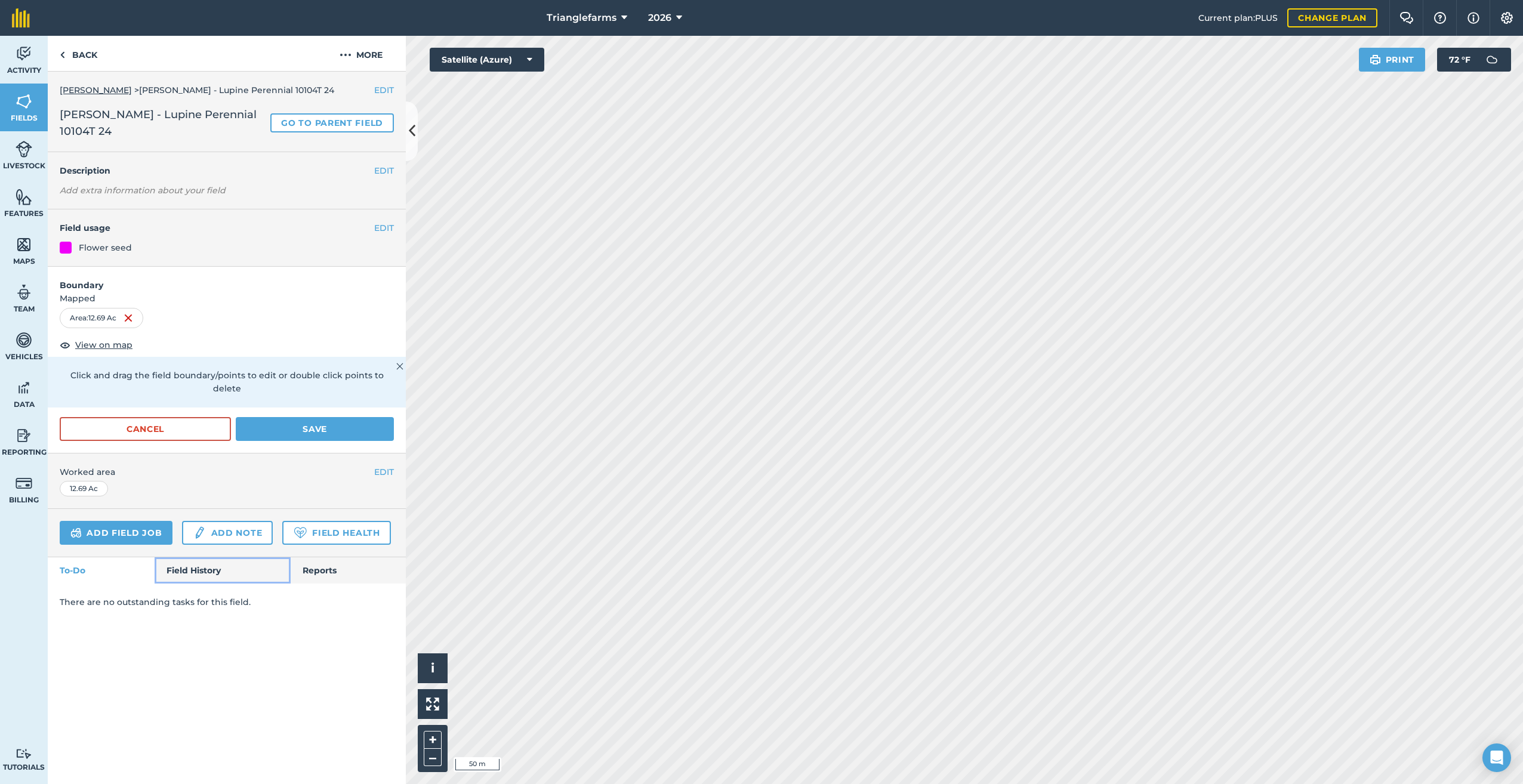
click at [198, 557] on link "Field History" at bounding box center [222, 570] width 135 height 26
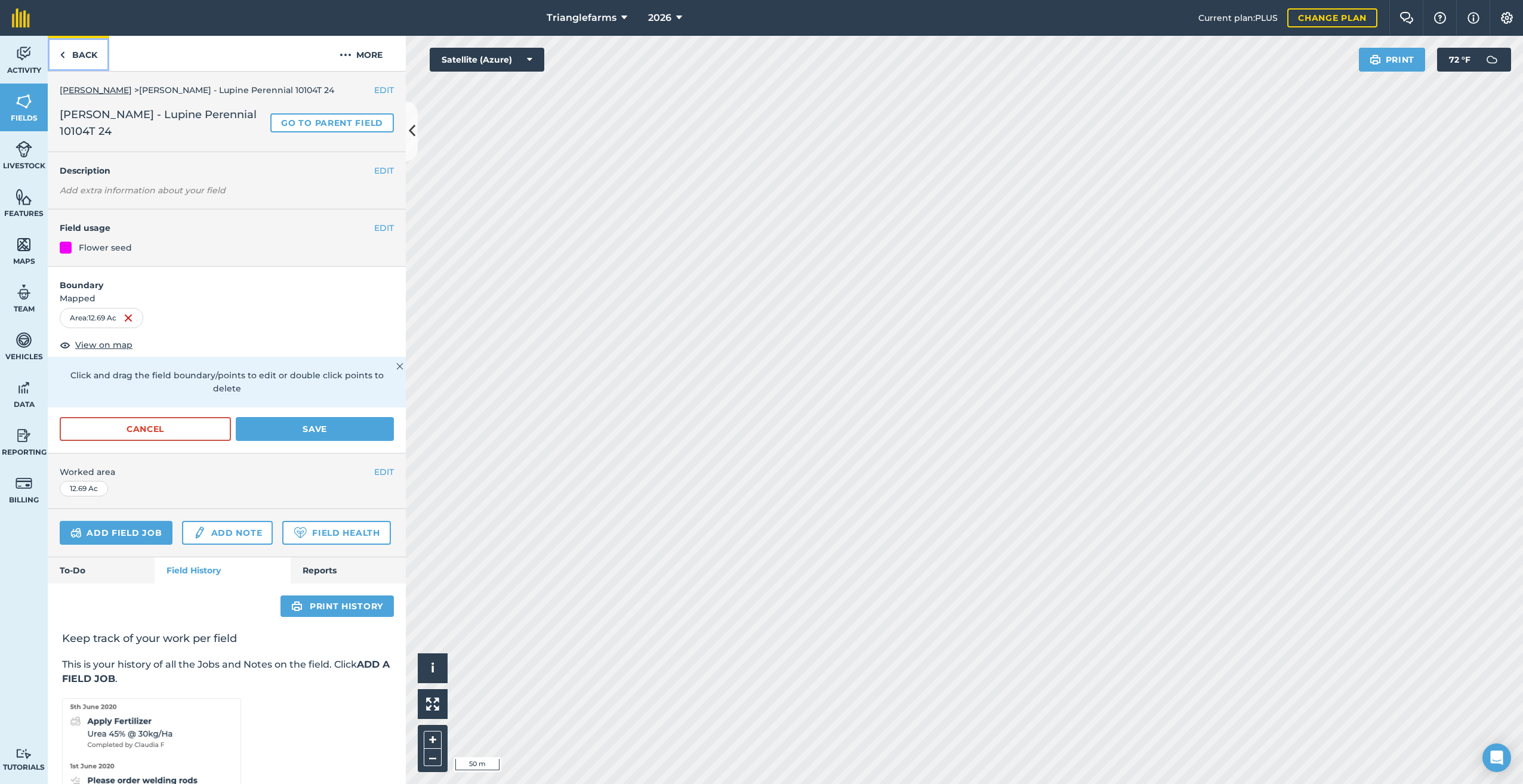
click at [63, 56] on img at bounding box center [63, 54] width 5 height 14
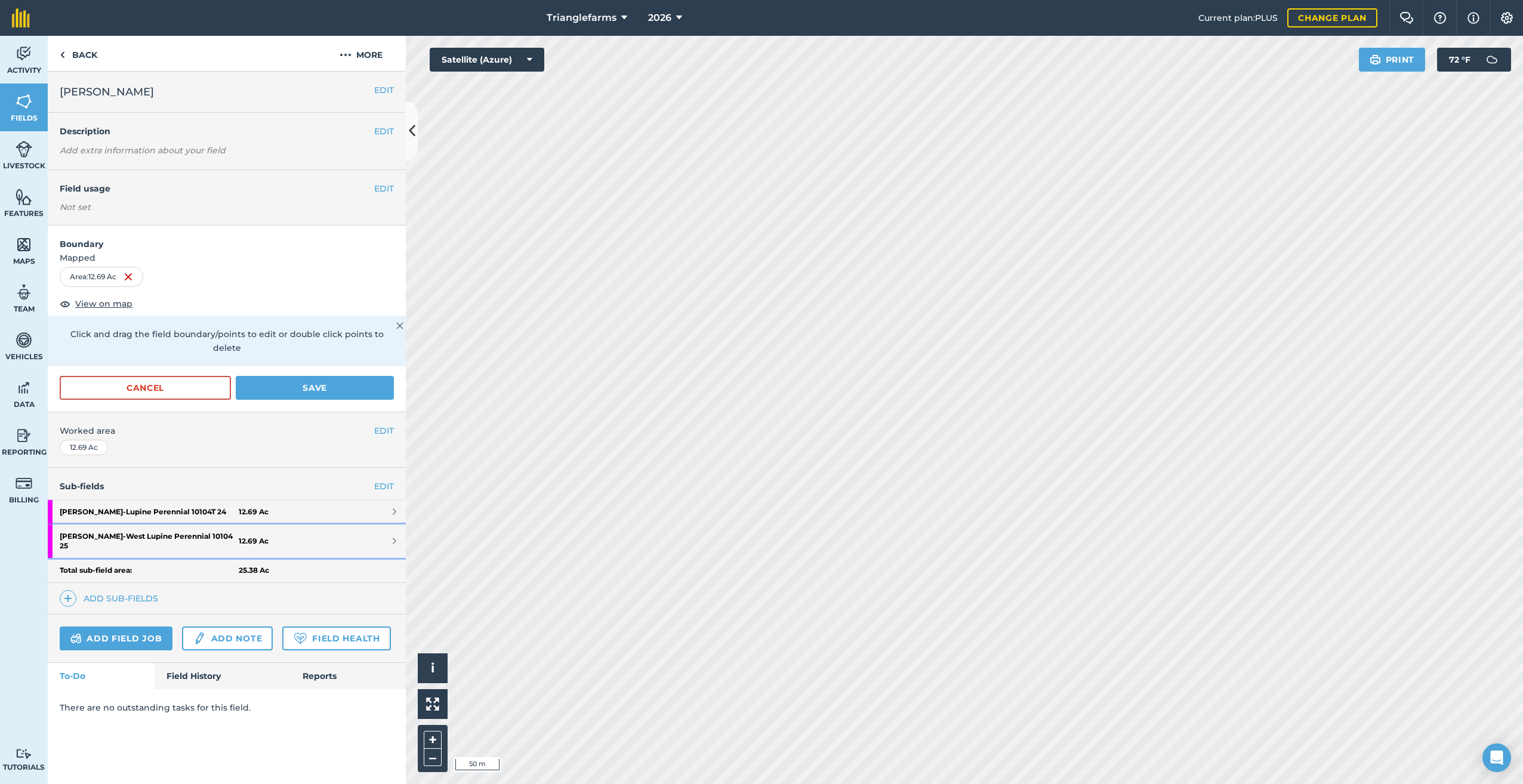
click at [148, 524] on strong "[PERSON_NAME] [PERSON_NAME][GEOGRAPHIC_DATA] Perennial 10104 25" at bounding box center [149, 541] width 179 height 34
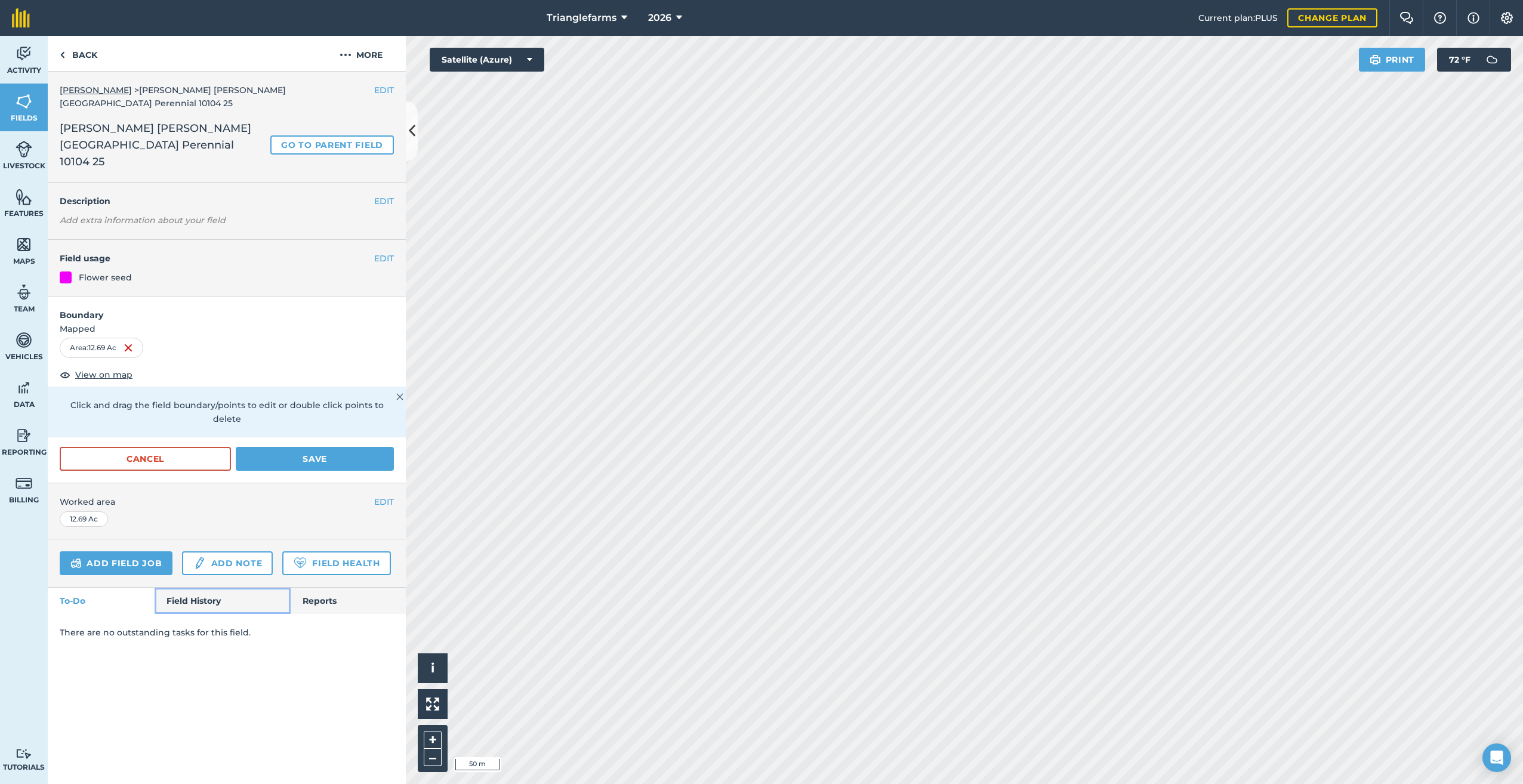
click at [204, 588] on link "Field History" at bounding box center [222, 600] width 135 height 26
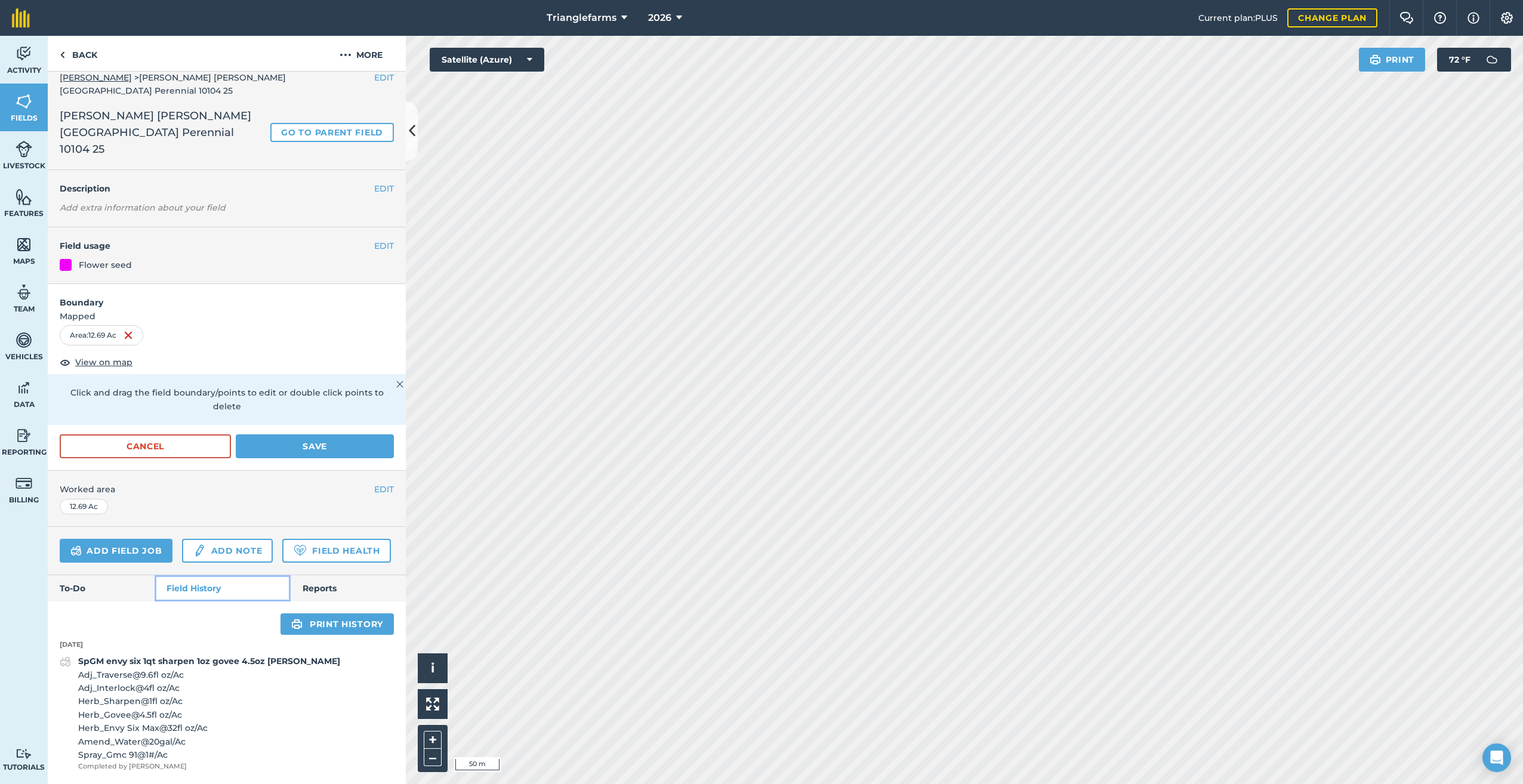
scroll to position [16, 0]
click at [677, 14] on icon at bounding box center [678, 17] width 6 height 14
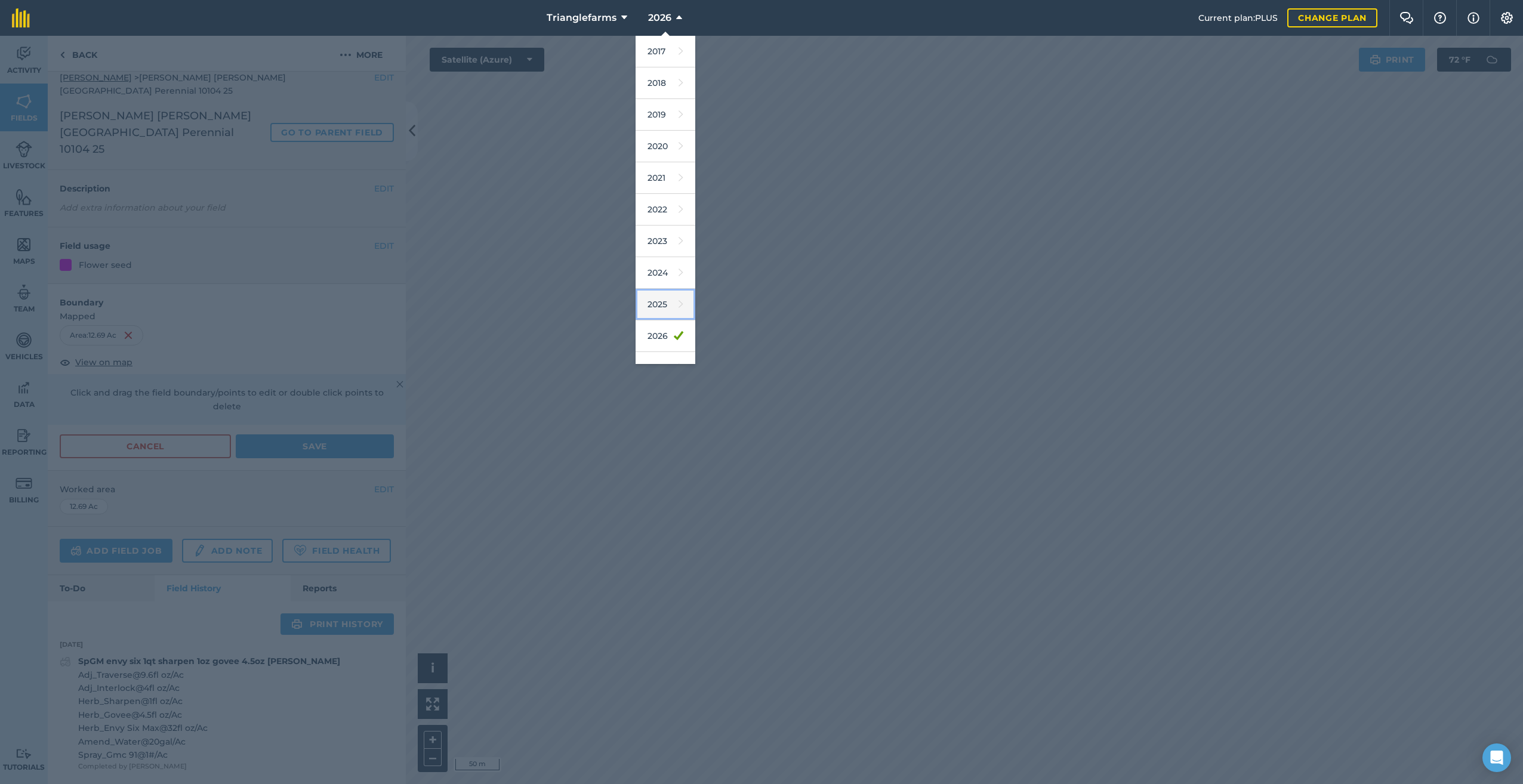
click at [667, 299] on link "2025" at bounding box center [665, 304] width 60 height 32
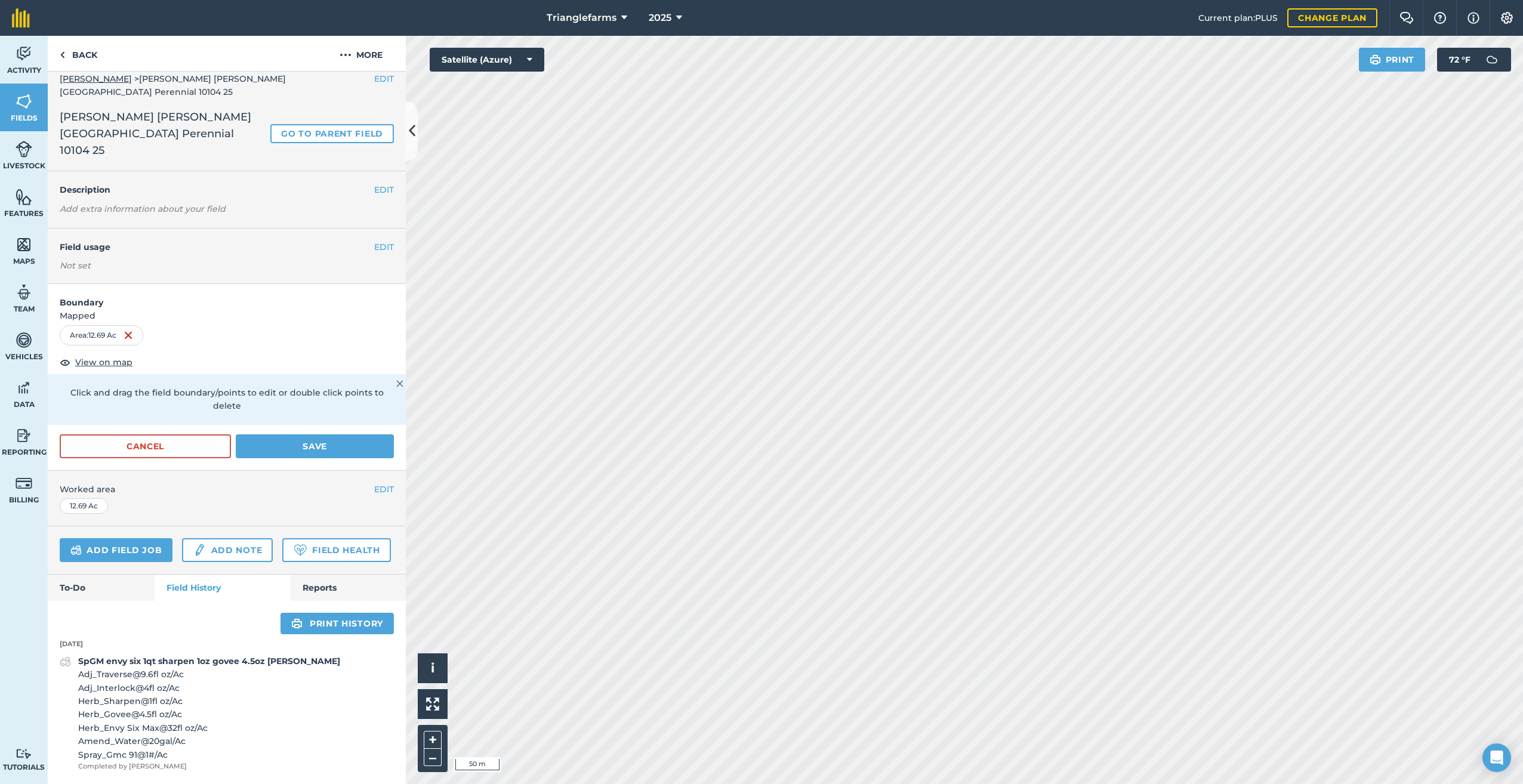
scroll to position [14, 0]
click at [65, 54] on img at bounding box center [63, 54] width 5 height 14
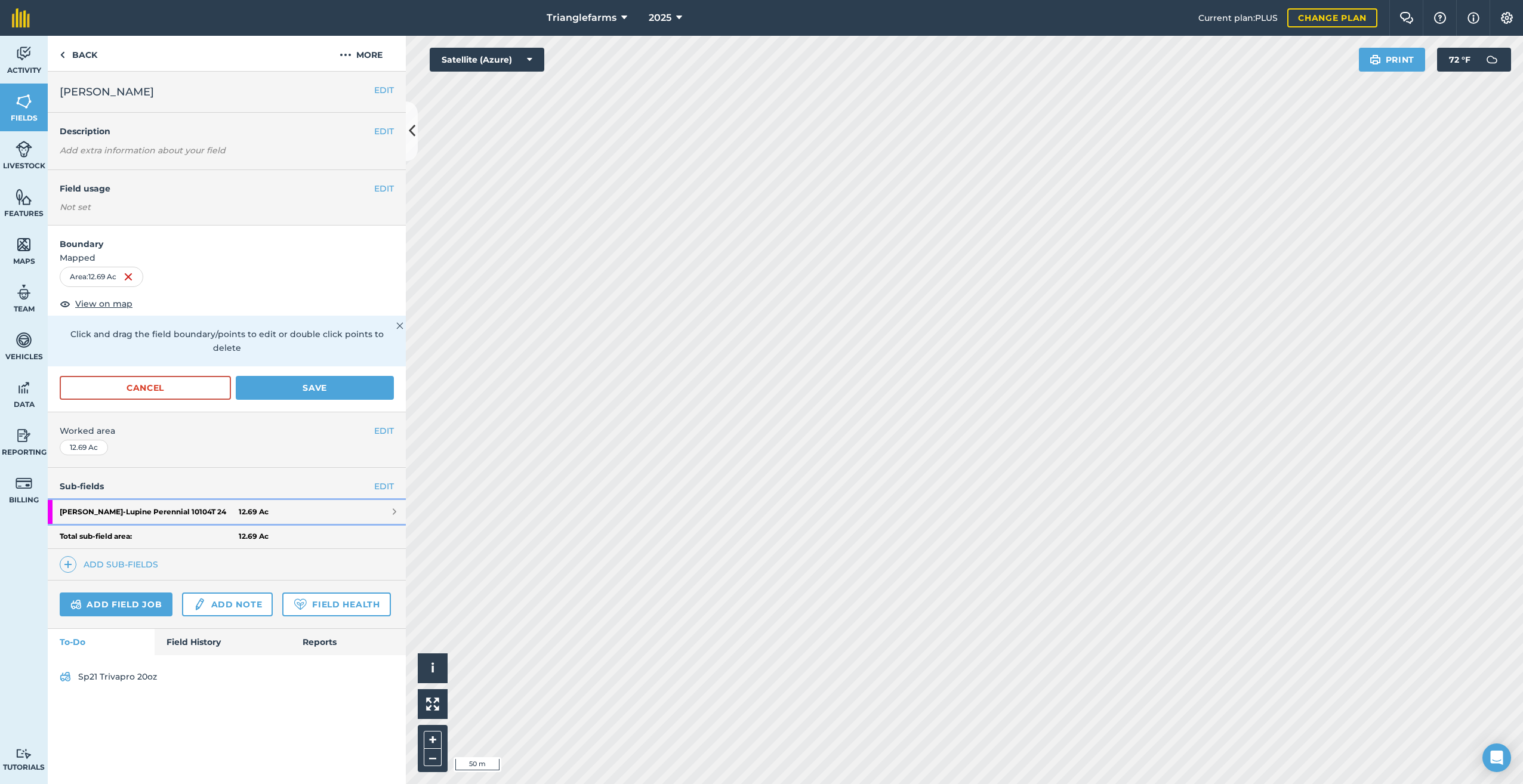
click at [158, 500] on strong "[PERSON_NAME] - Lupine Perennial 10104T 24" at bounding box center [149, 512] width 179 height 24
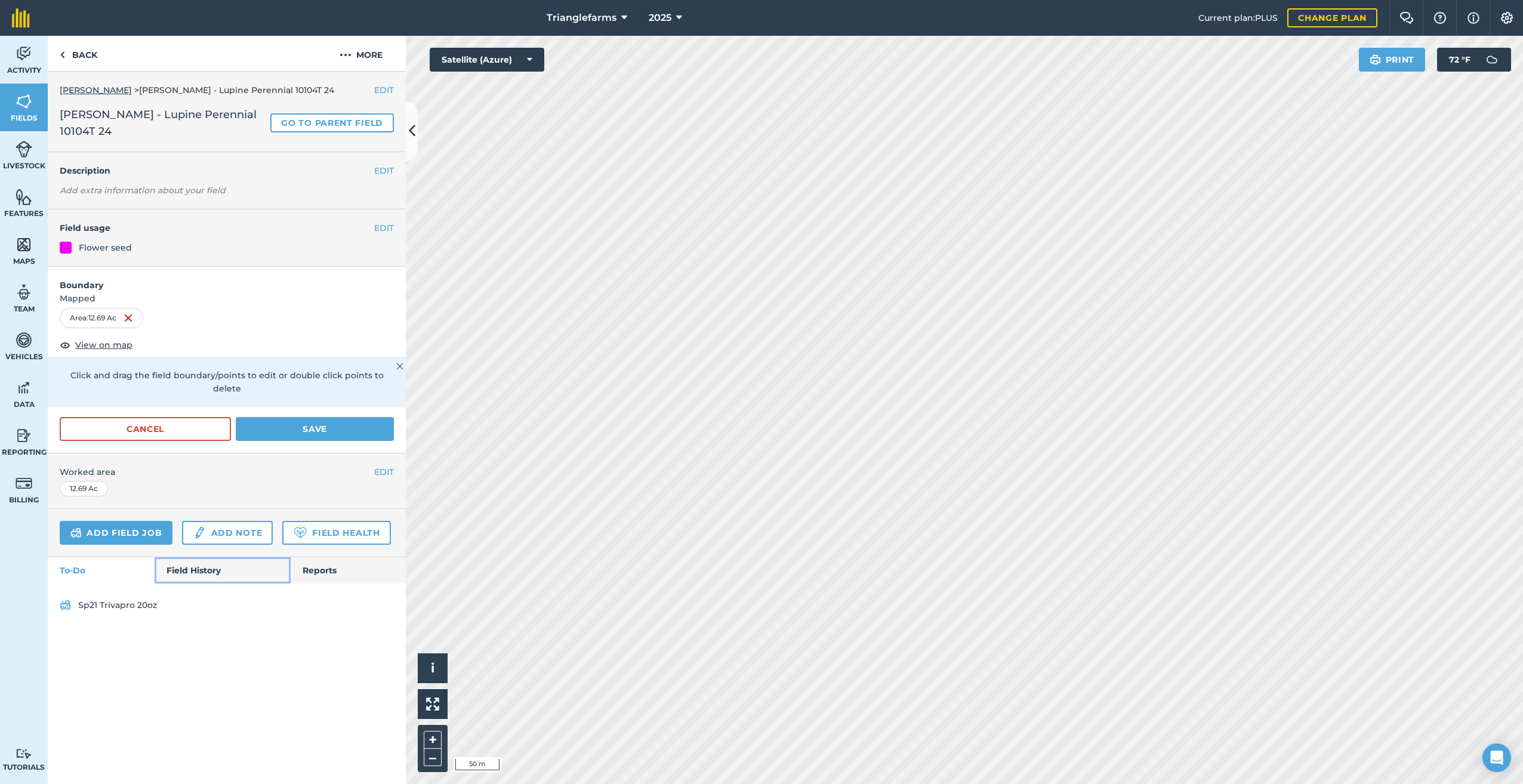
click at [200, 557] on link "Field History" at bounding box center [222, 570] width 135 height 26
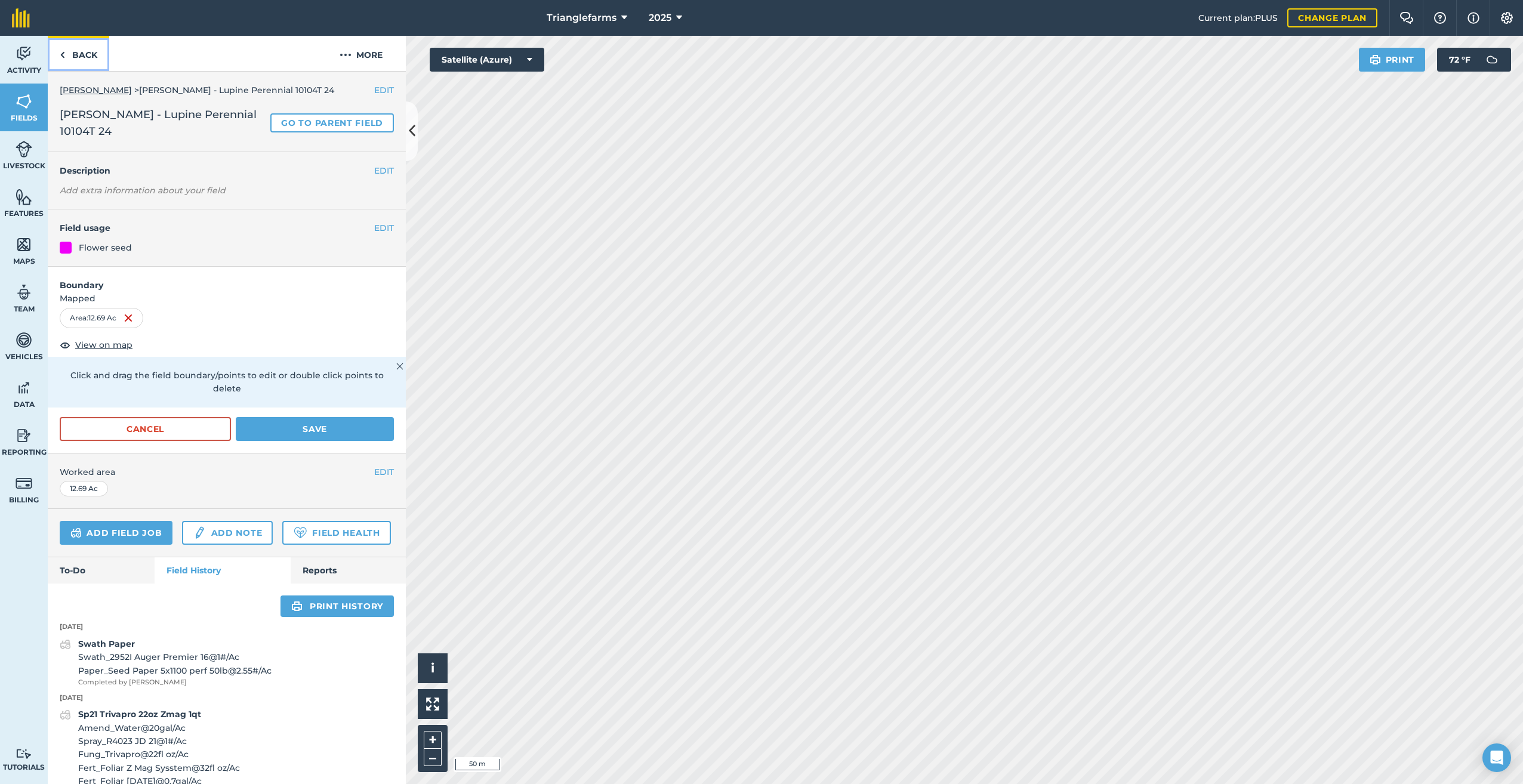
click at [63, 52] on img at bounding box center [63, 54] width 5 height 14
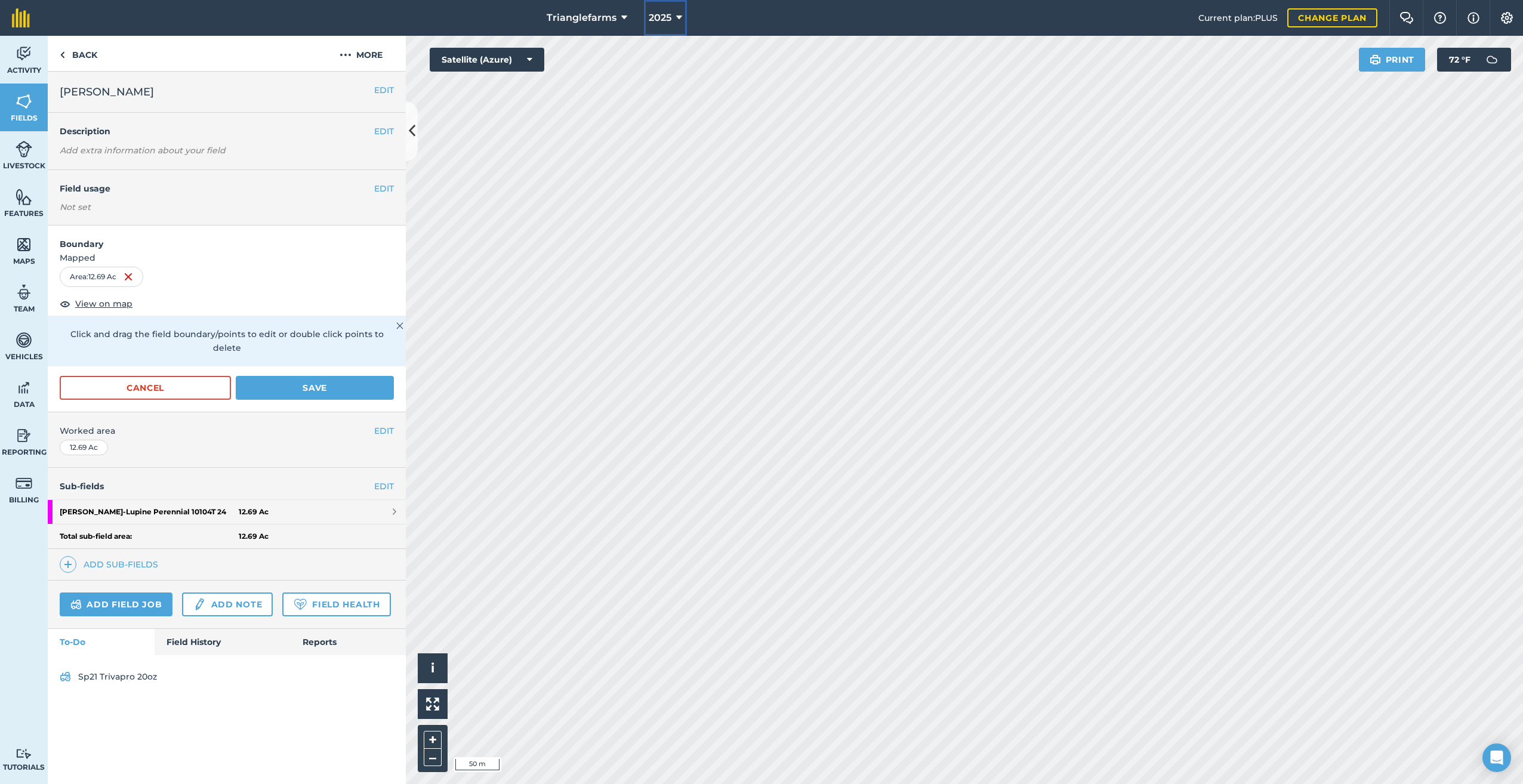
click at [676, 15] on icon at bounding box center [678, 17] width 6 height 14
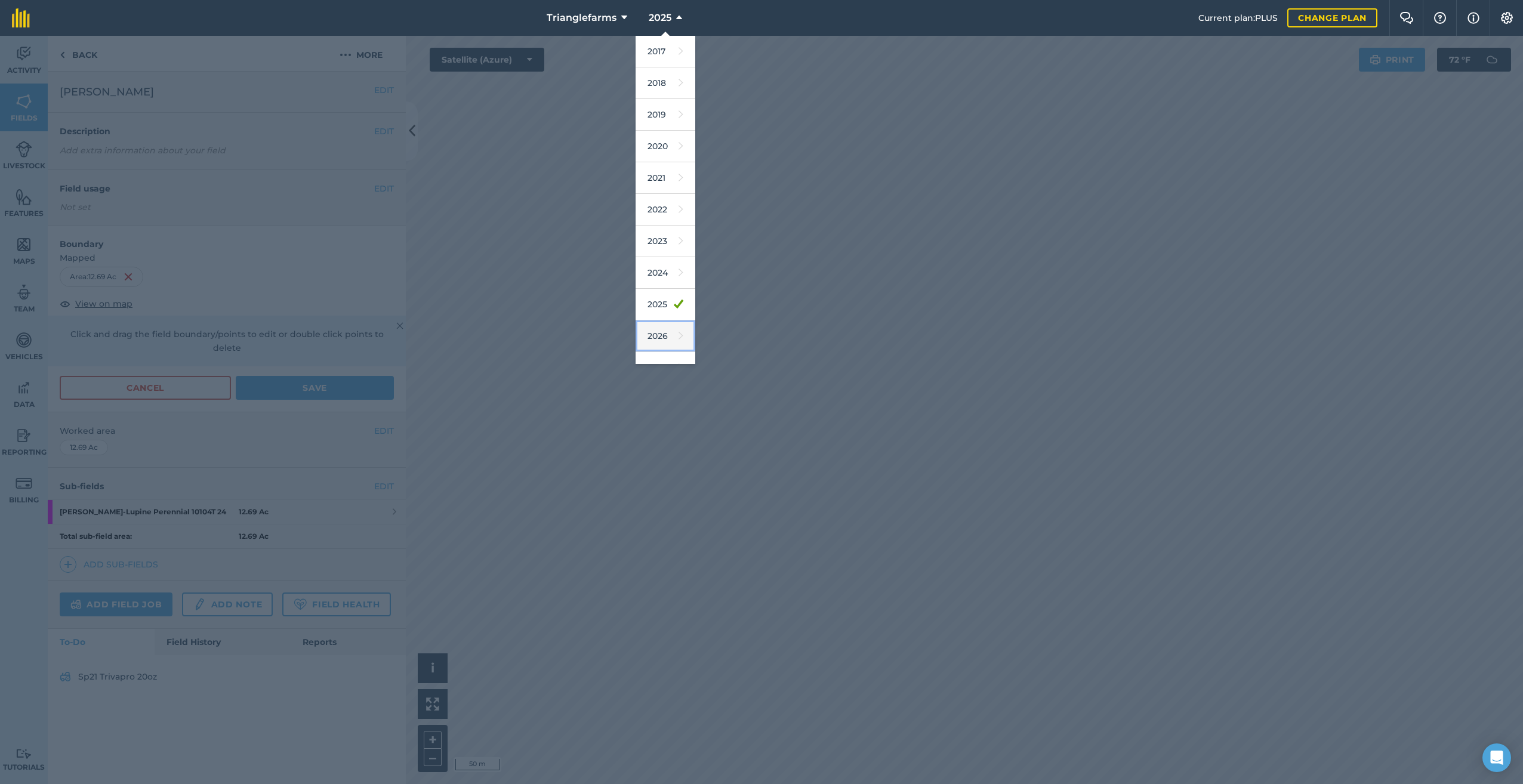
click at [660, 333] on link "2026" at bounding box center [665, 336] width 60 height 32
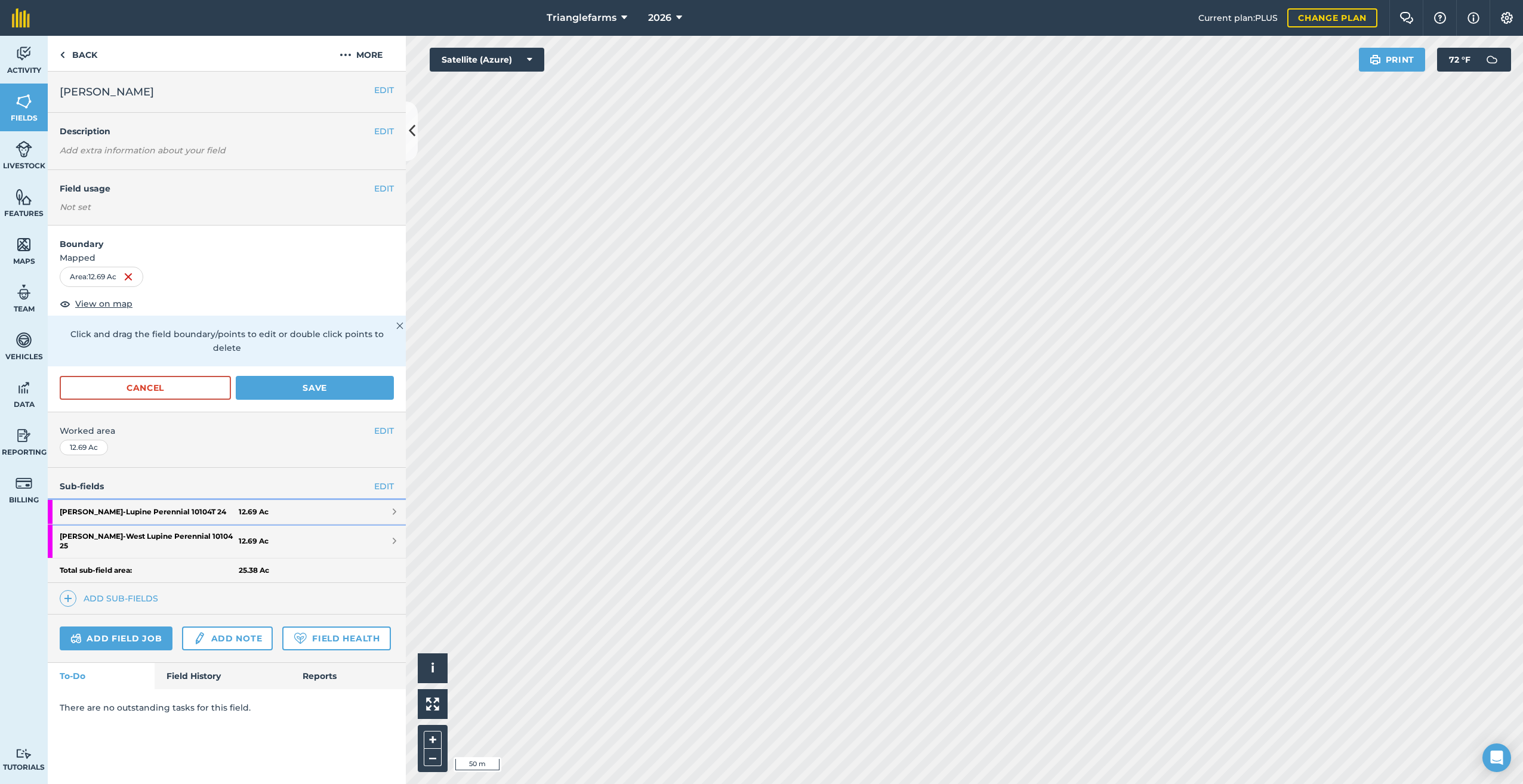
click at [170, 500] on strong "[PERSON_NAME] - Lupine Perennial 10104T 24" at bounding box center [149, 512] width 179 height 24
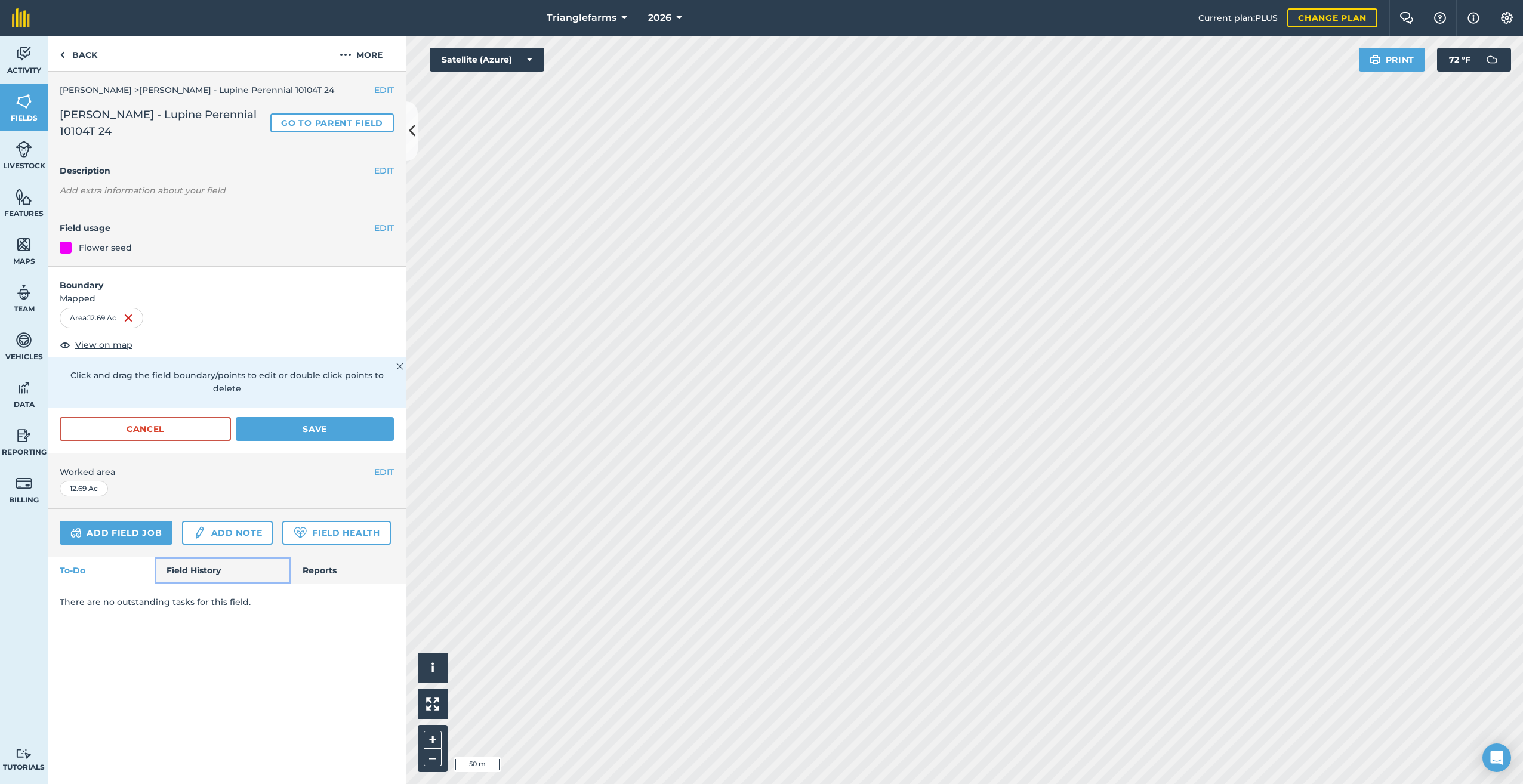
click at [217, 558] on link "Field History" at bounding box center [222, 570] width 135 height 26
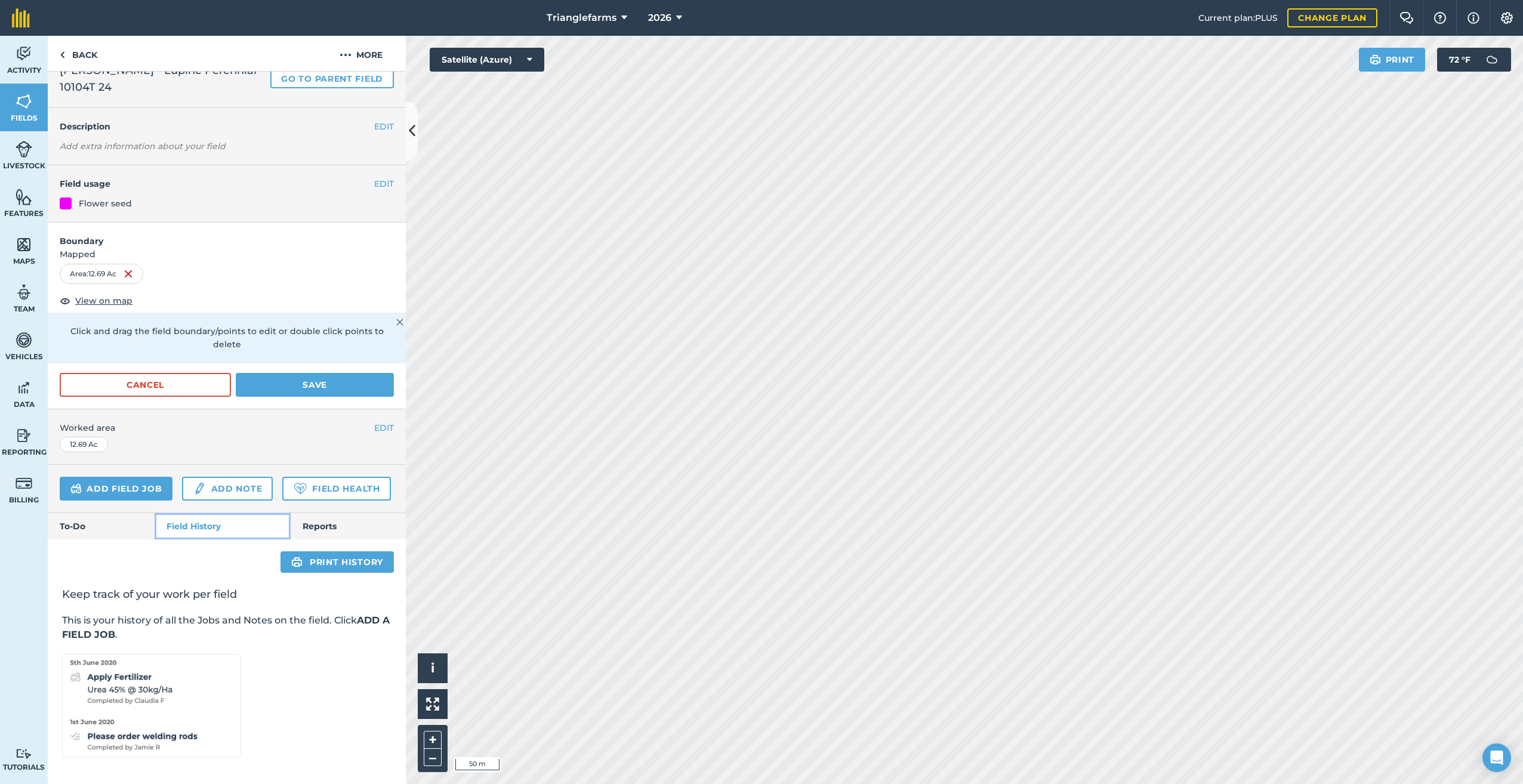
scroll to position [71, 0]
click at [65, 54] on link "Back" at bounding box center [78, 53] width 61 height 35
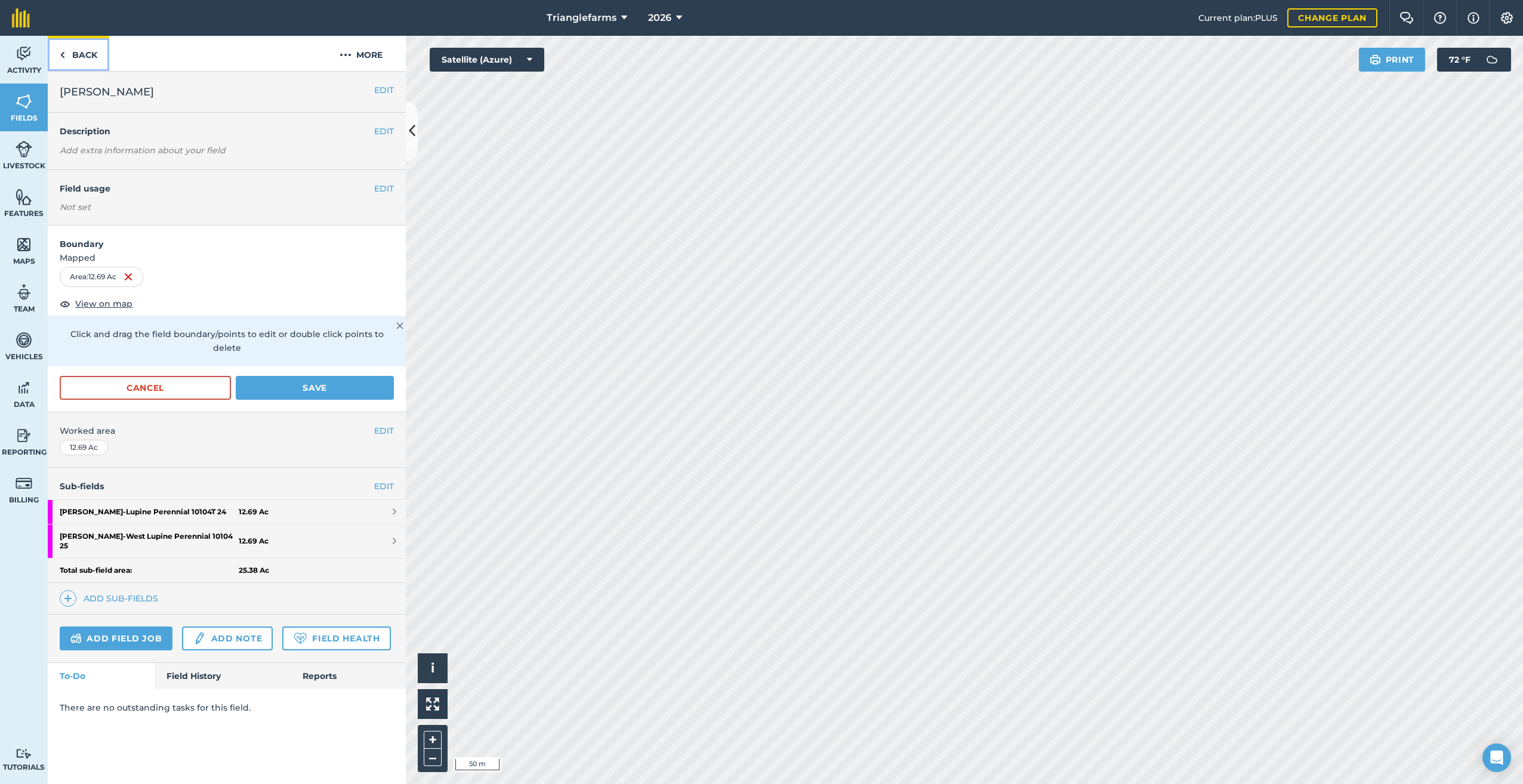
click at [69, 52] on link "Back" at bounding box center [78, 53] width 61 height 35
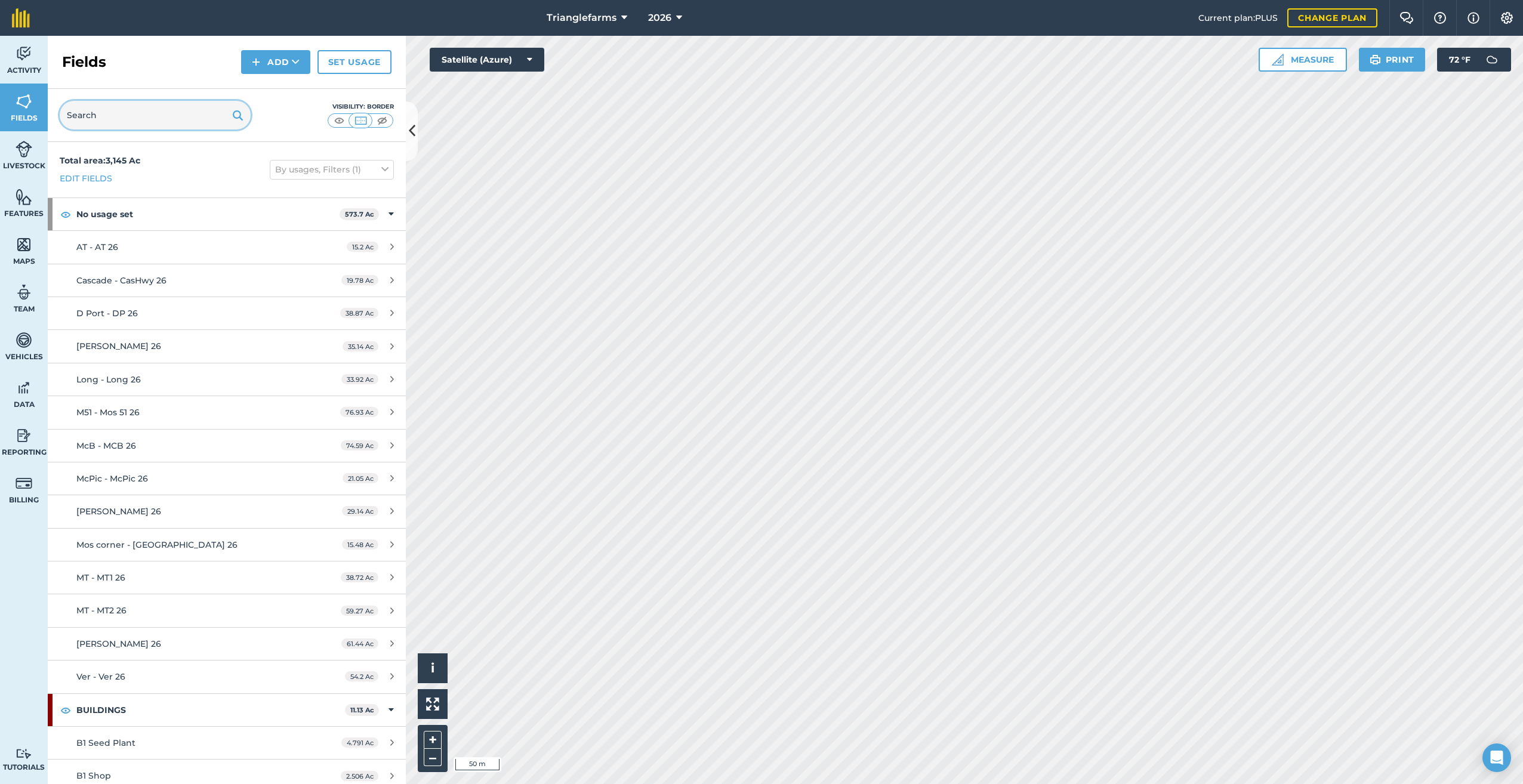
click at [83, 110] on input "text" at bounding box center [155, 115] width 191 height 29
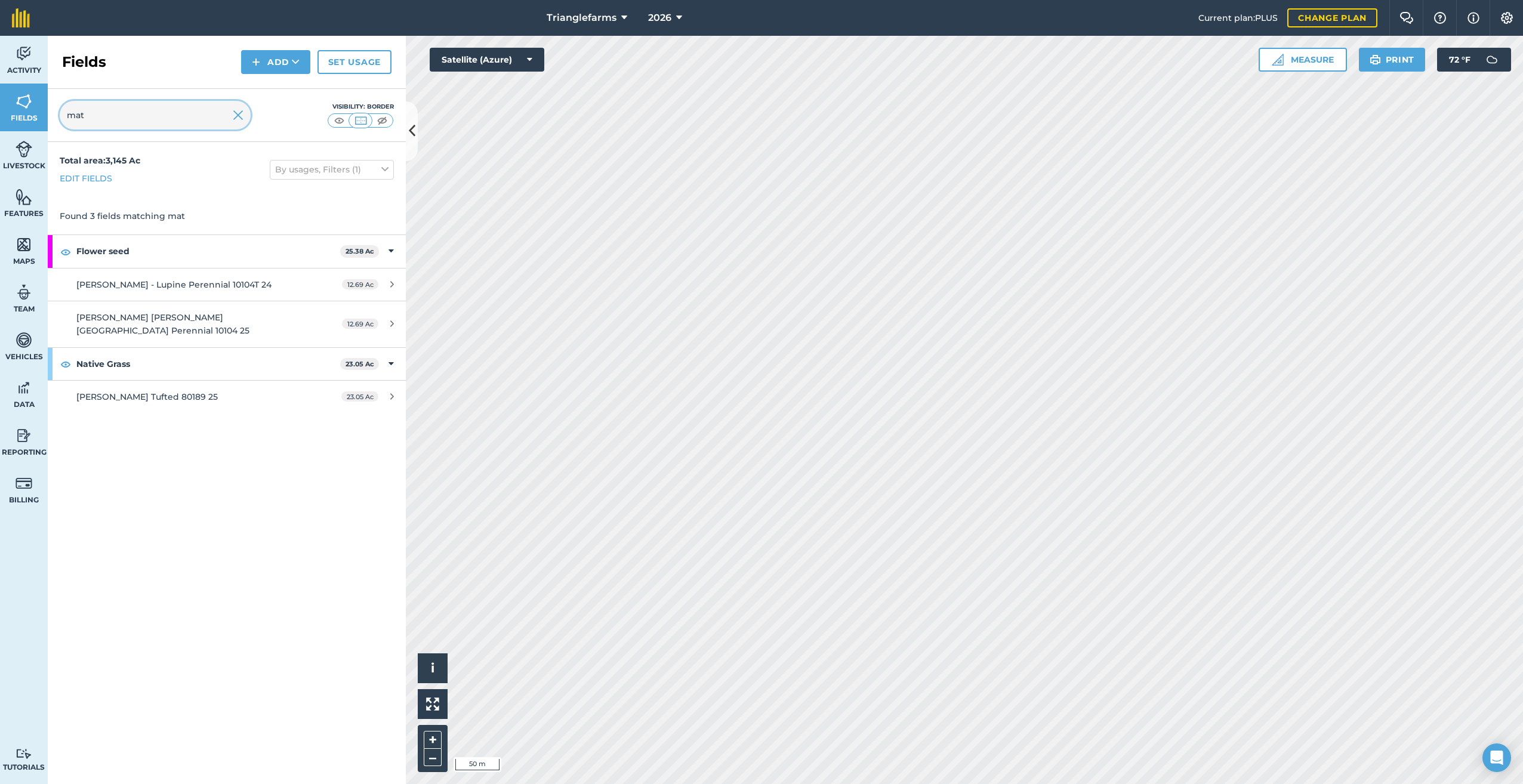
type input "mat"
click at [169, 283] on span "[PERSON_NAME] - Lupine Perennial 10104T 24" at bounding box center [174, 284] width 195 height 11
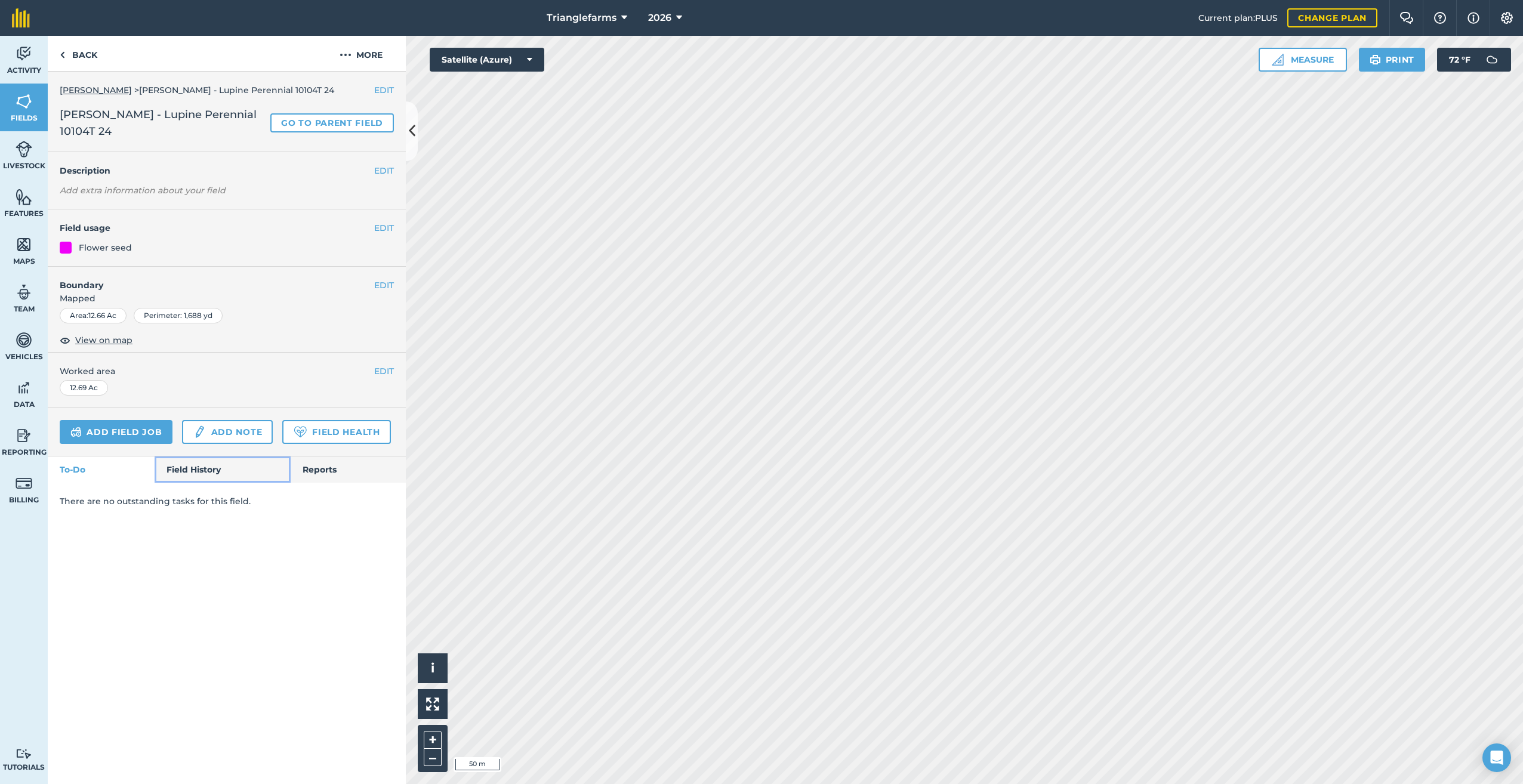
click at [202, 469] on link "Field History" at bounding box center [222, 469] width 135 height 26
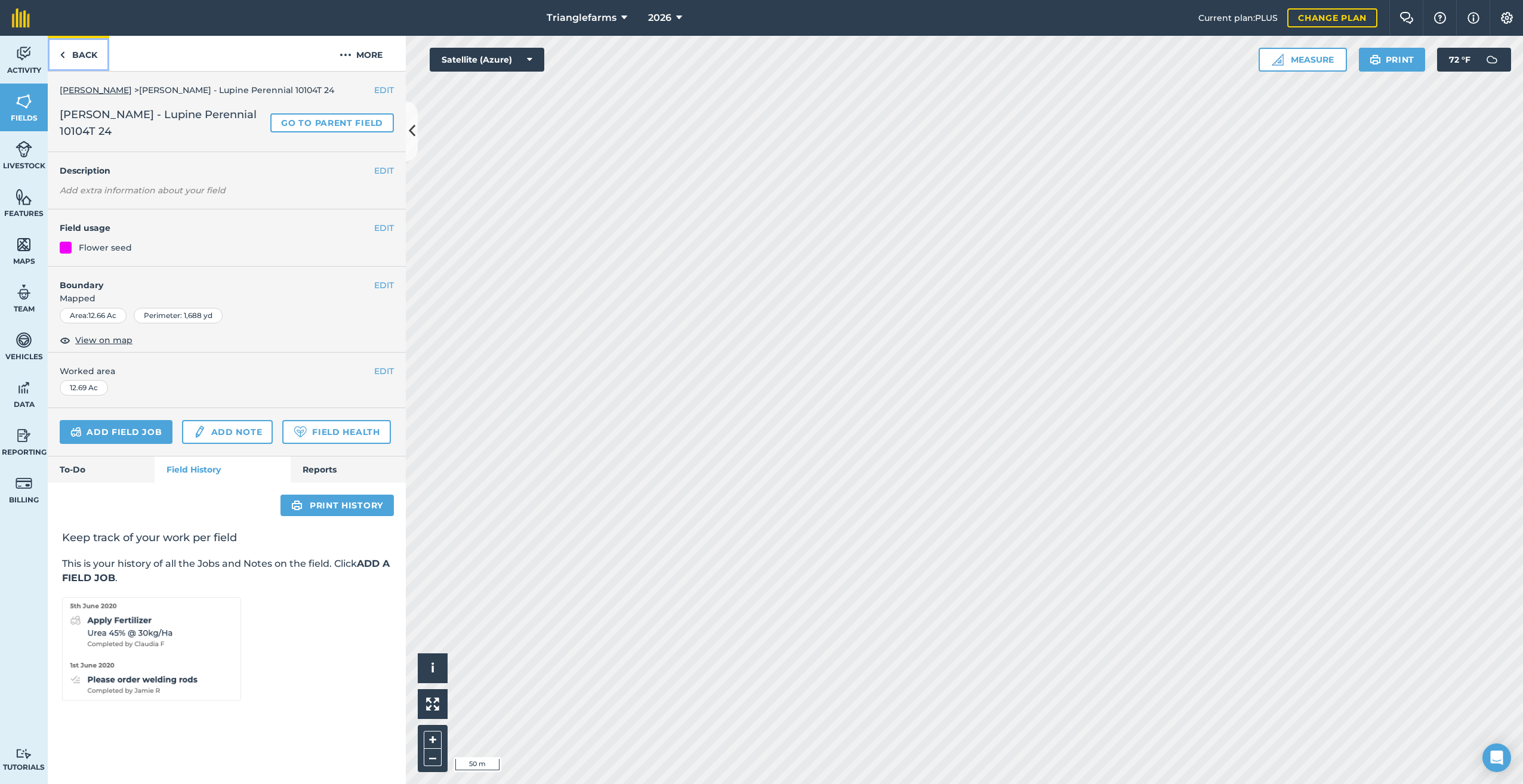
click at [64, 55] on img at bounding box center [63, 54] width 5 height 14
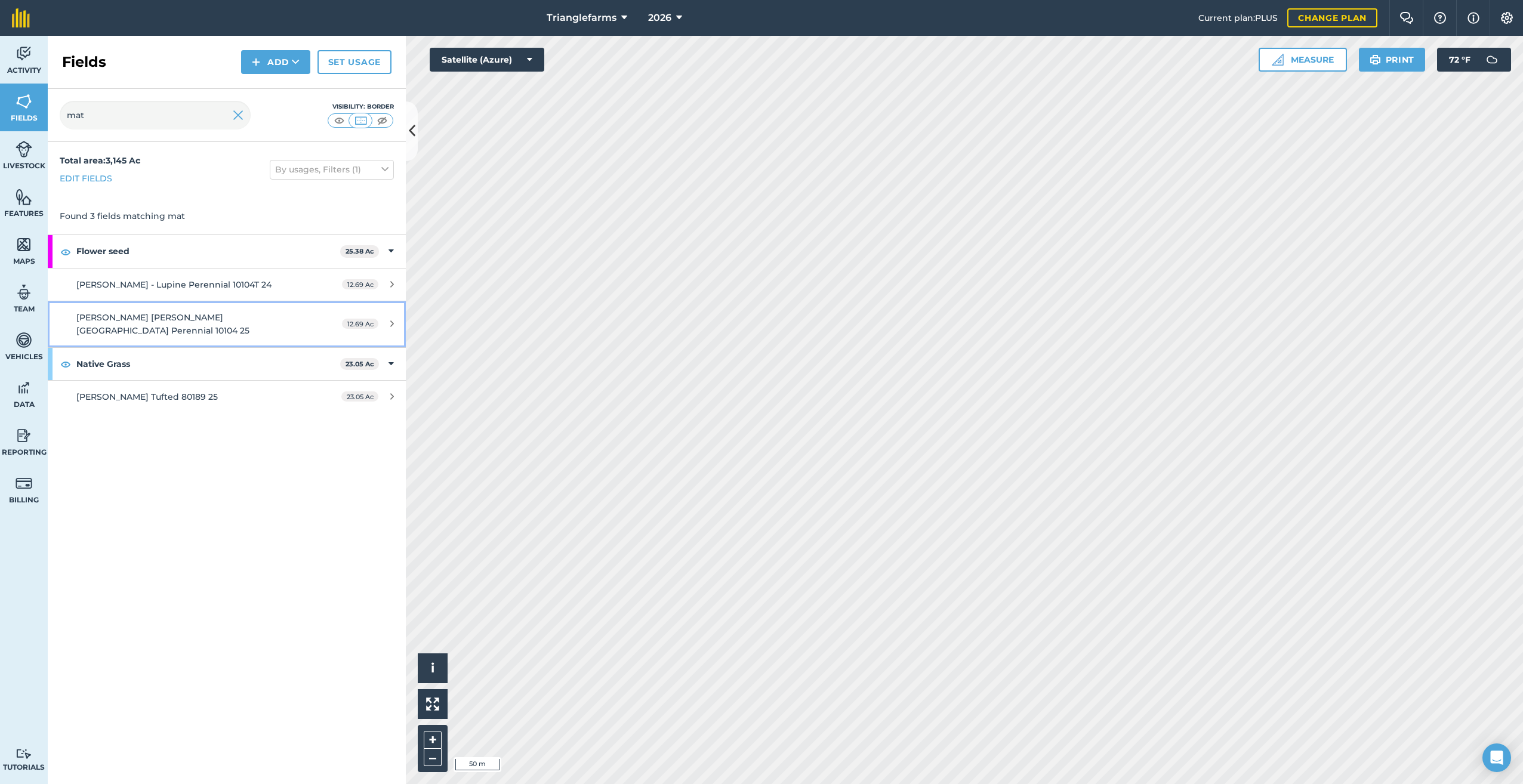
click at [202, 313] on span "[PERSON_NAME] [PERSON_NAME][GEOGRAPHIC_DATA] Perennial 10104 25" at bounding box center [163, 323] width 173 height 24
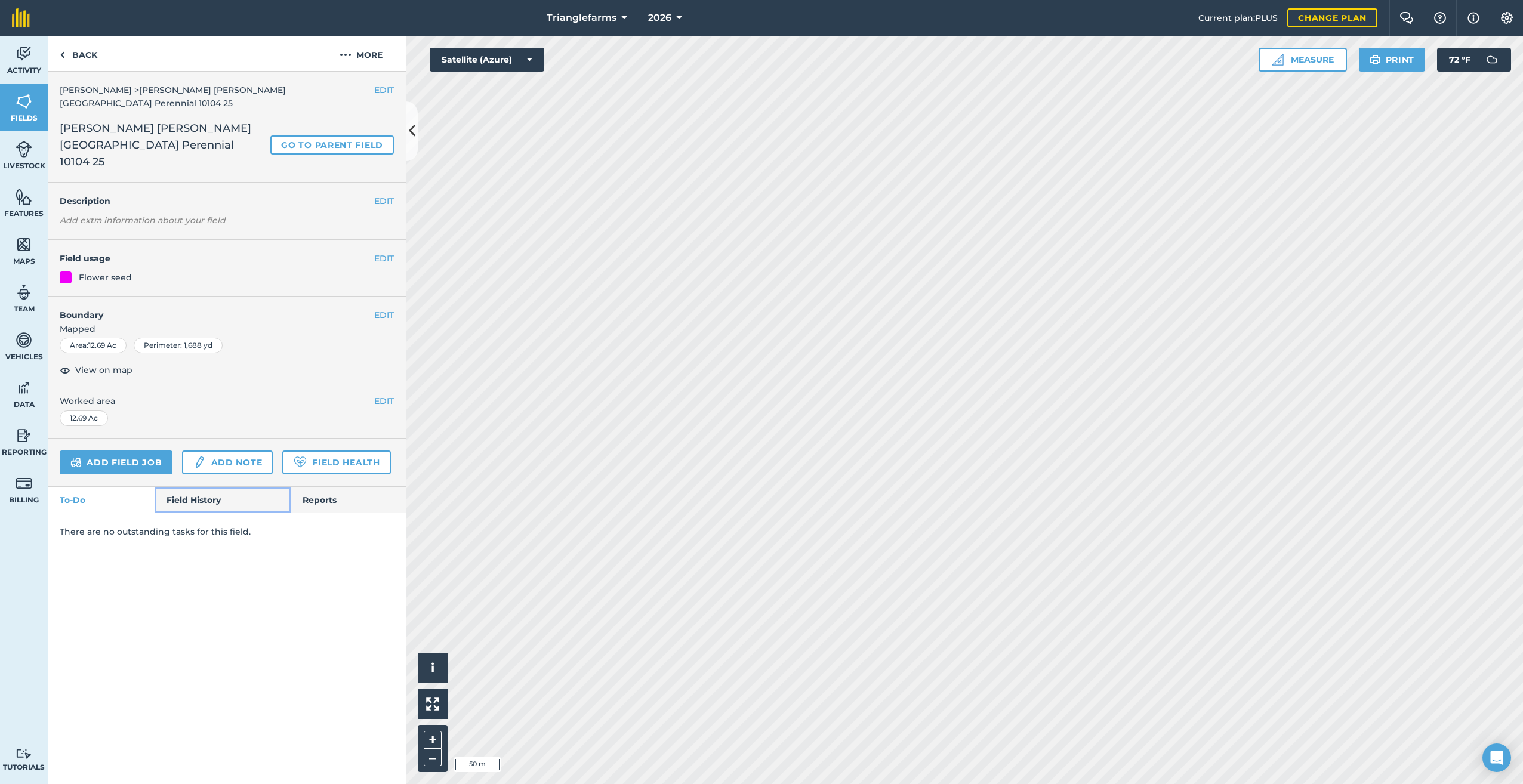
click at [187, 487] on link "Field History" at bounding box center [222, 500] width 135 height 26
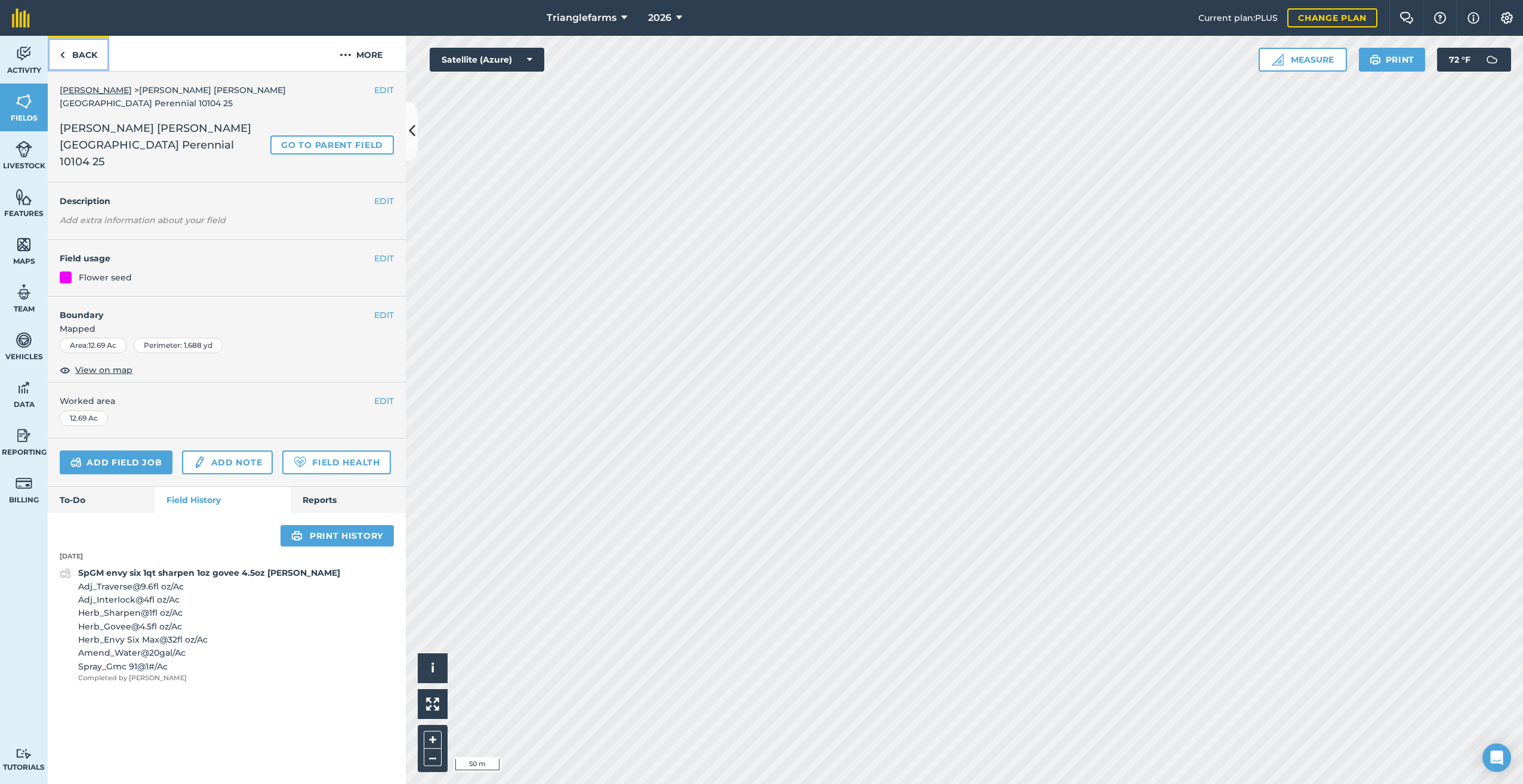
click at [65, 56] on link "Back" at bounding box center [78, 53] width 61 height 35
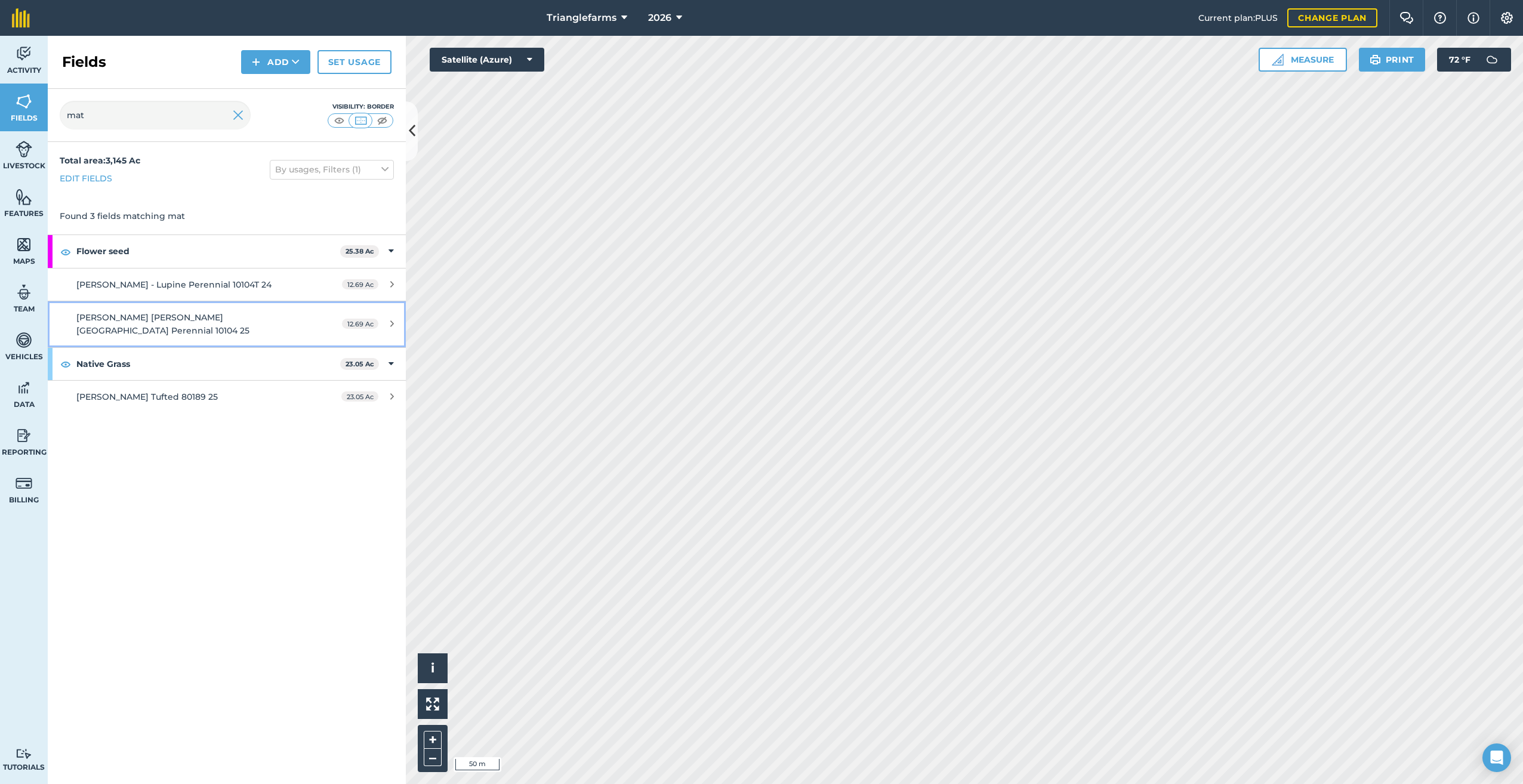
click at [192, 315] on span "[PERSON_NAME] [PERSON_NAME][GEOGRAPHIC_DATA] Perennial 10104 25" at bounding box center [163, 323] width 173 height 24
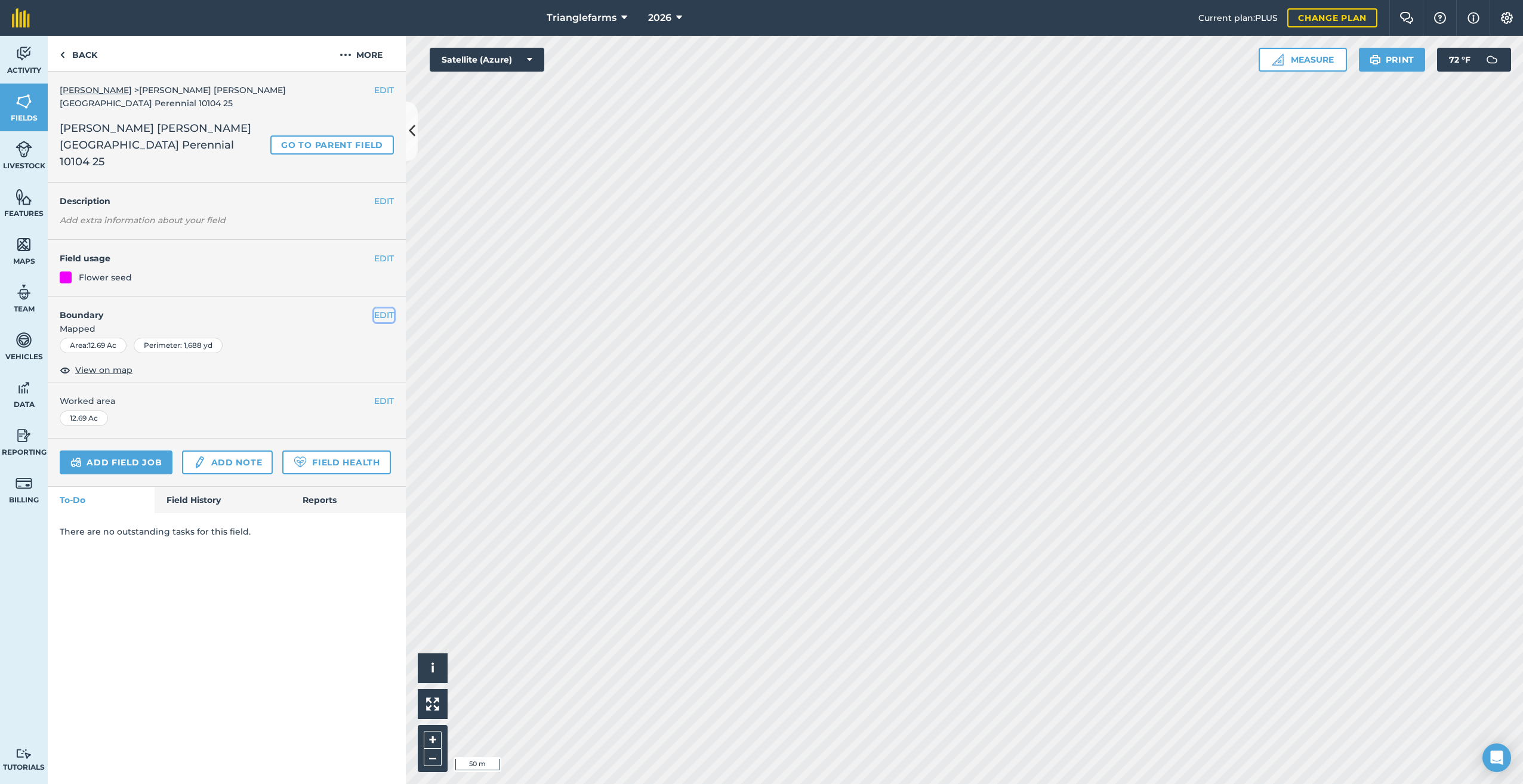
click at [381, 309] on button "EDIT" at bounding box center [383, 315] width 19 height 13
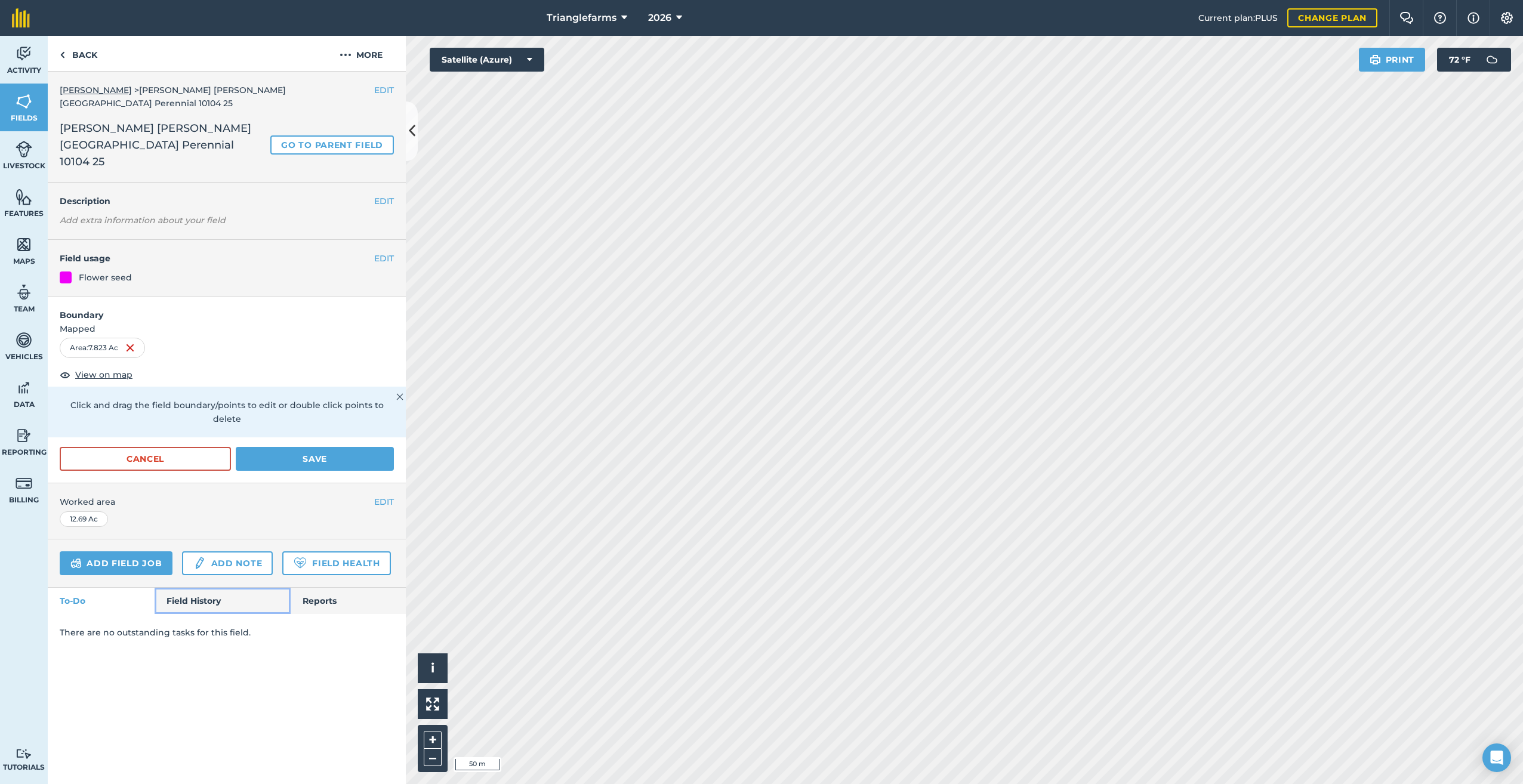
click at [184, 588] on link "Field History" at bounding box center [222, 600] width 135 height 26
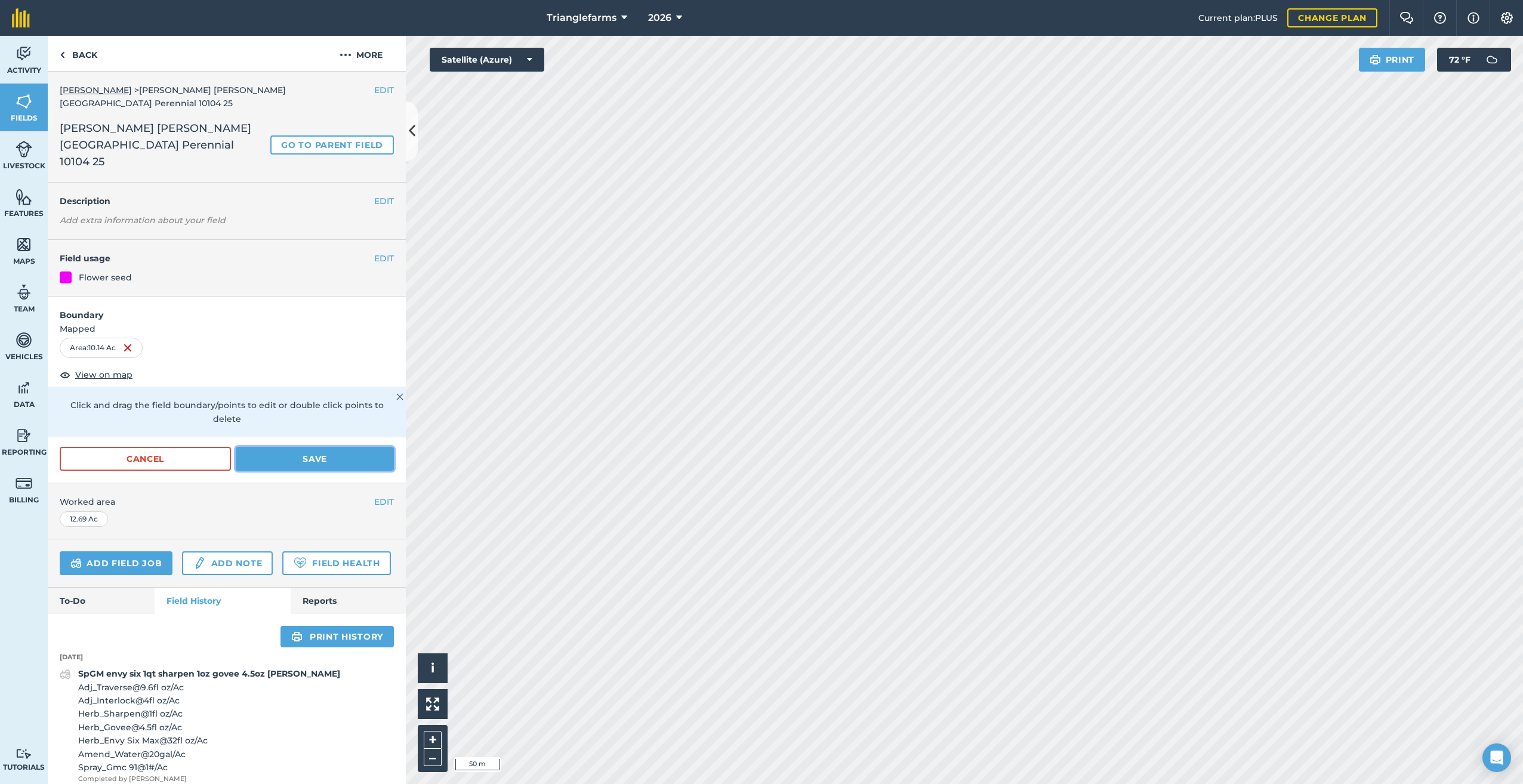
click at [342, 447] on button "Save" at bounding box center [315, 459] width 158 height 24
